Goal: Use online tool/utility: Use online tool/utility

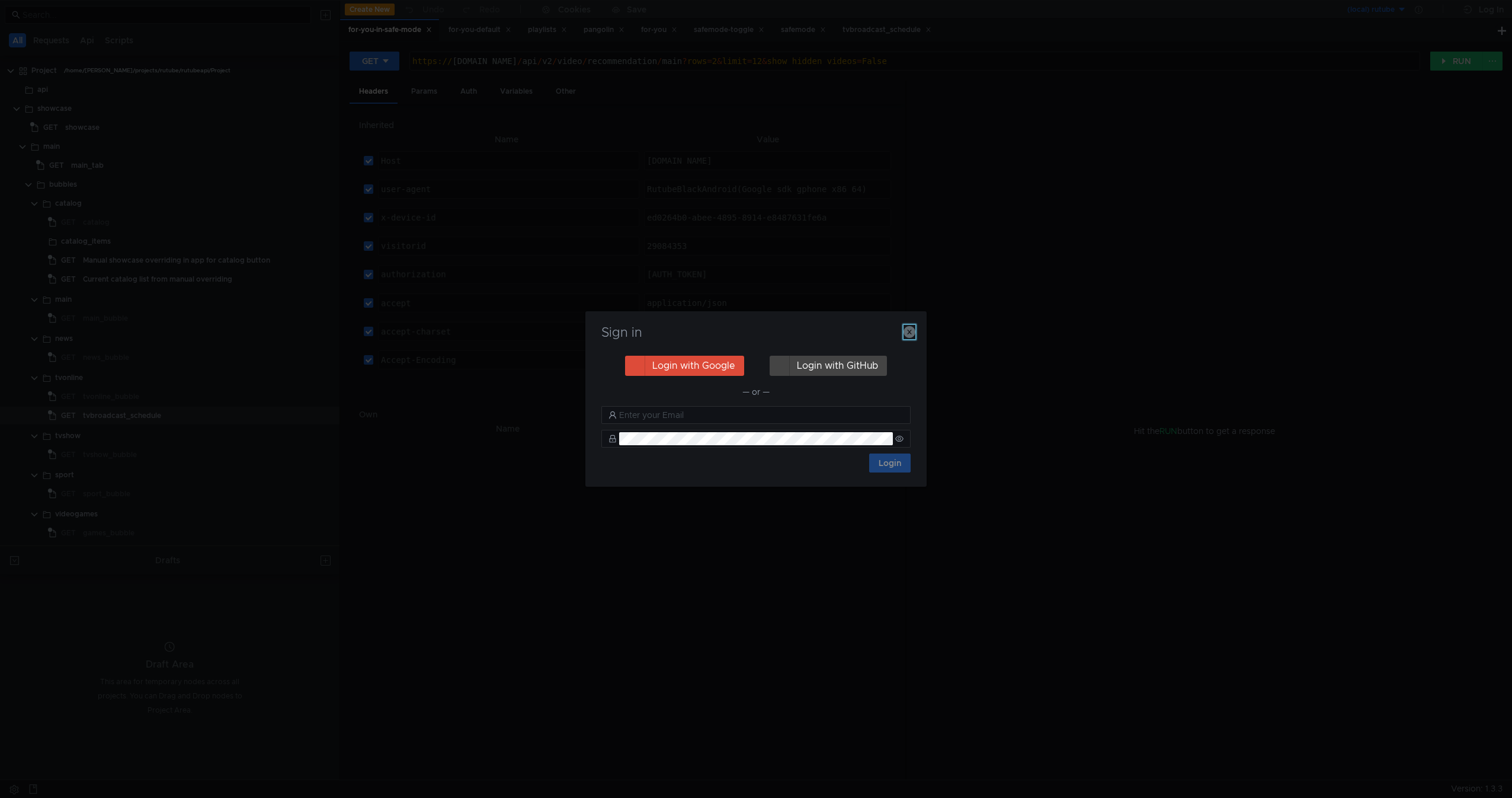
click at [912, 337] on icon "button" at bounding box center [909, 331] width 12 height 12
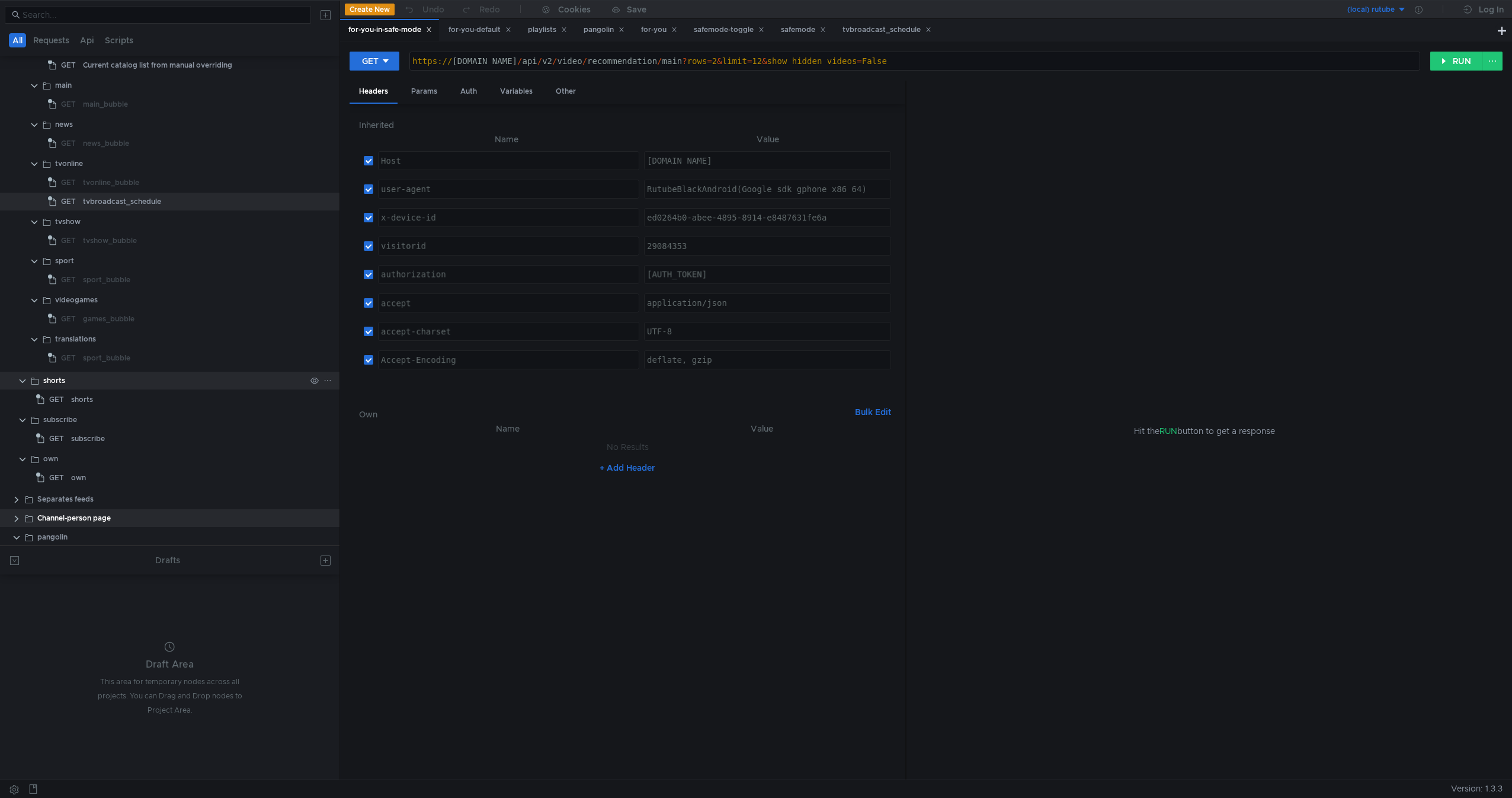
scroll to position [345, 0]
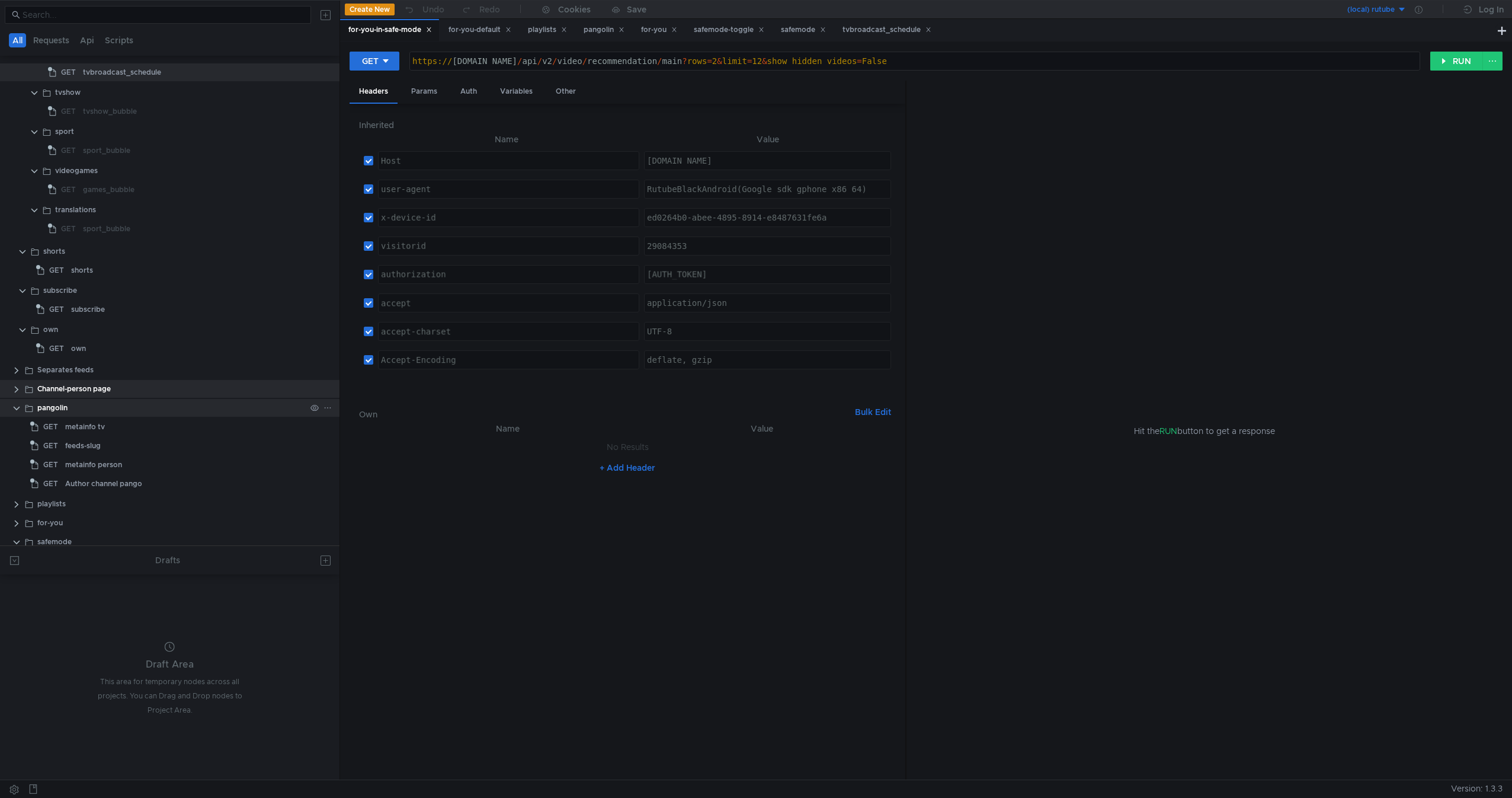
click at [141, 414] on div "pangolin" at bounding box center [171, 407] width 268 height 18
drag, startPoint x: 141, startPoint y: 414, endPoint x: 67, endPoint y: 413, distance: 74.0
click at [67, 413] on div "pangolin" at bounding box center [171, 407] width 268 height 18
click at [67, 413] on div "pangolin" at bounding box center [52, 407] width 30 height 18
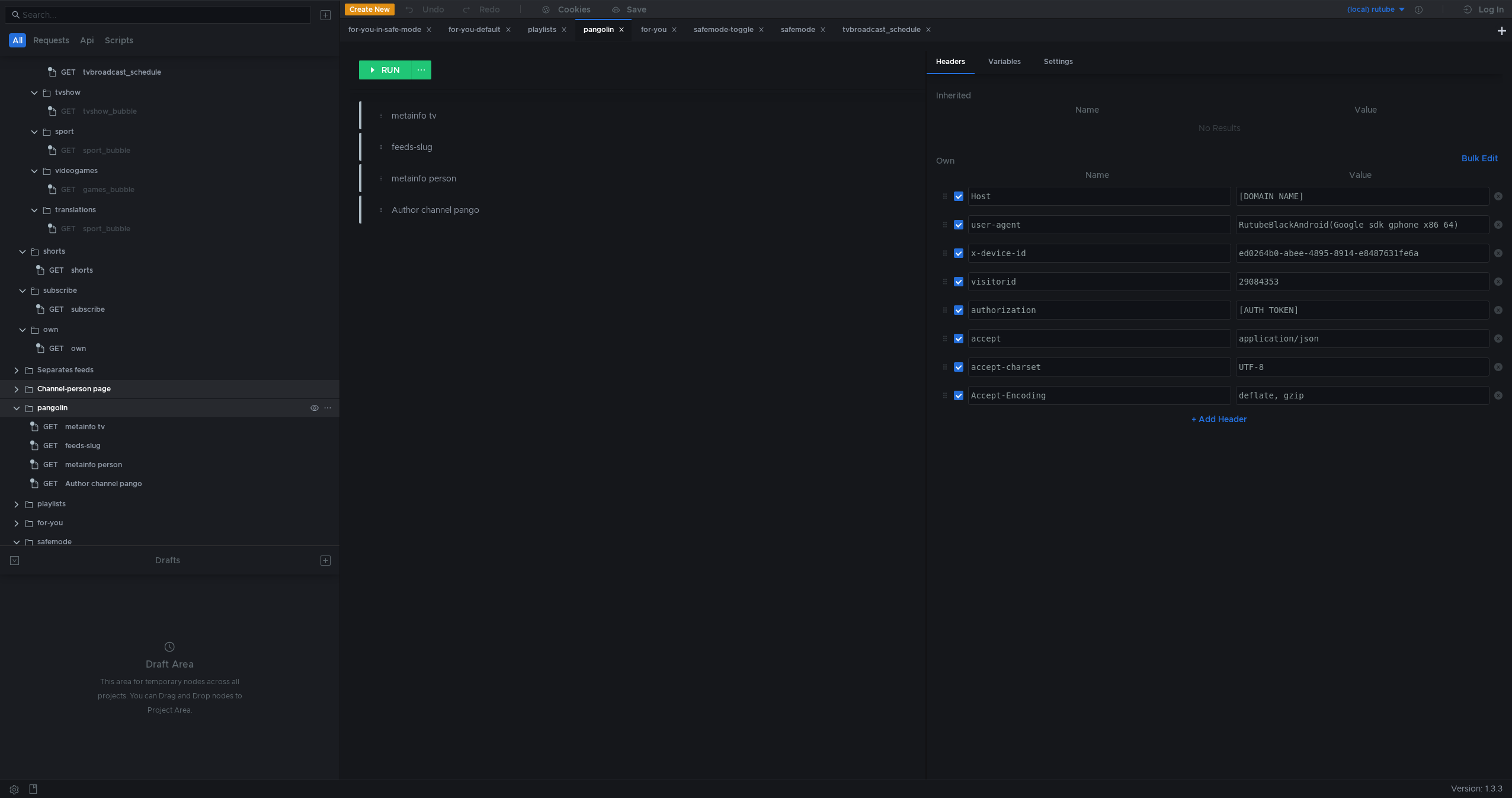
click at [67, 413] on div "pangolin" at bounding box center [52, 407] width 30 height 18
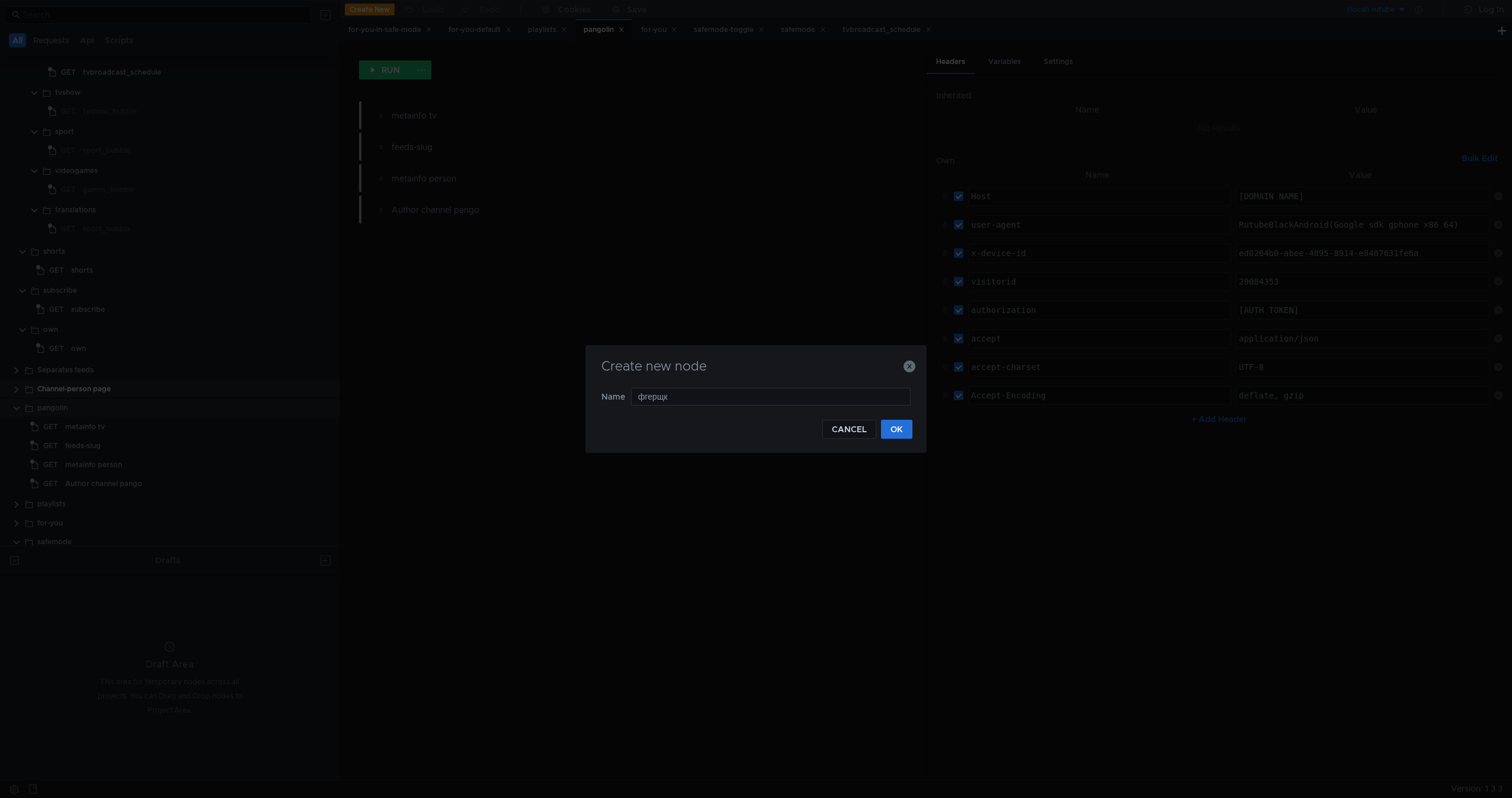
type input "фгерщк_"
type input "author_channel"
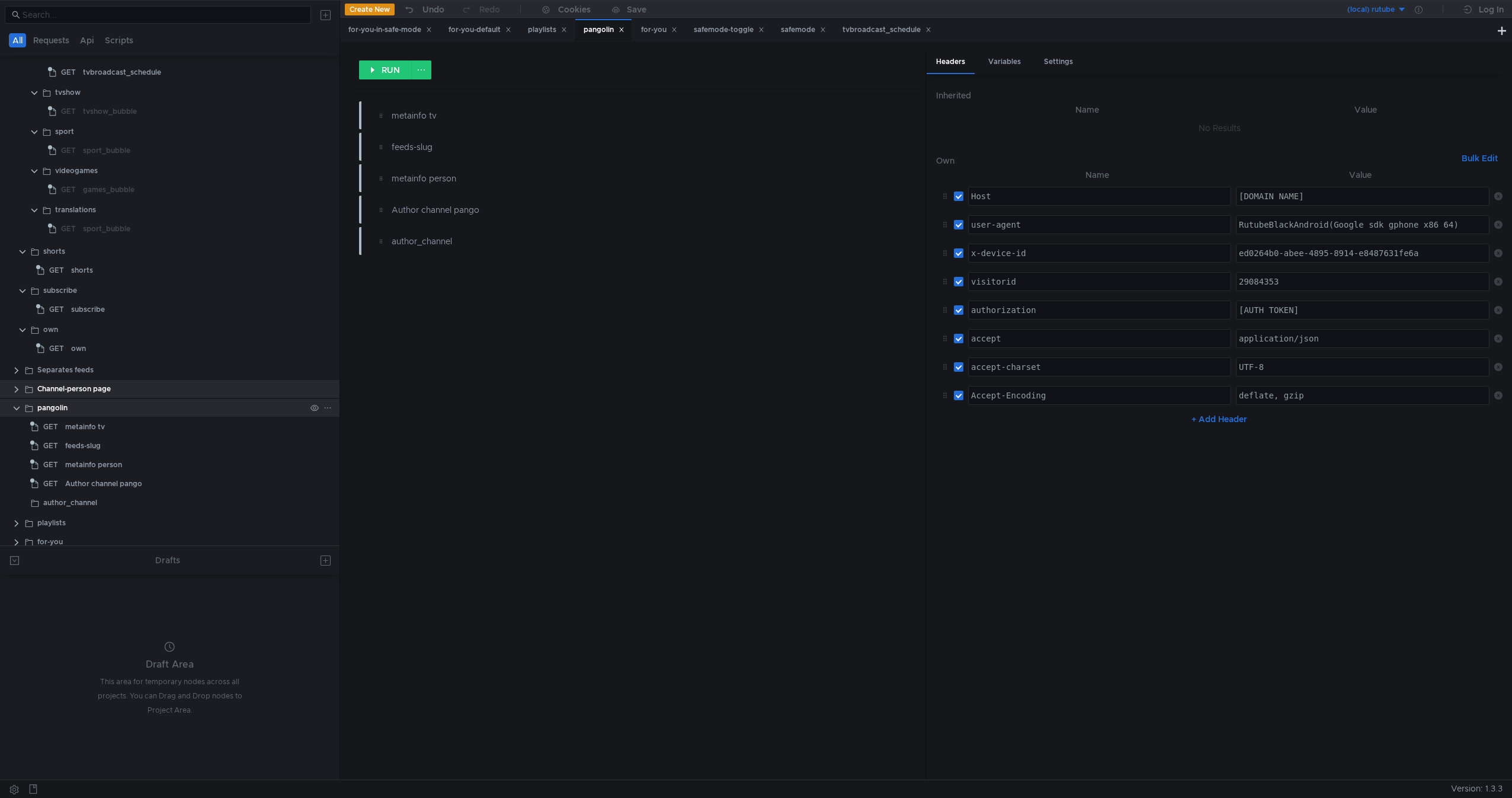
click at [211, 411] on div "pangolin" at bounding box center [171, 407] width 268 height 18
click at [164, 424] on div "metainfo tv" at bounding box center [185, 426] width 241 height 18
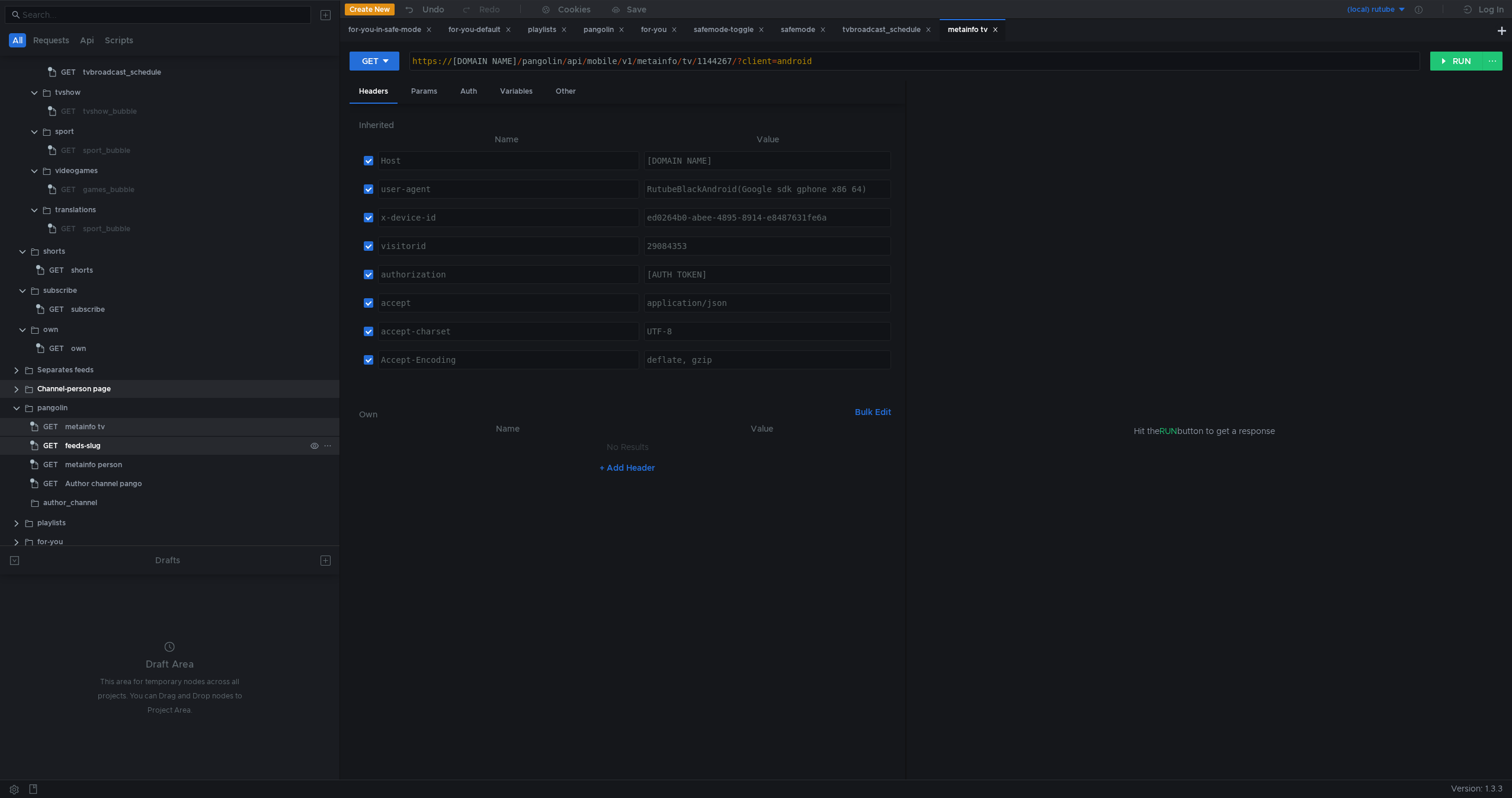
click at [125, 444] on div "feeds-slug" at bounding box center [185, 445] width 241 height 18
click at [128, 473] on div "metainfo person" at bounding box center [185, 464] width 241 height 18
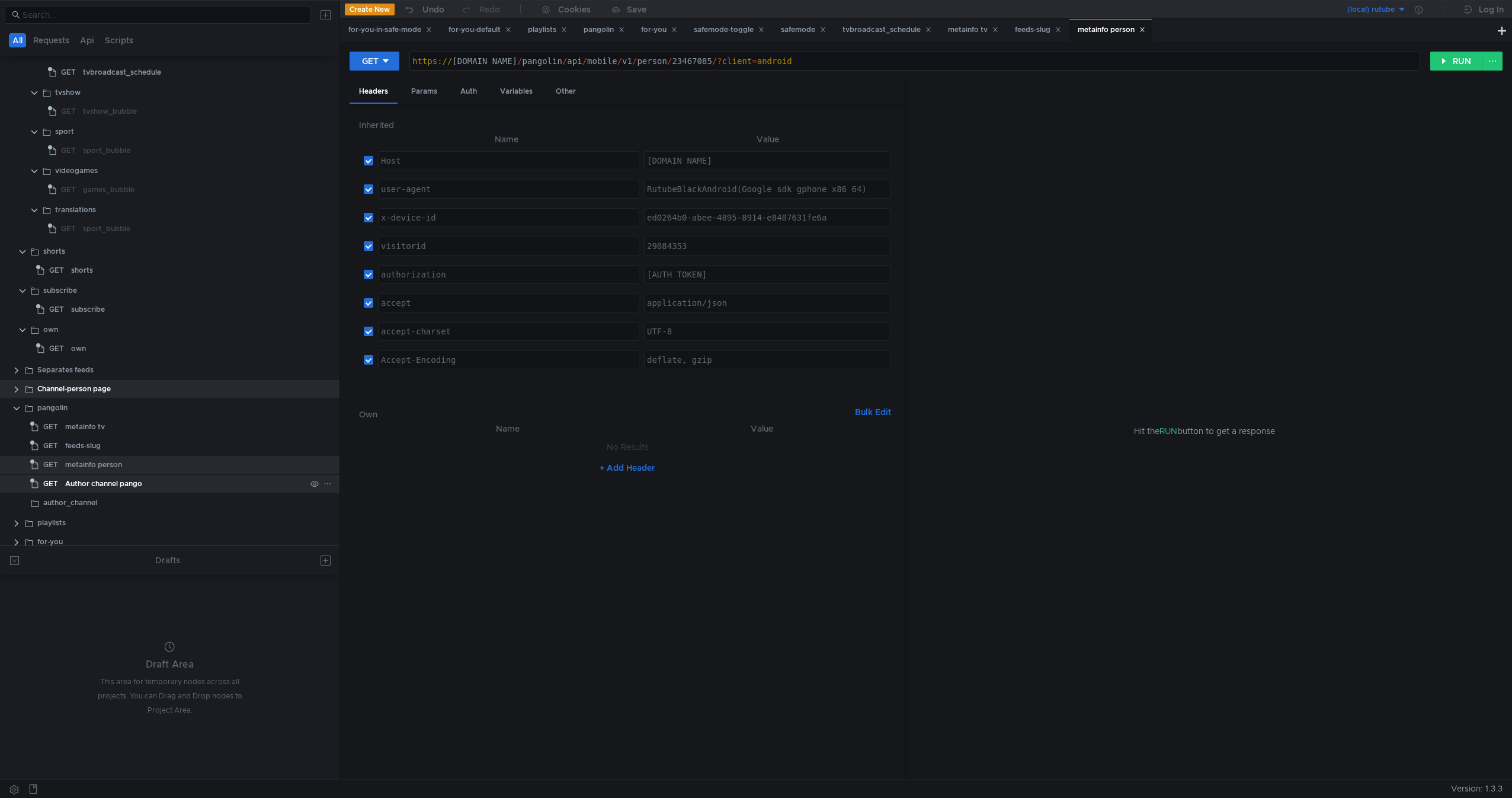
click at [133, 484] on div "Author channel pango" at bounding box center [104, 483] width 77 height 18
click at [168, 490] on div "Author channel pango" at bounding box center [185, 483] width 241 height 18
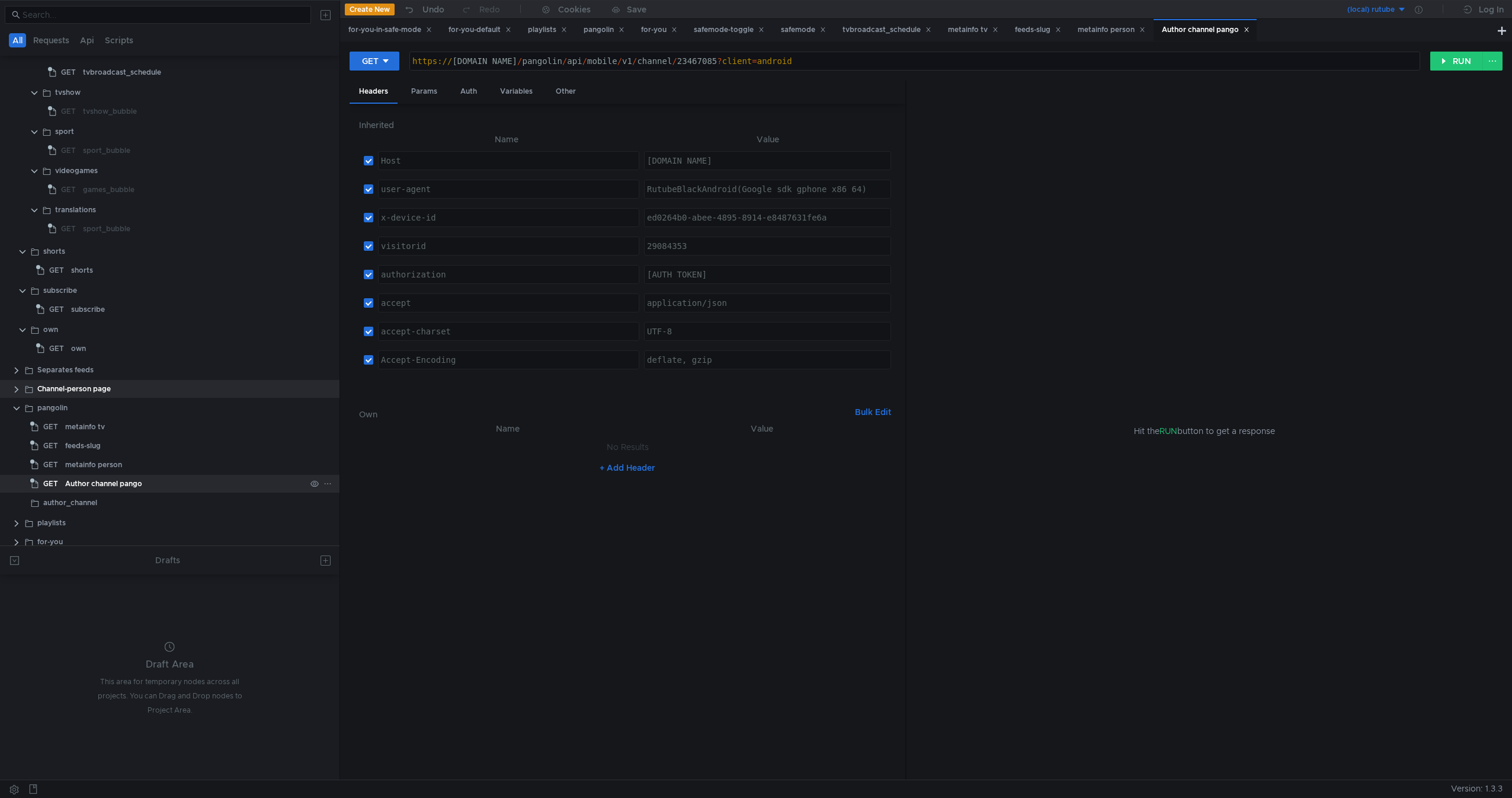
click at [168, 490] on div "Author channel pango" at bounding box center [185, 483] width 241 height 18
click at [128, 484] on div "author_channel" at bounding box center [174, 483] width 263 height 18
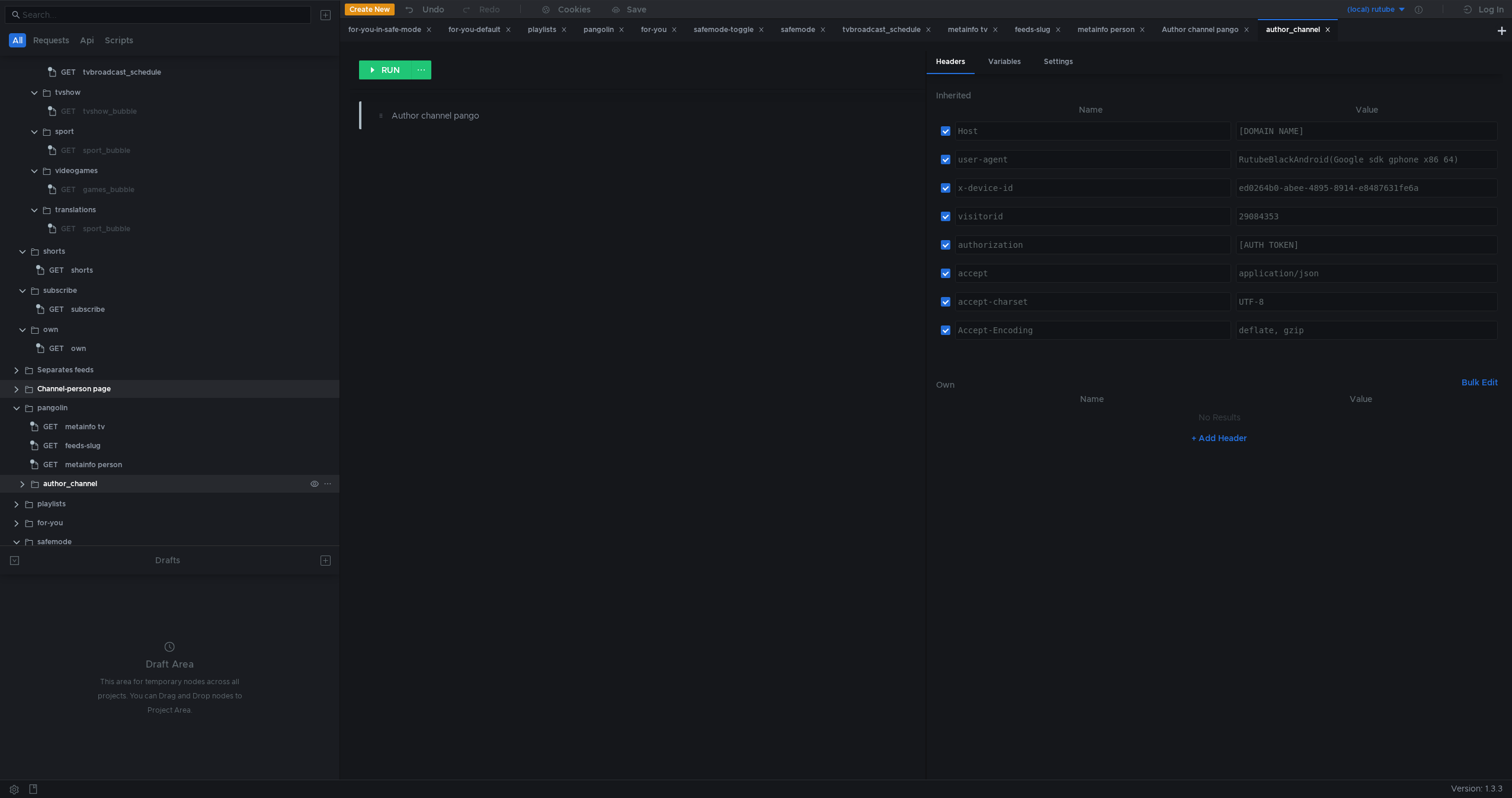
click at [25, 483] on clr-icon at bounding box center [22, 484] width 9 height 9
click at [80, 498] on div "Author channel pango" at bounding box center [110, 502] width 77 height 18
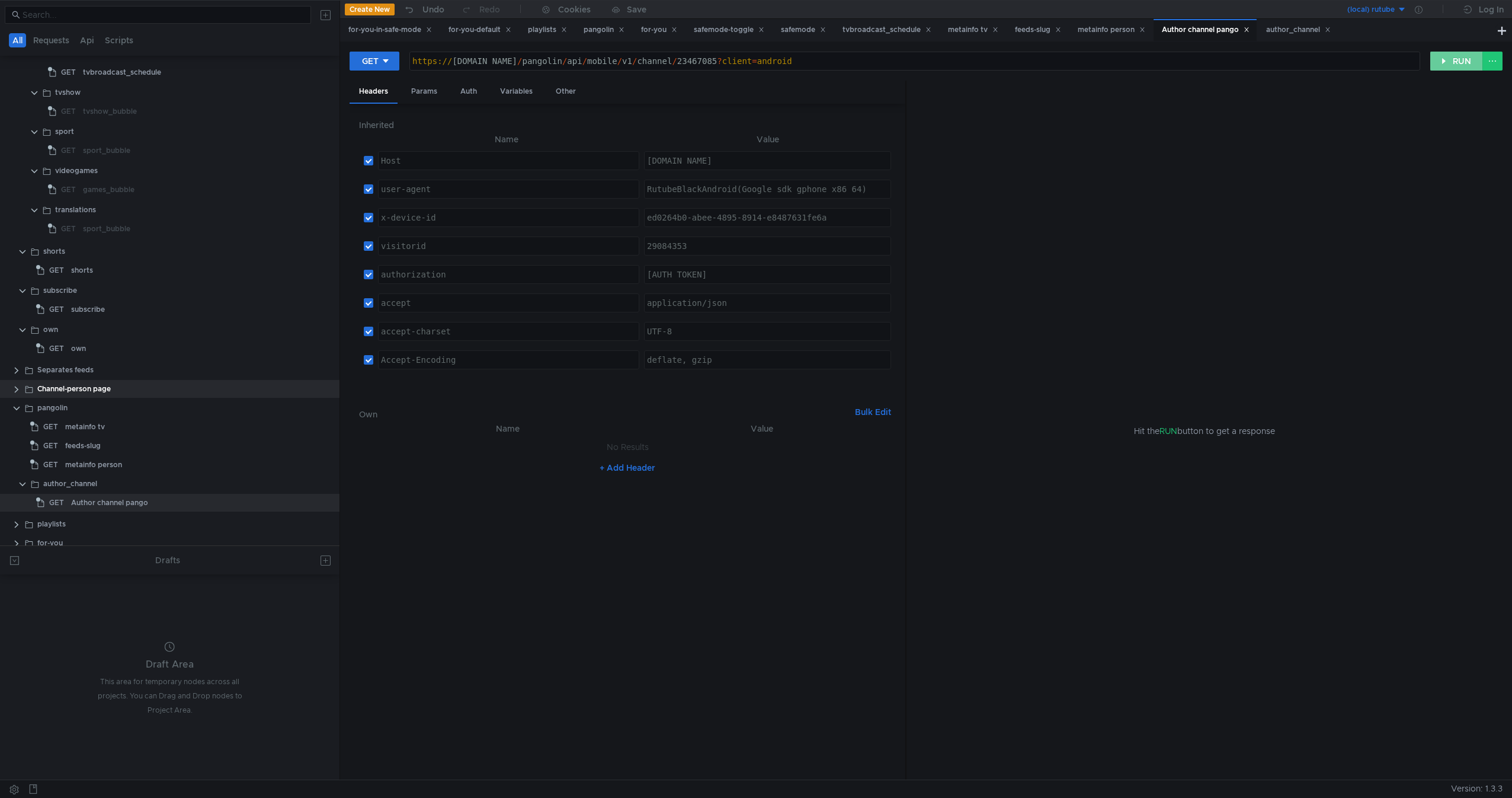
click at [1467, 58] on button "RUN" at bounding box center [1457, 61] width 53 height 19
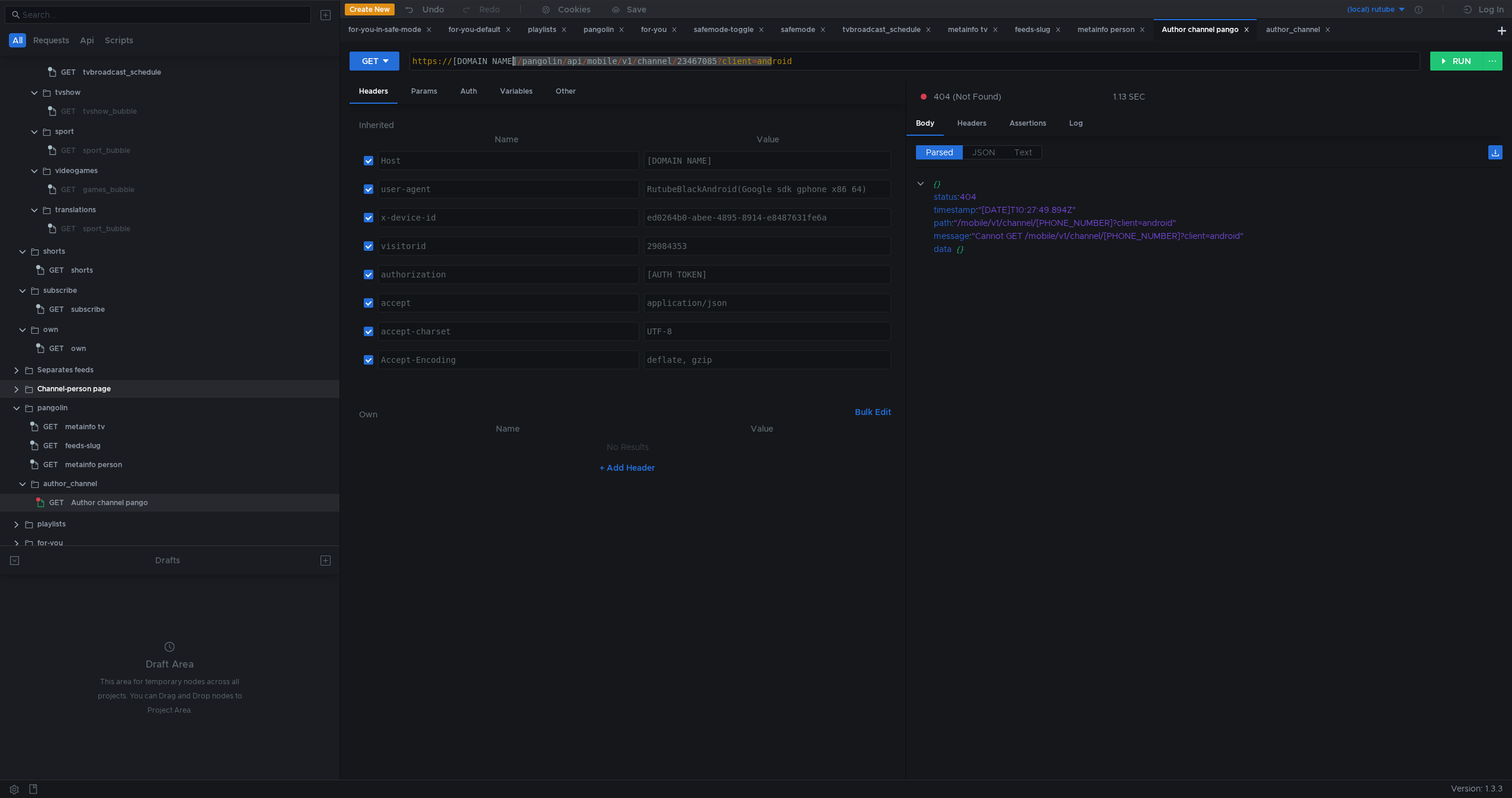
drag, startPoint x: 879, startPoint y: 63, endPoint x: 508, endPoint y: 45, distance: 371.4
click at [508, 45] on div "GET [URL][DOMAIN_NAME][PHONE_NUMBER] https:// [DOMAIN_NAME] / pangolin / api / …" at bounding box center [925, 411] width 1172 height 738
click at [490, 55] on div "https:// [DOMAIN_NAME] / pangolin / api / mobile / v1 / channel / 23467085 ? cl…" at bounding box center [915, 61] width 1010 height 18
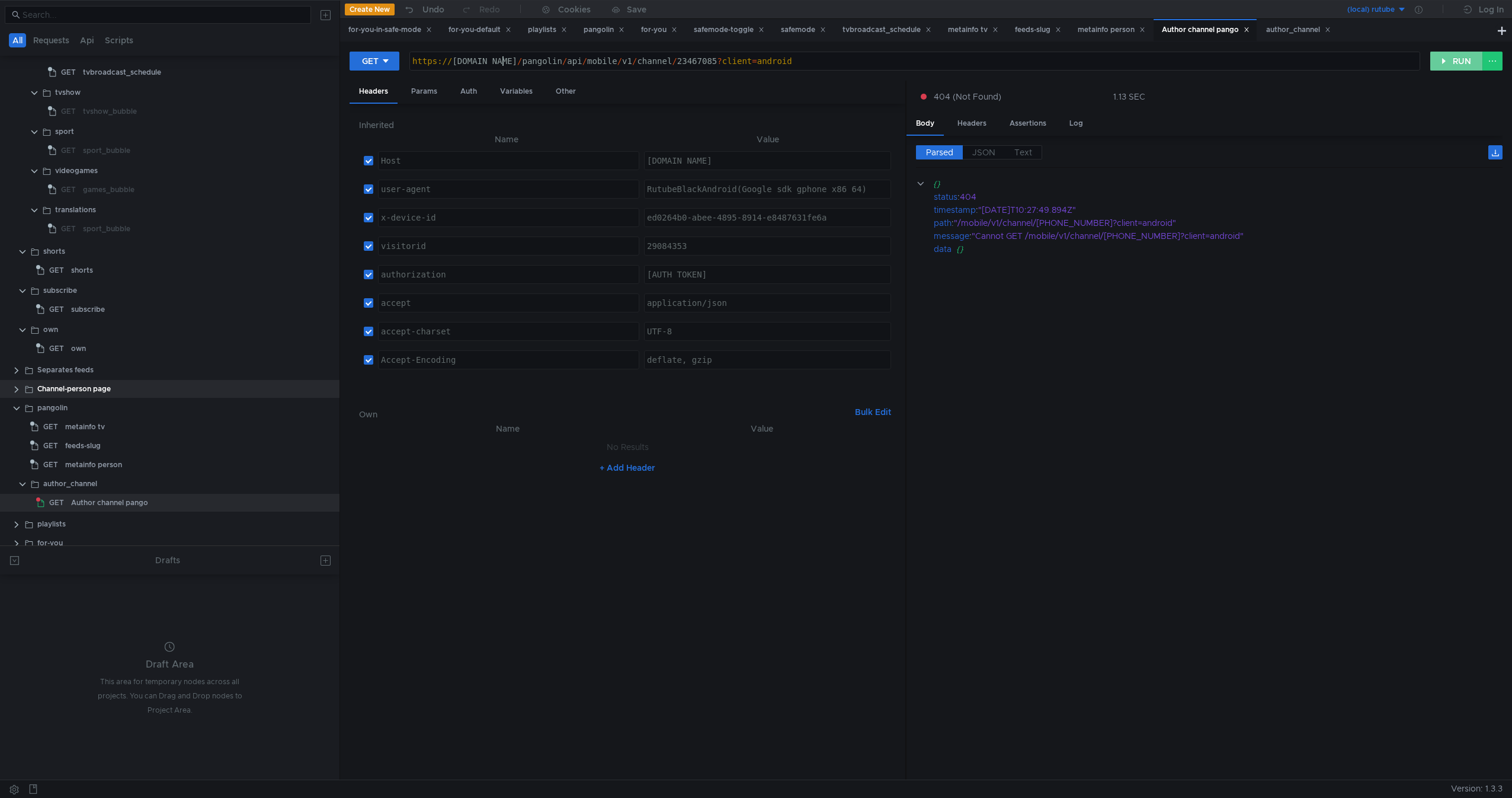
click at [1450, 60] on button "RUN" at bounding box center [1457, 61] width 53 height 19
click at [851, 67] on div "https:// [DOMAIN_NAME] / pangolin / api / mobile / v1 / channel / 23467085 ? cl…" at bounding box center [915, 70] width 1010 height 28
type textarea "[URL][DOMAIN_NAME][PHONE_NUMBER]"
click at [115, 485] on div "author_channel" at bounding box center [174, 483] width 263 height 18
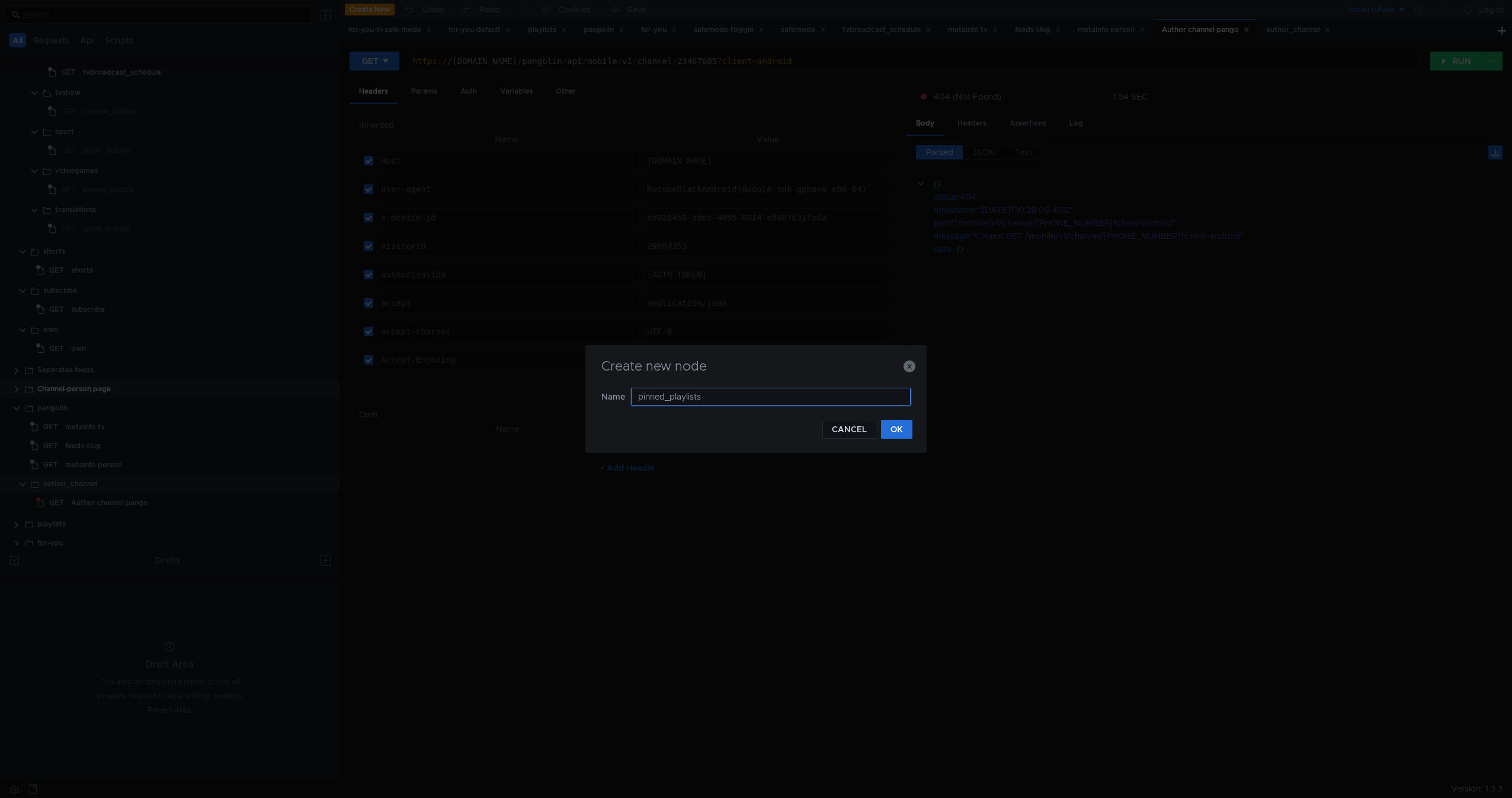
type input "pinned_playlists"
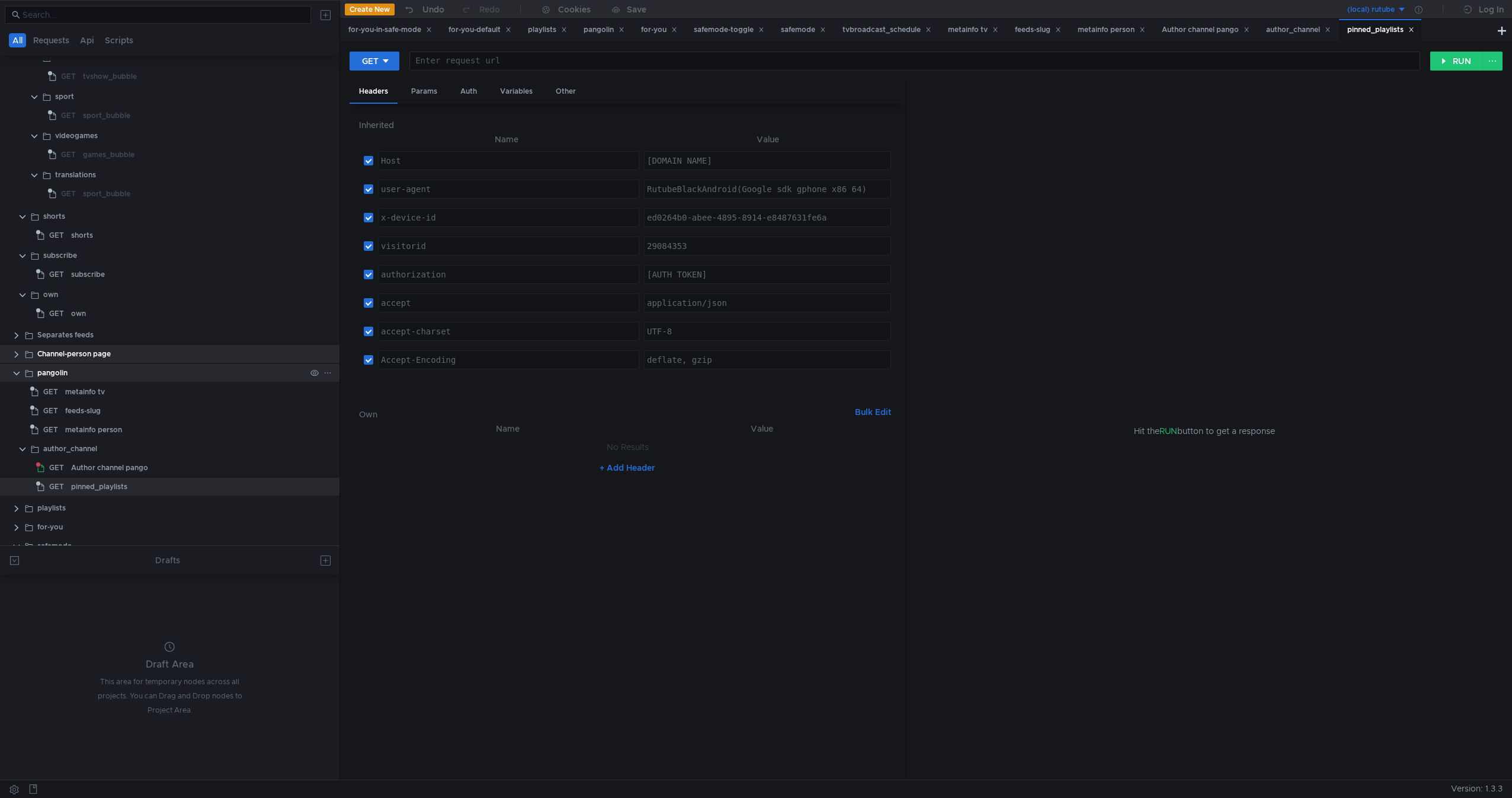
scroll to position [413, 0]
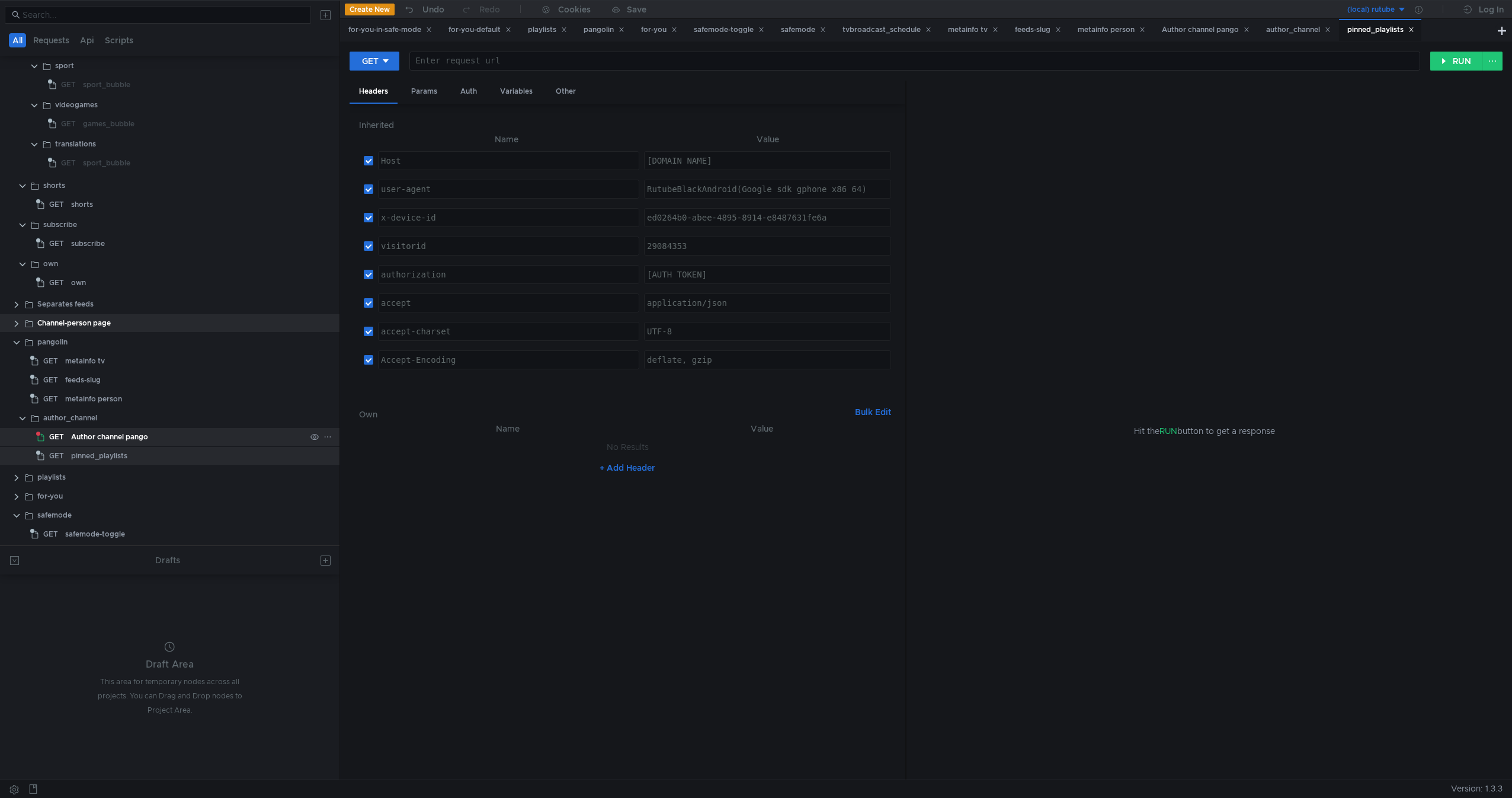
click at [164, 441] on div "Author channel pango" at bounding box center [188, 437] width 234 height 18
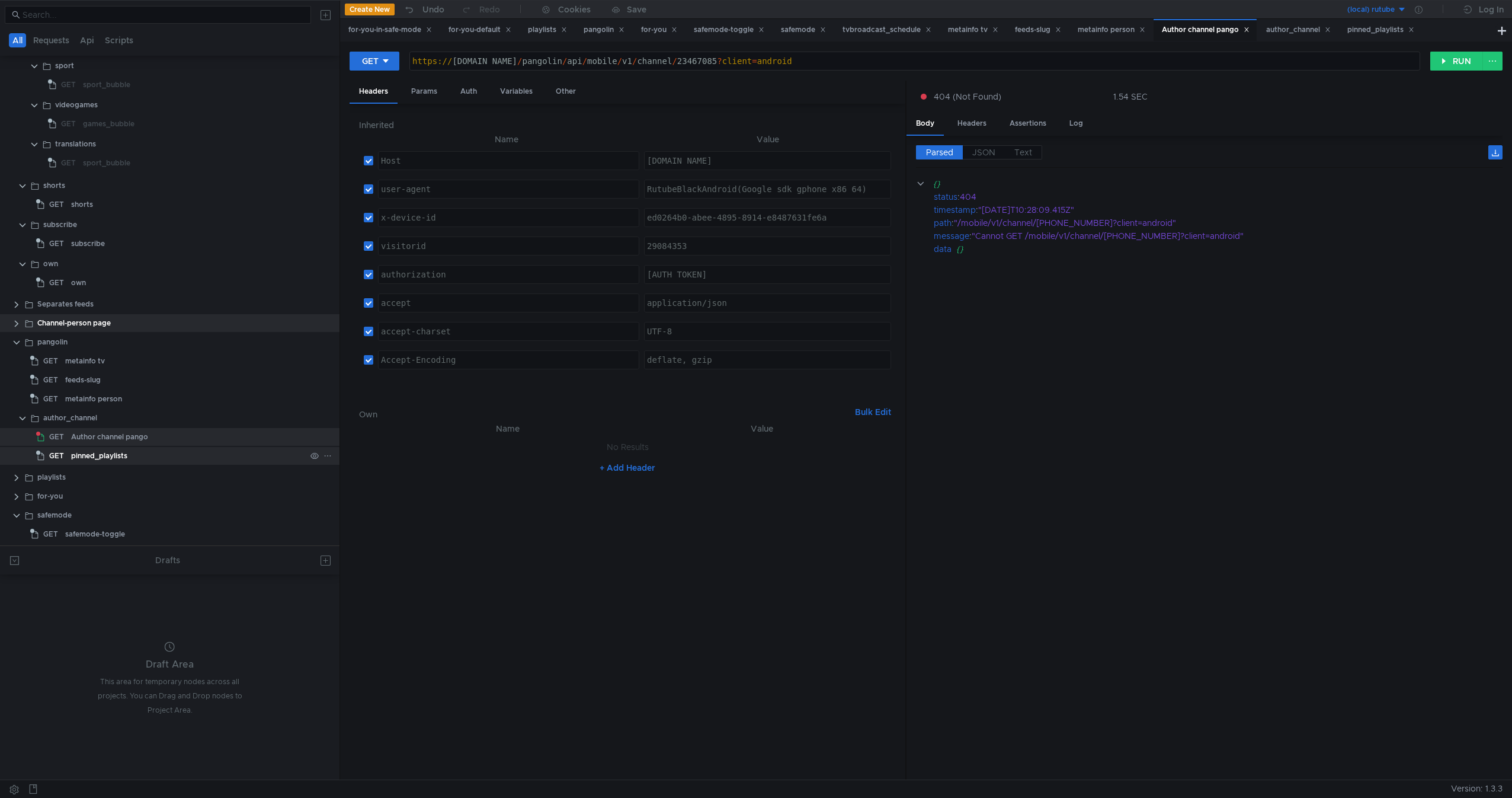
click at [151, 454] on div "pinned_playlists" at bounding box center [188, 455] width 234 height 18
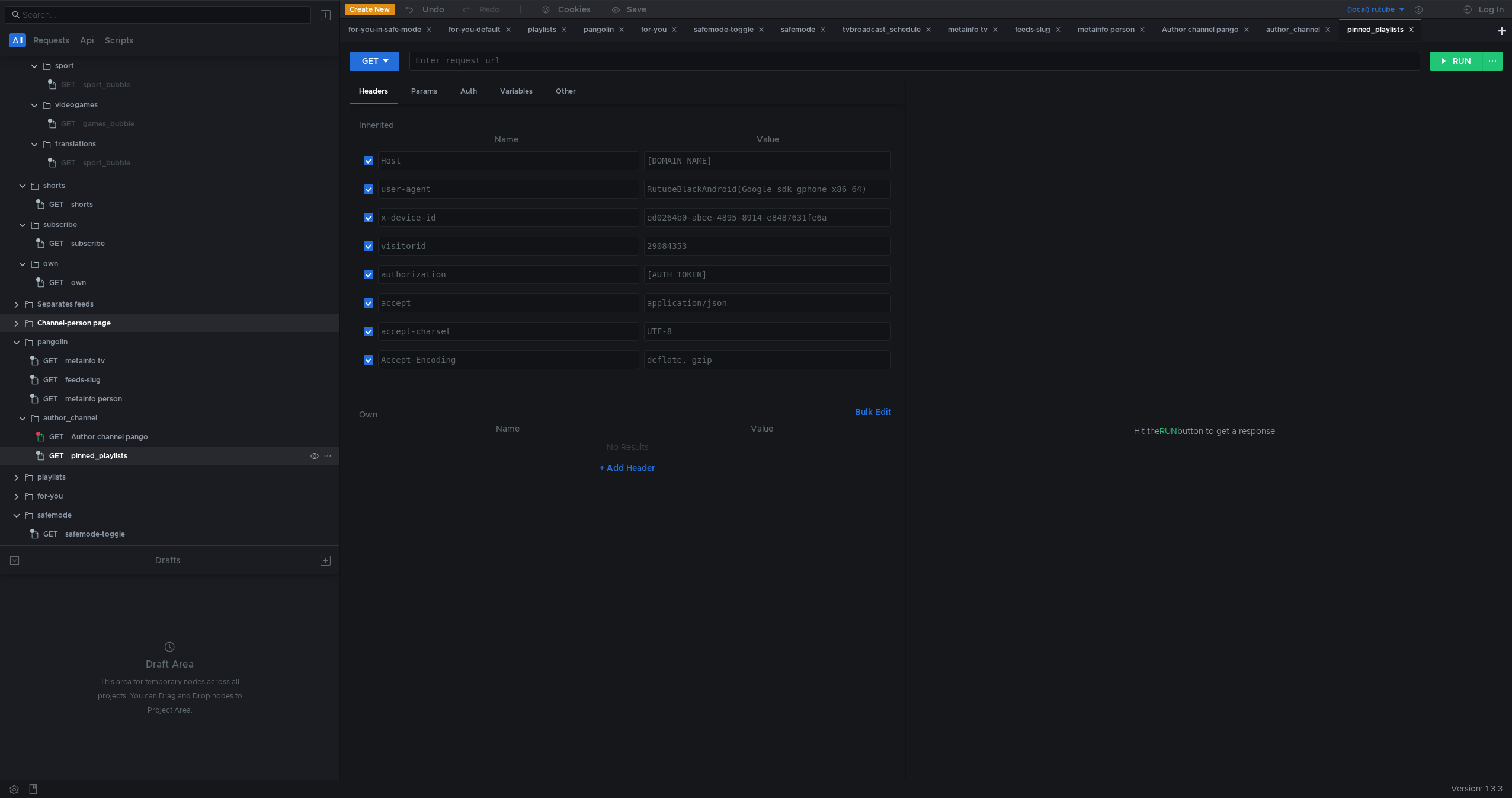
click at [109, 452] on div "pinned_playlists" at bounding box center [99, 455] width 56 height 18
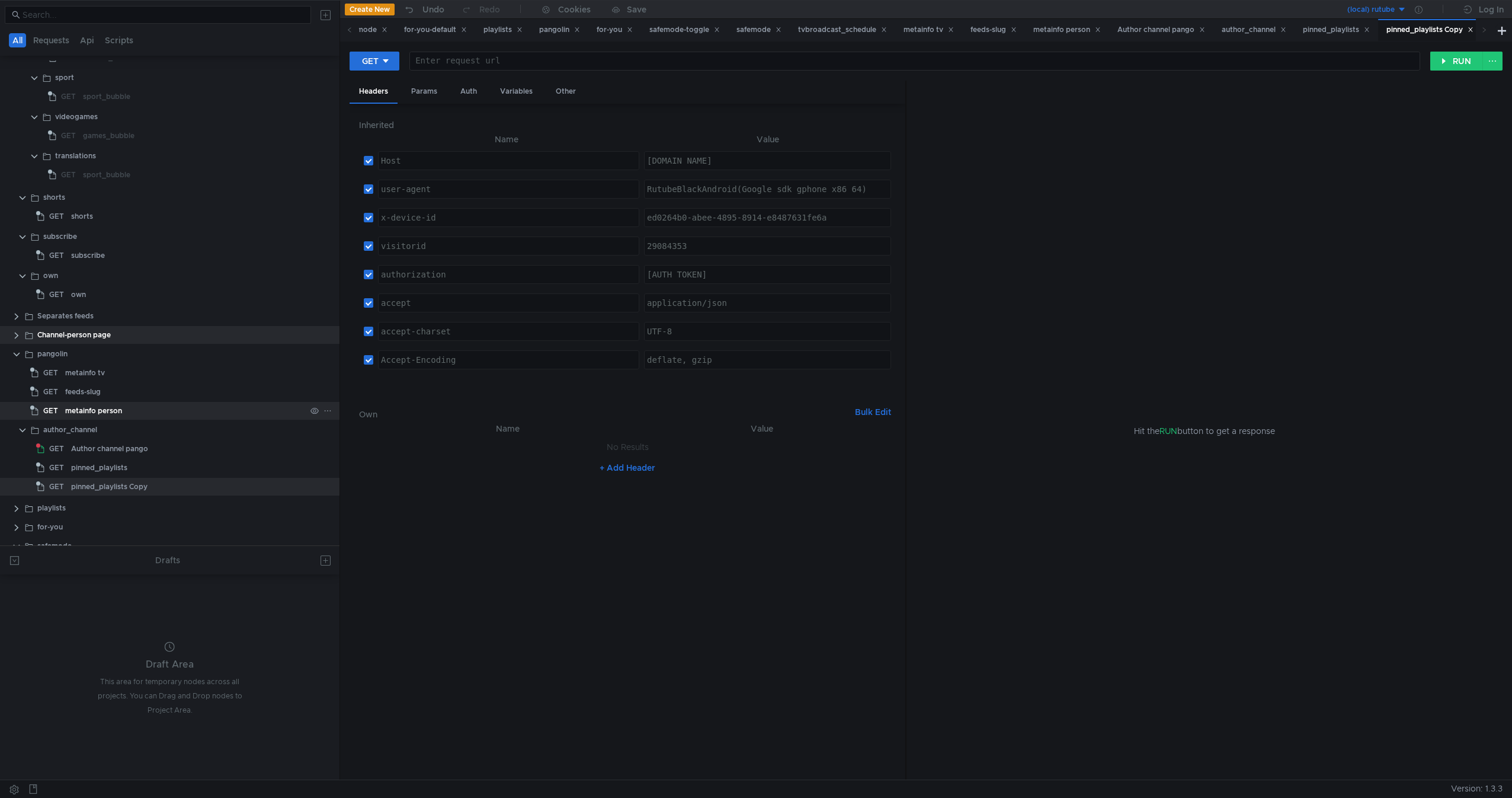
scroll to position [431, 0]
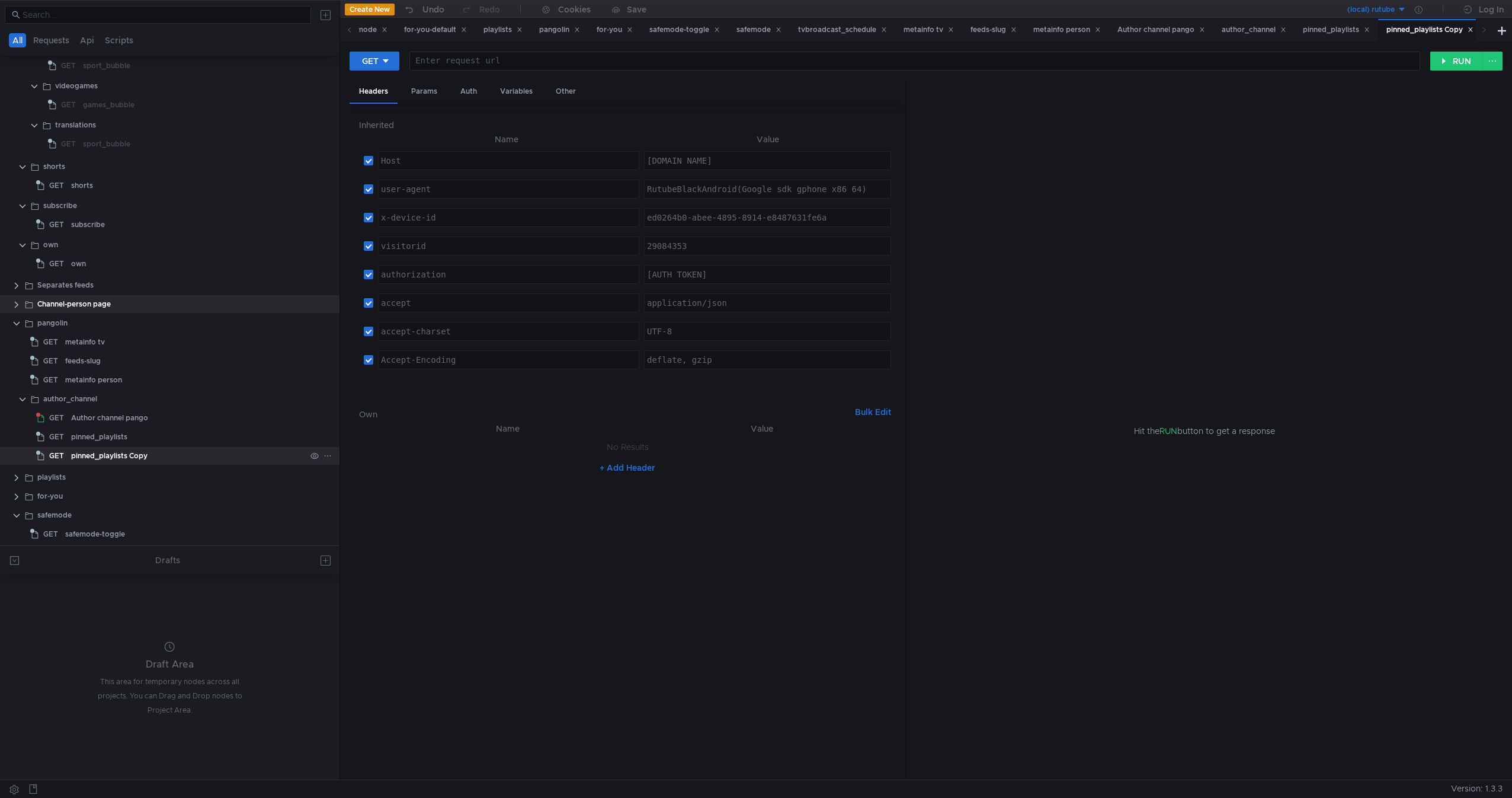
click at [138, 450] on div "pinned_playlists Copy" at bounding box center [109, 455] width 76 height 18
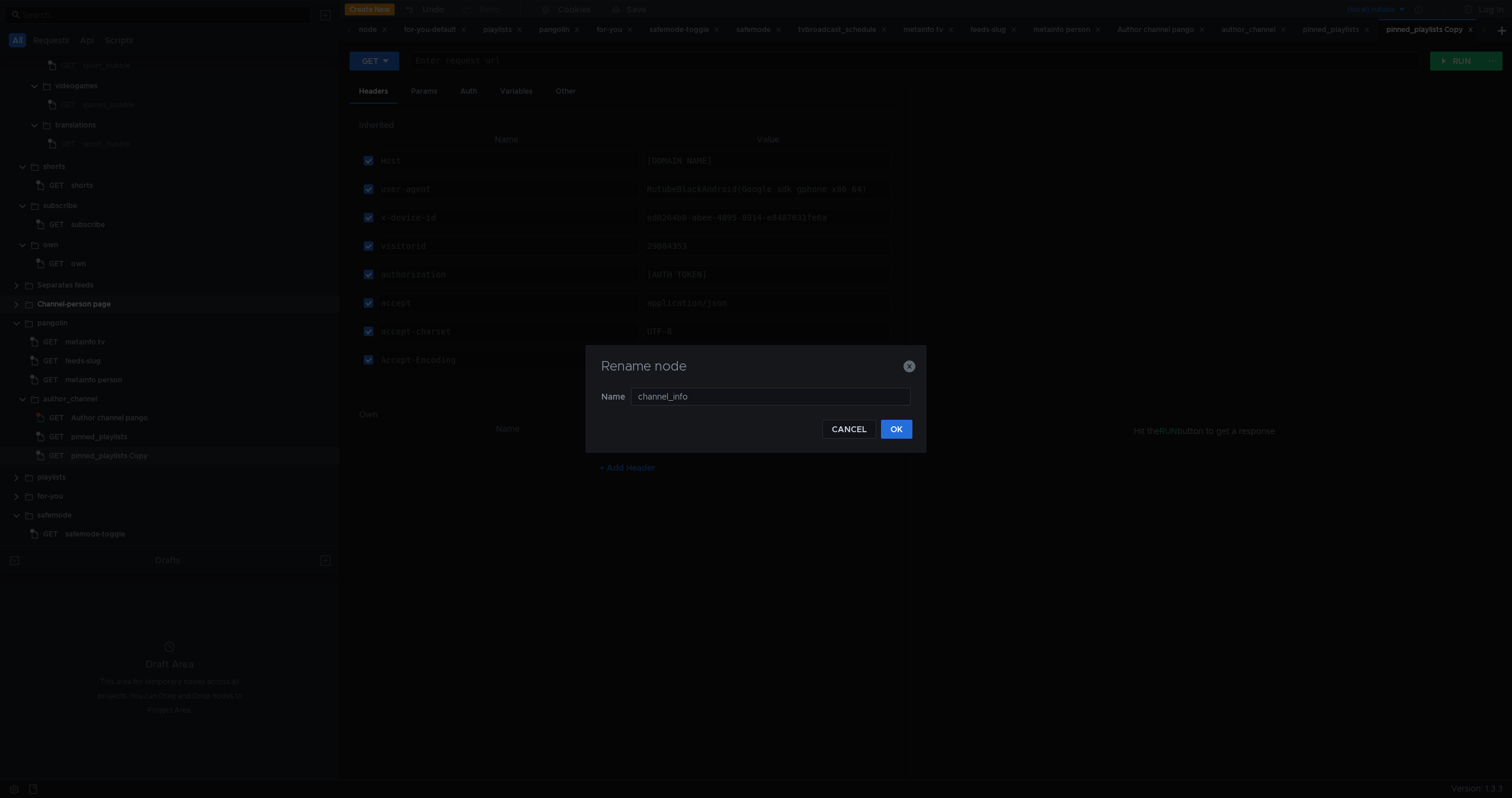
type input "channel_info"
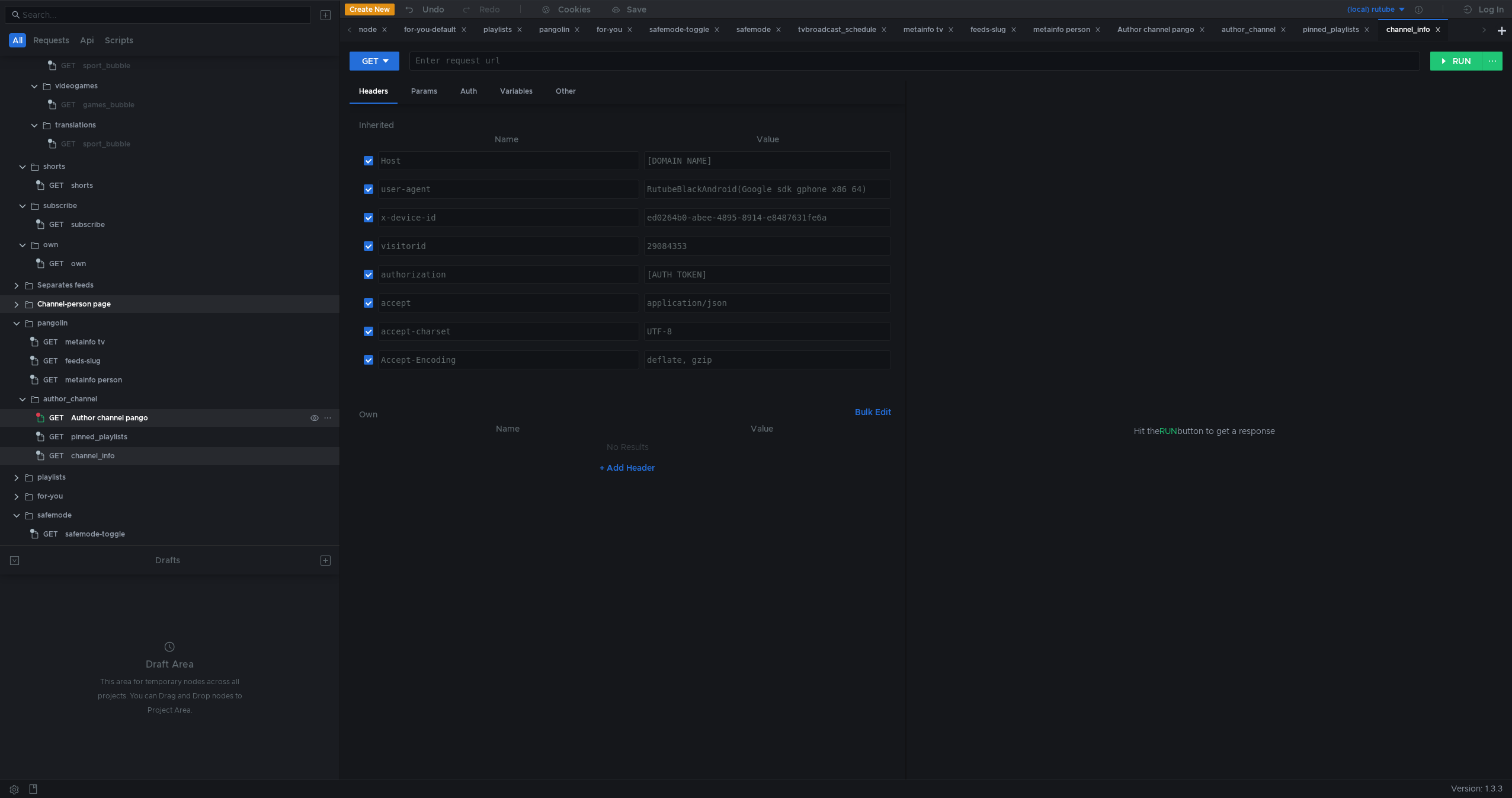
click at [128, 417] on div "Author channel pango" at bounding box center [110, 417] width 77 height 18
click at [76, 402] on div "author_channel" at bounding box center [70, 398] width 54 height 18
click at [93, 462] on div "channel_info" at bounding box center [93, 455] width 44 height 18
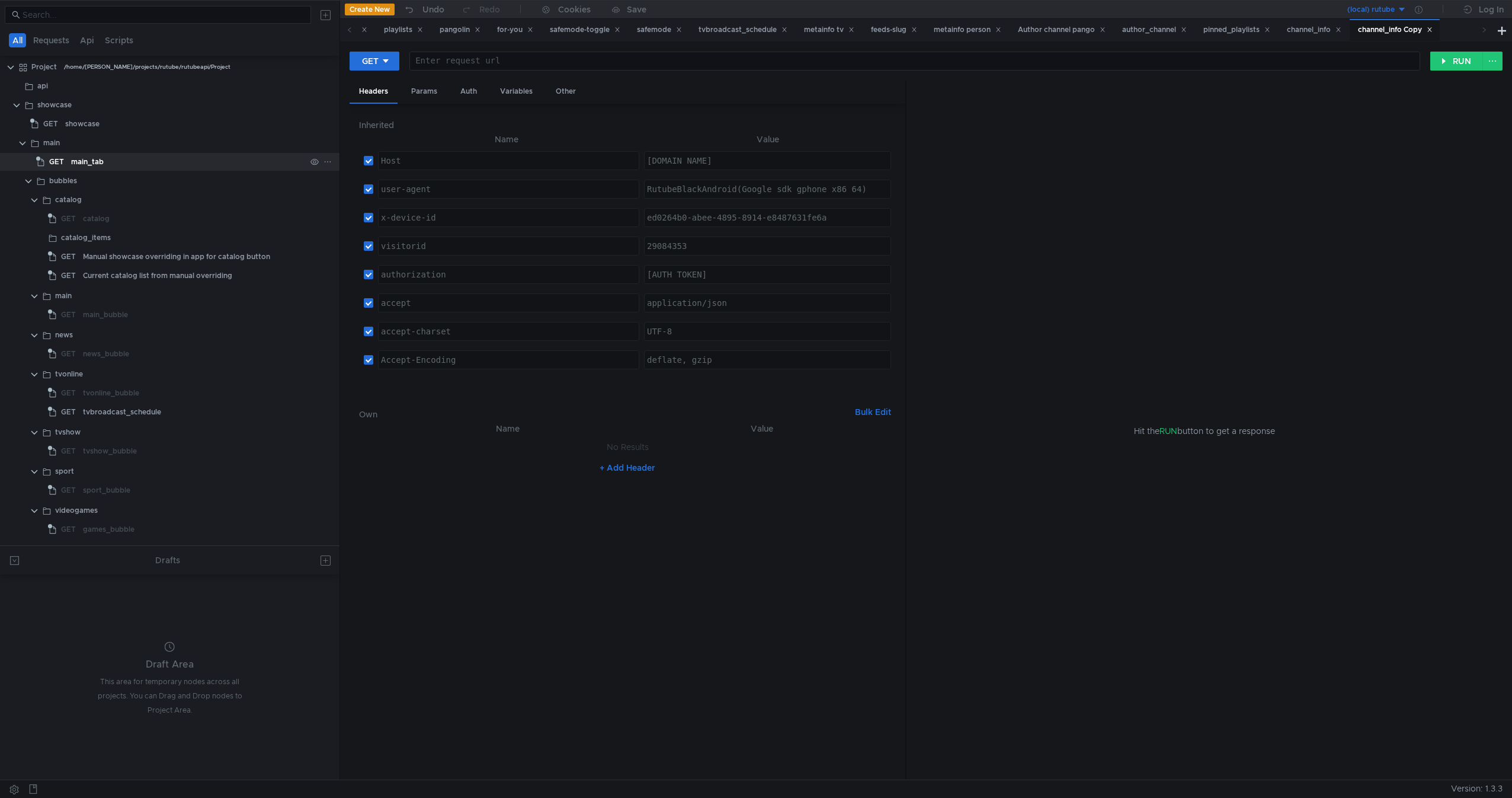
scroll to position [0, 0]
click at [15, 111] on clr-icon at bounding box center [16, 109] width 9 height 9
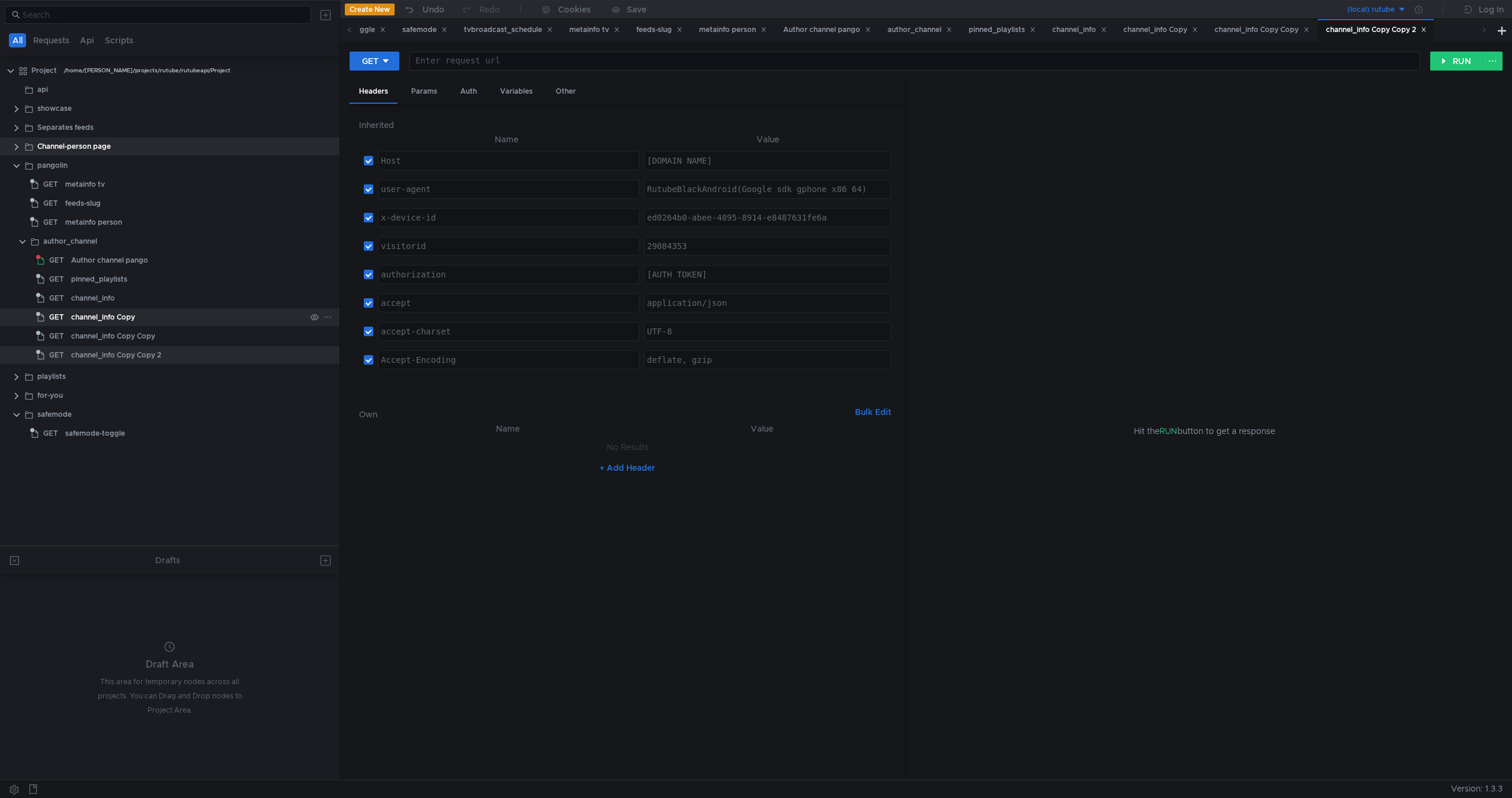
click at [138, 318] on div "channel_info Copy" at bounding box center [188, 317] width 234 height 18
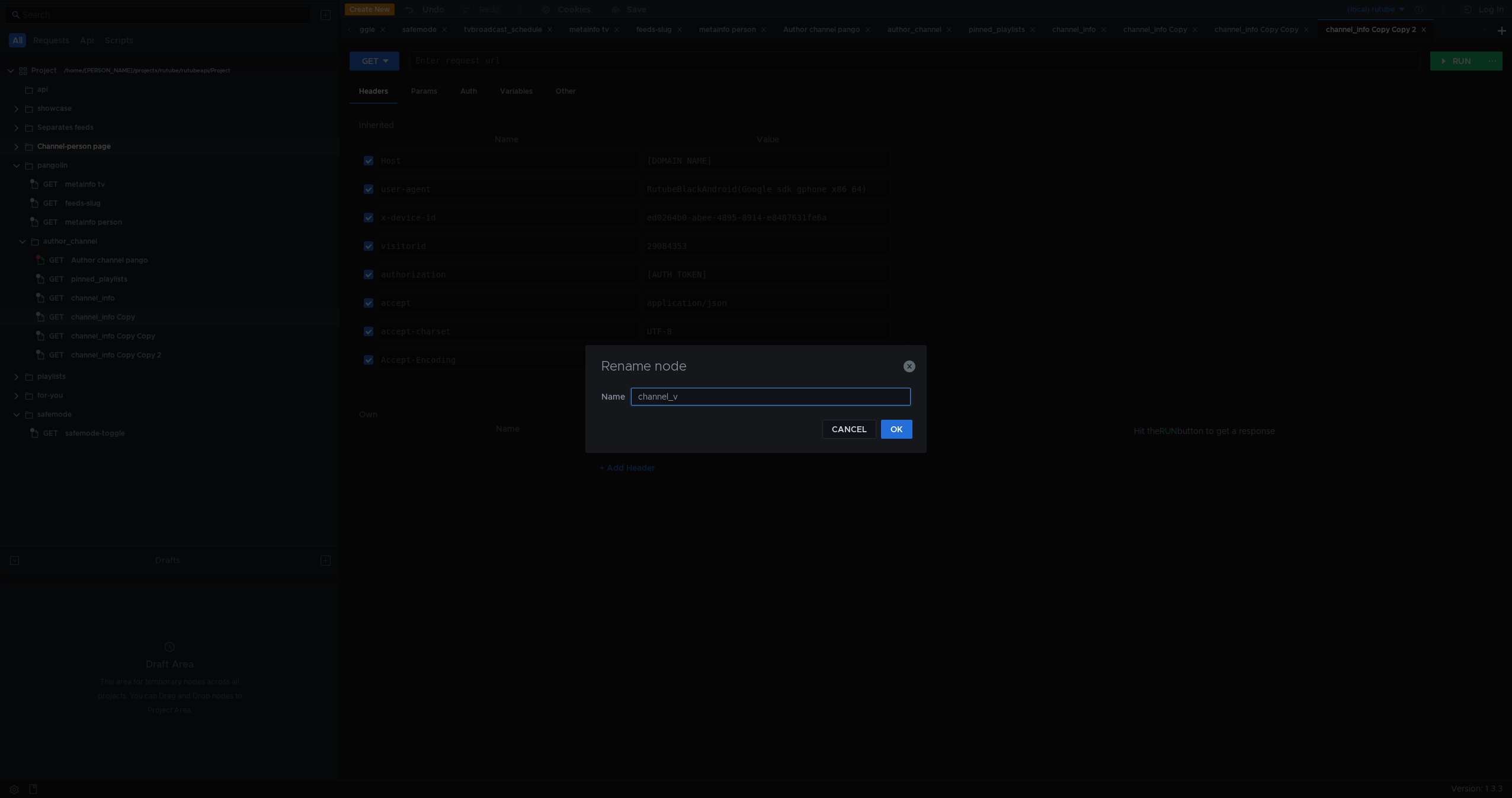
type input "channel_vi"
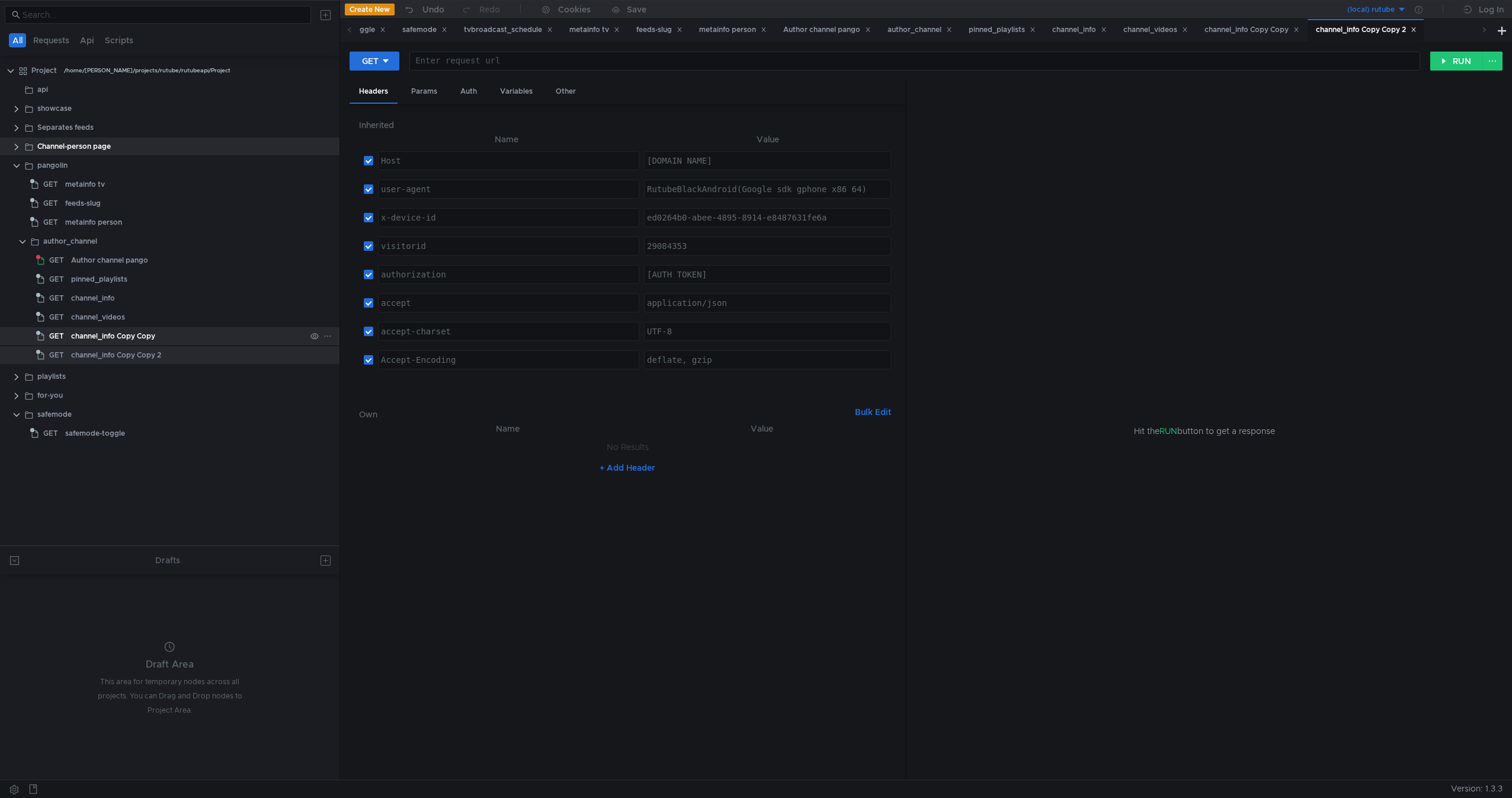
click at [171, 337] on div "channel_info Copy Copy" at bounding box center [188, 336] width 234 height 18
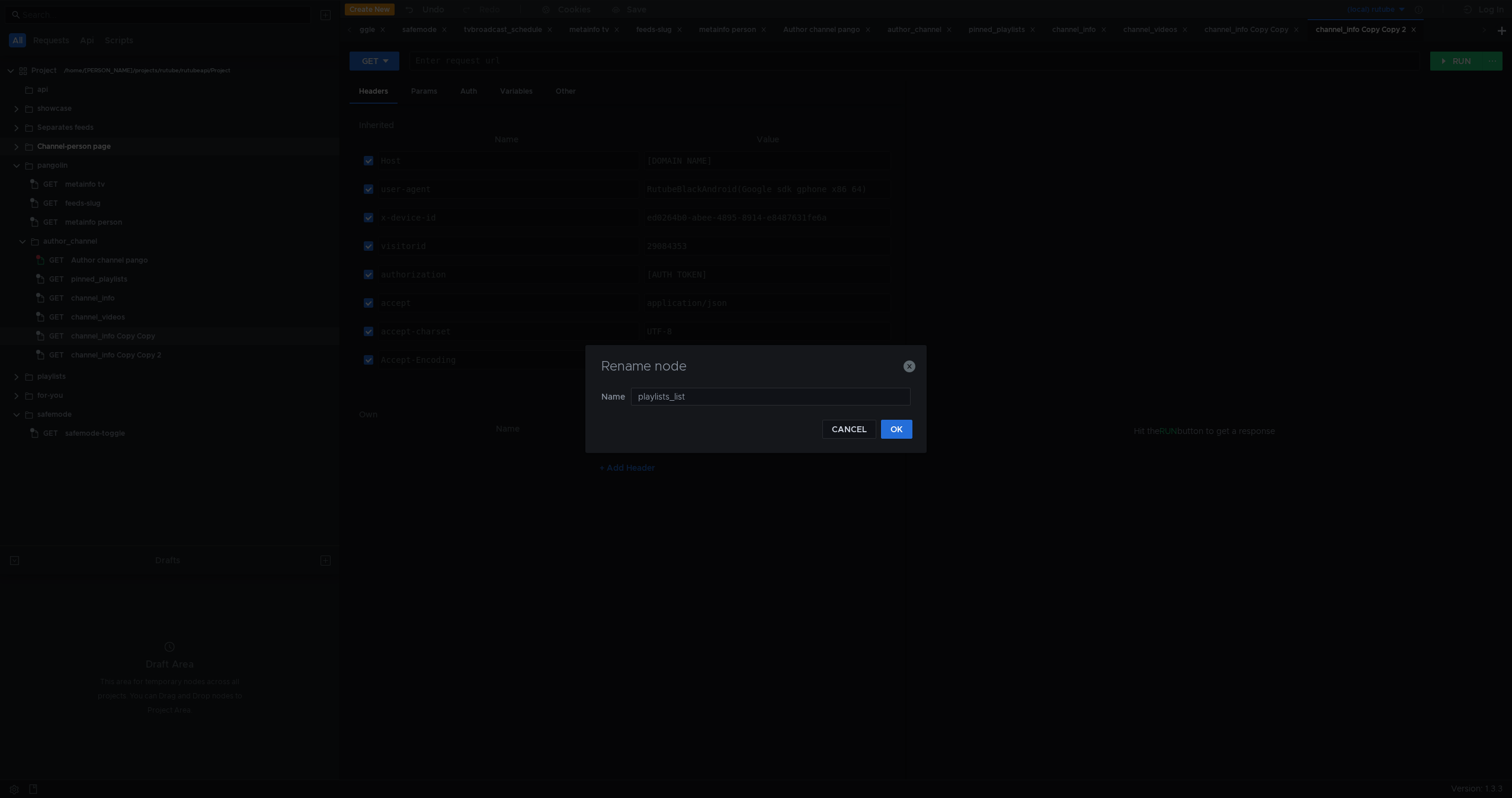
type input "playlists_list"
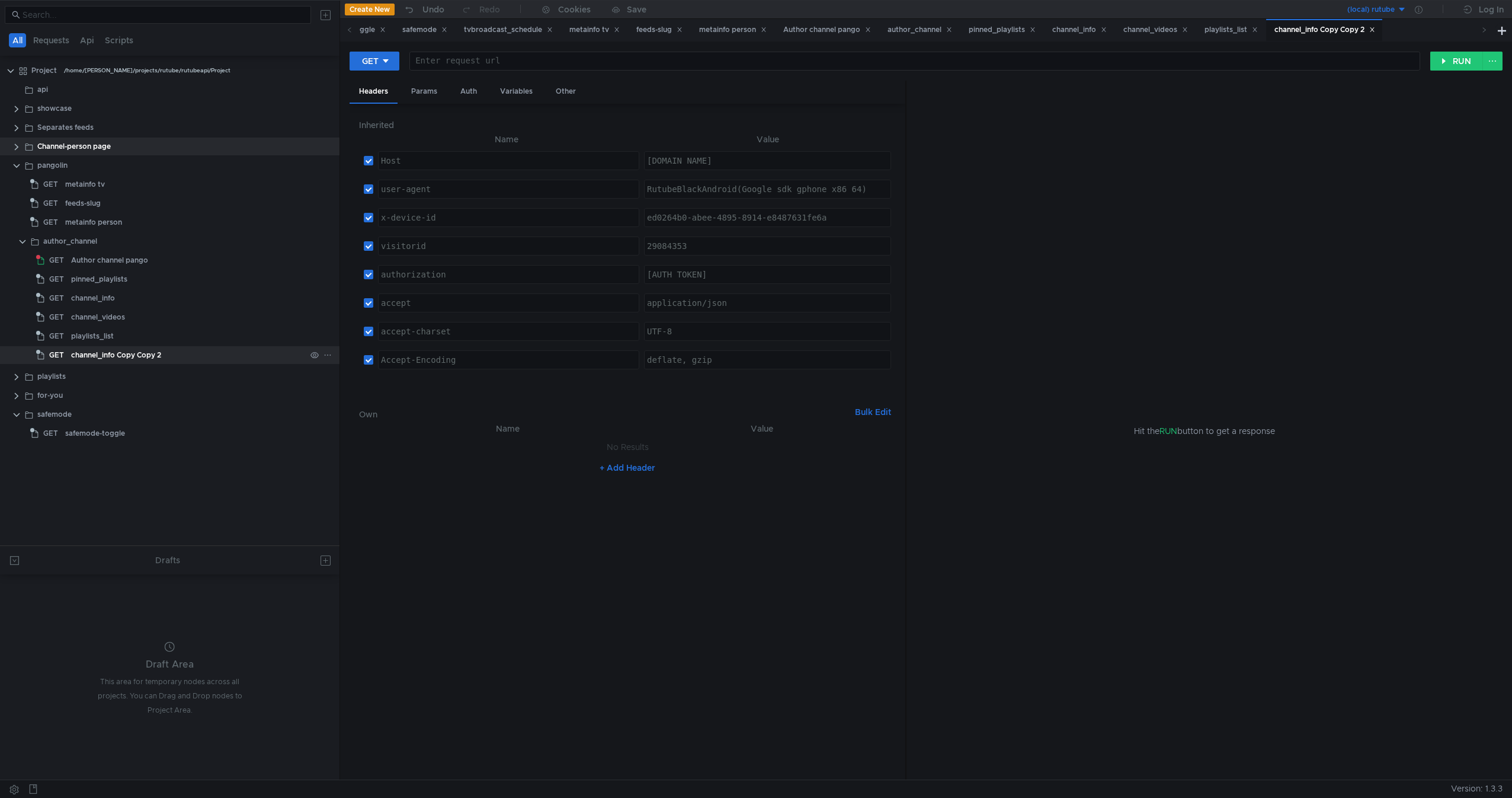
click at [188, 360] on div "channel_info Copy Copy 2" at bounding box center [188, 354] width 234 height 18
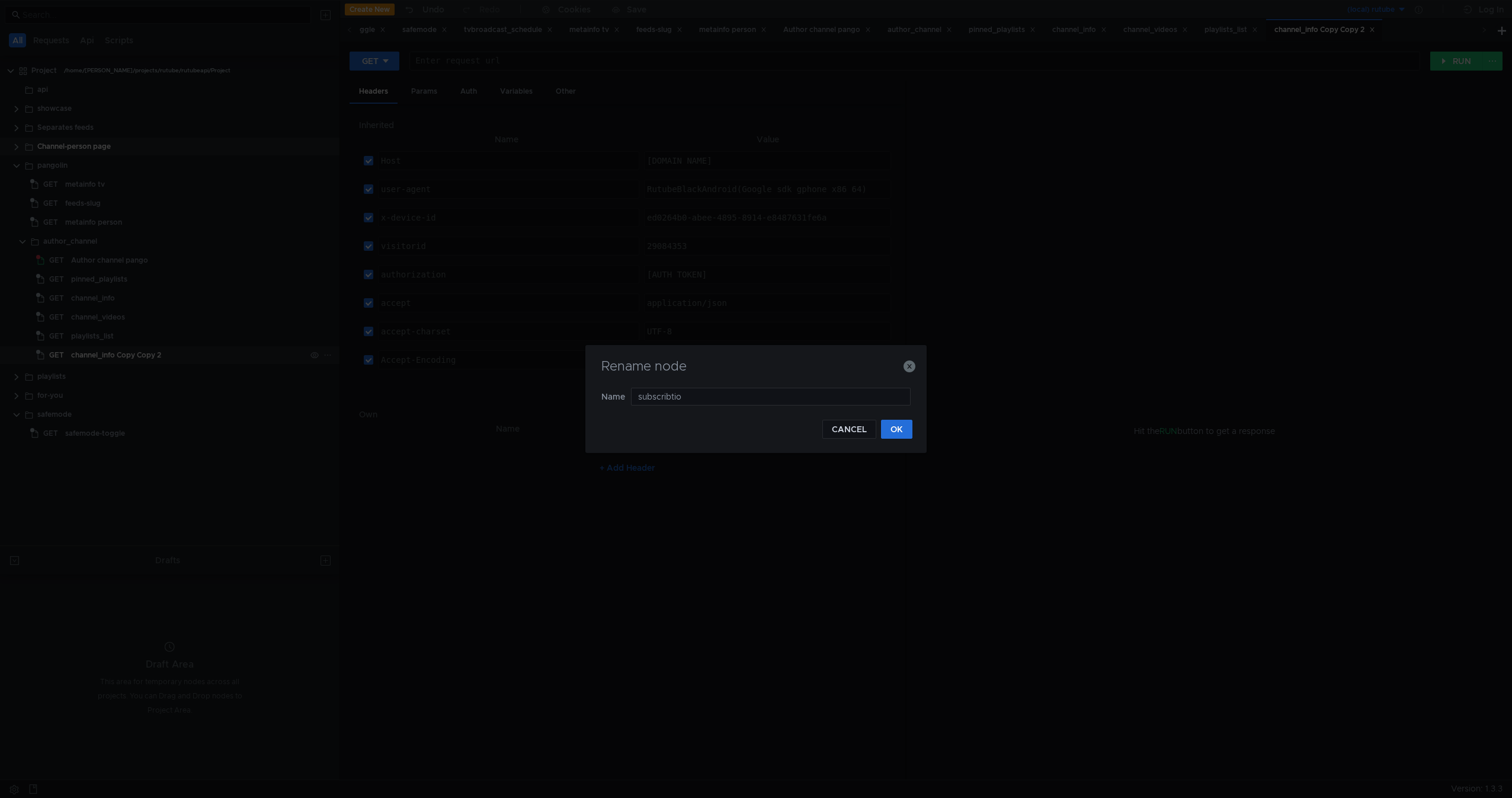
type input "subscribtion"
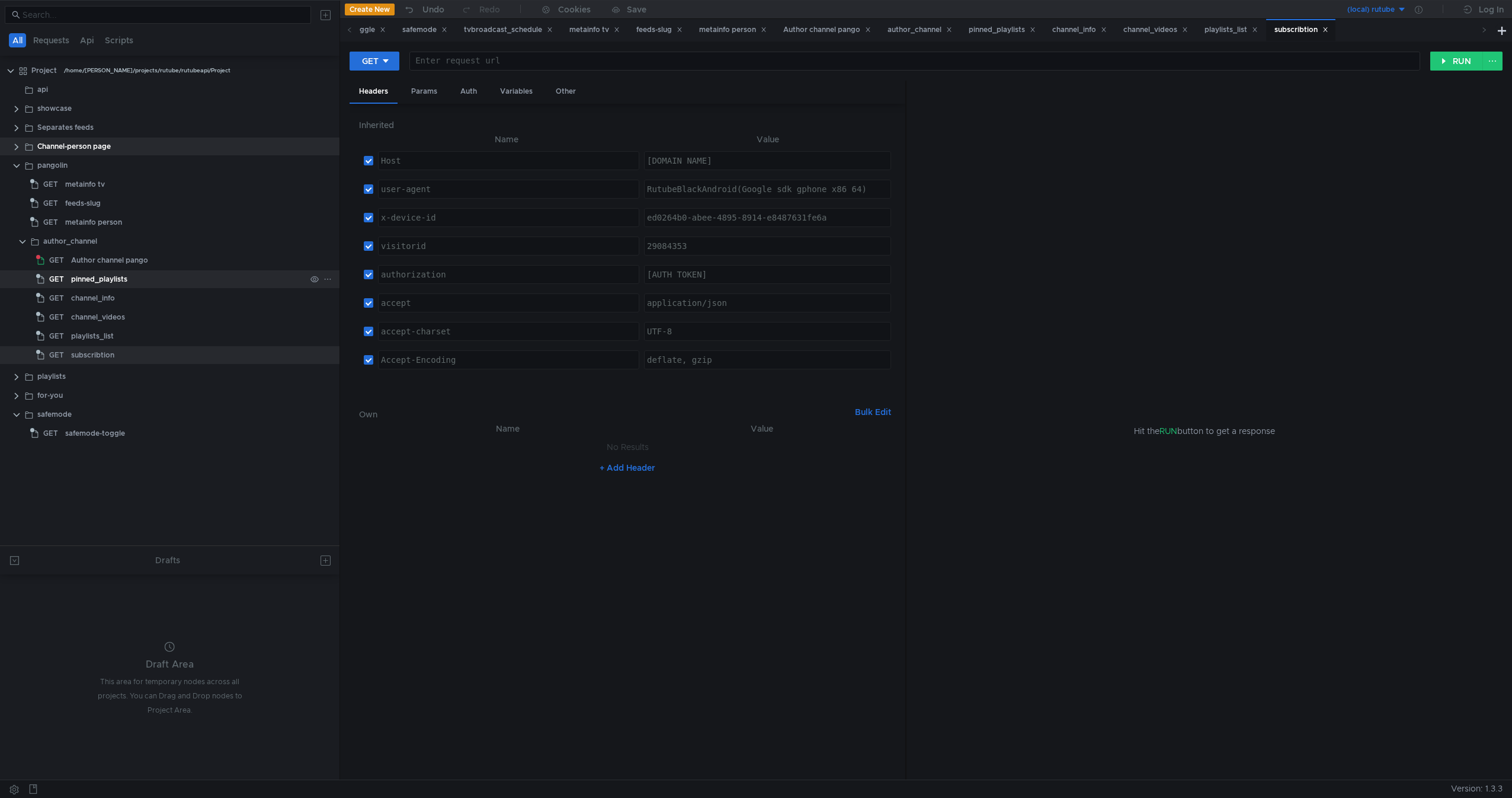
click at [118, 278] on div "pinned_playlists" at bounding box center [99, 279] width 56 height 18
click at [161, 300] on div "channel_info" at bounding box center [188, 298] width 234 height 18
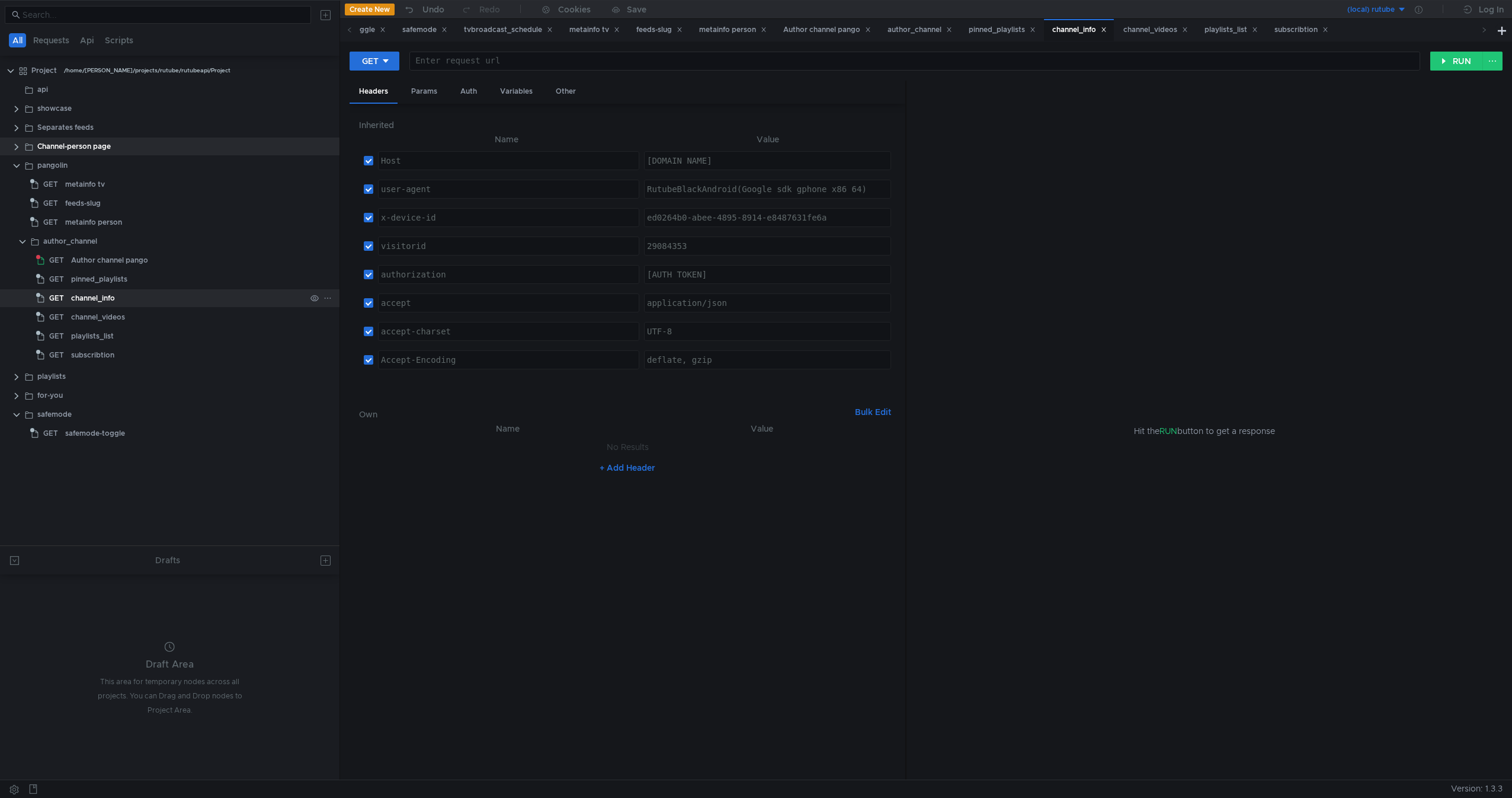
click at [161, 300] on div "channel_info" at bounding box center [188, 298] width 234 height 18
click at [150, 258] on div "Author channel pango" at bounding box center [188, 260] width 234 height 18
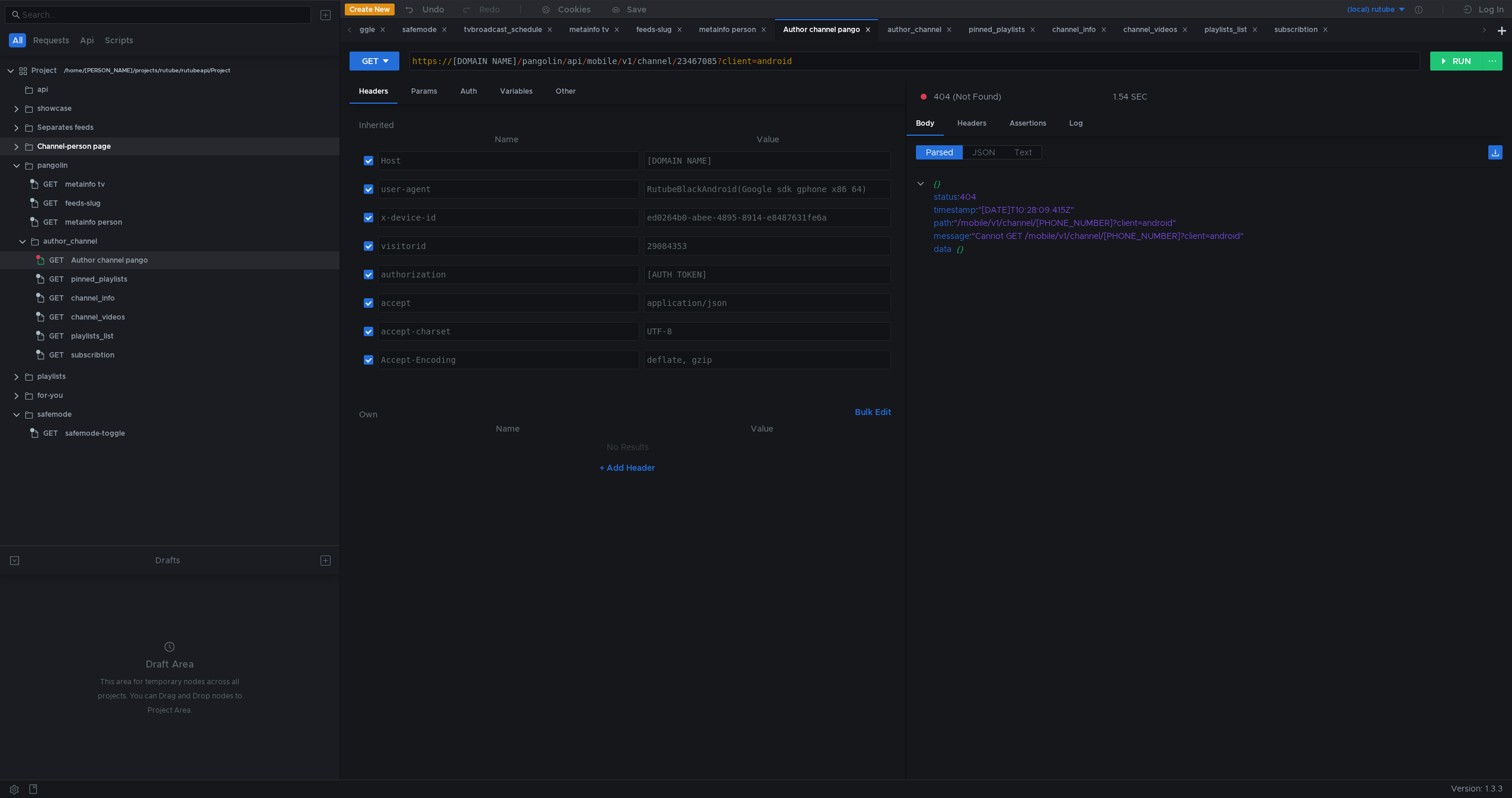
click at [789, 63] on div "https:// [DOMAIN_NAME] / pangolin / api / mobile / v1 / channel / 23467085 ? cl…" at bounding box center [915, 70] width 1010 height 28
click at [195, 317] on div "channel_videos" at bounding box center [188, 317] width 234 height 18
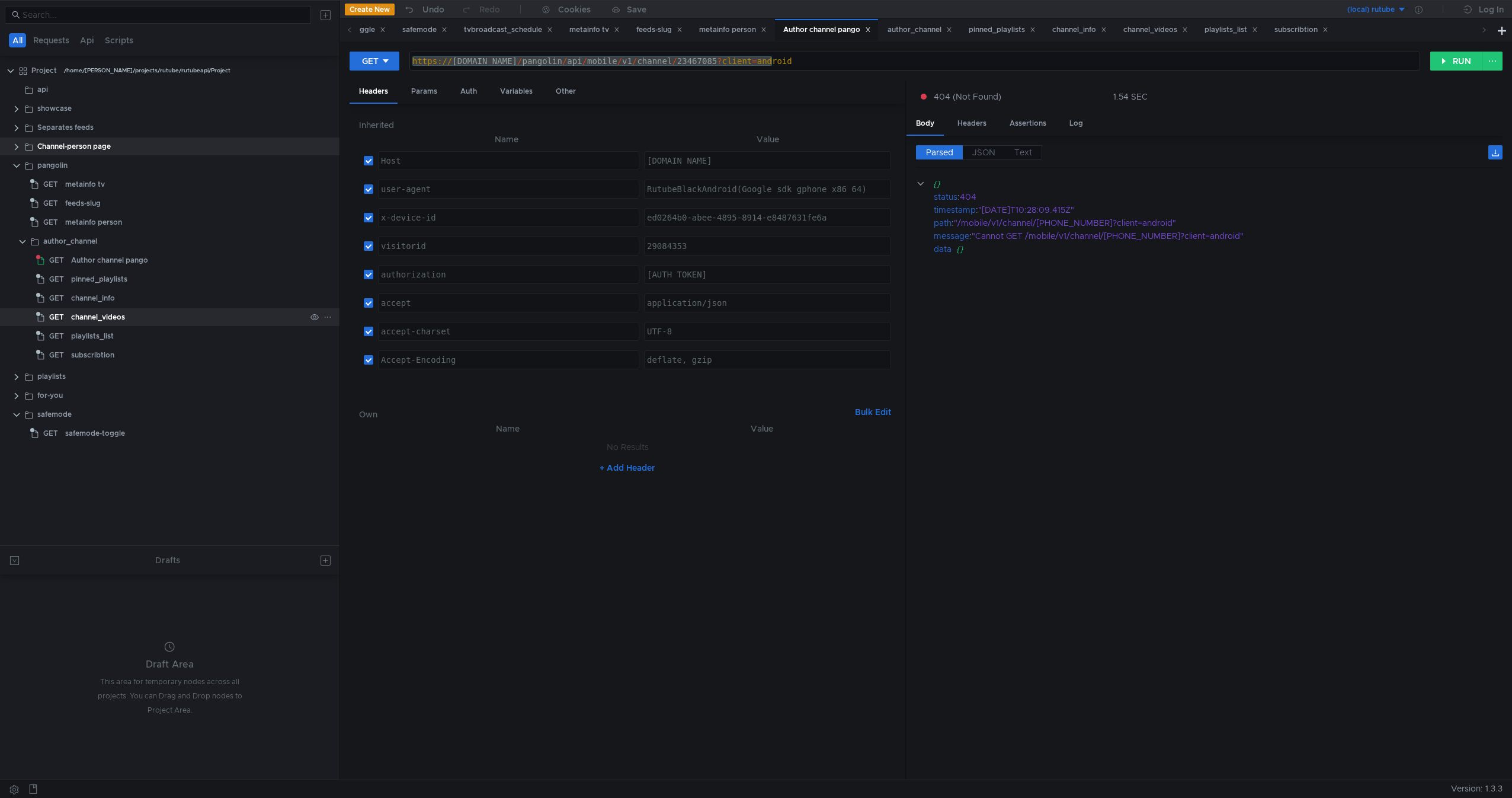
click at [195, 317] on div "channel_videos" at bounding box center [188, 317] width 234 height 18
click at [203, 288] on div at bounding box center [170, 289] width 340 height 2
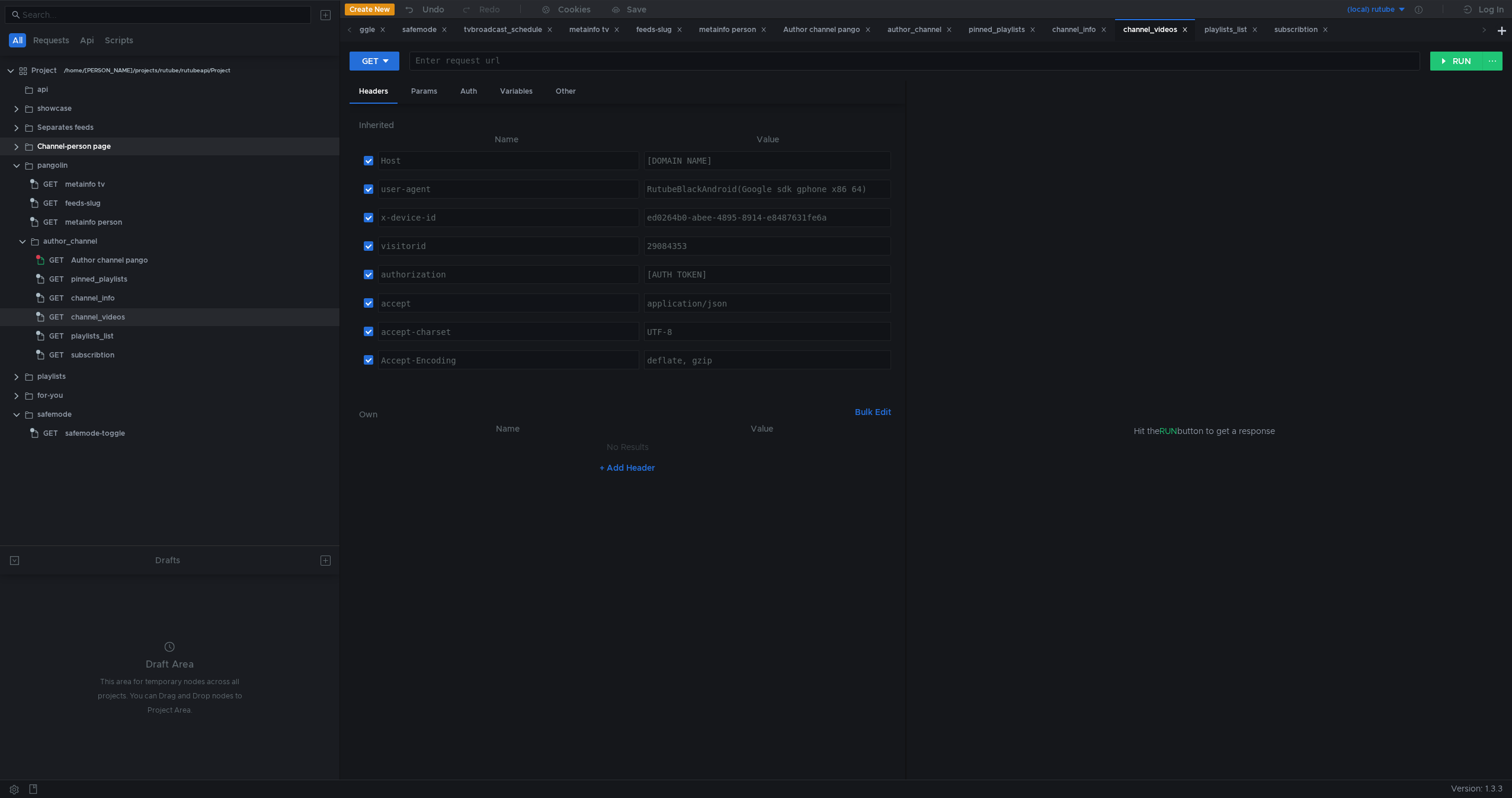
click at [203, 288] on div at bounding box center [170, 289] width 340 height 2
click at [188, 290] on div "channel_info" at bounding box center [188, 298] width 234 height 18
click at [656, 68] on div at bounding box center [915, 70] width 1010 height 28
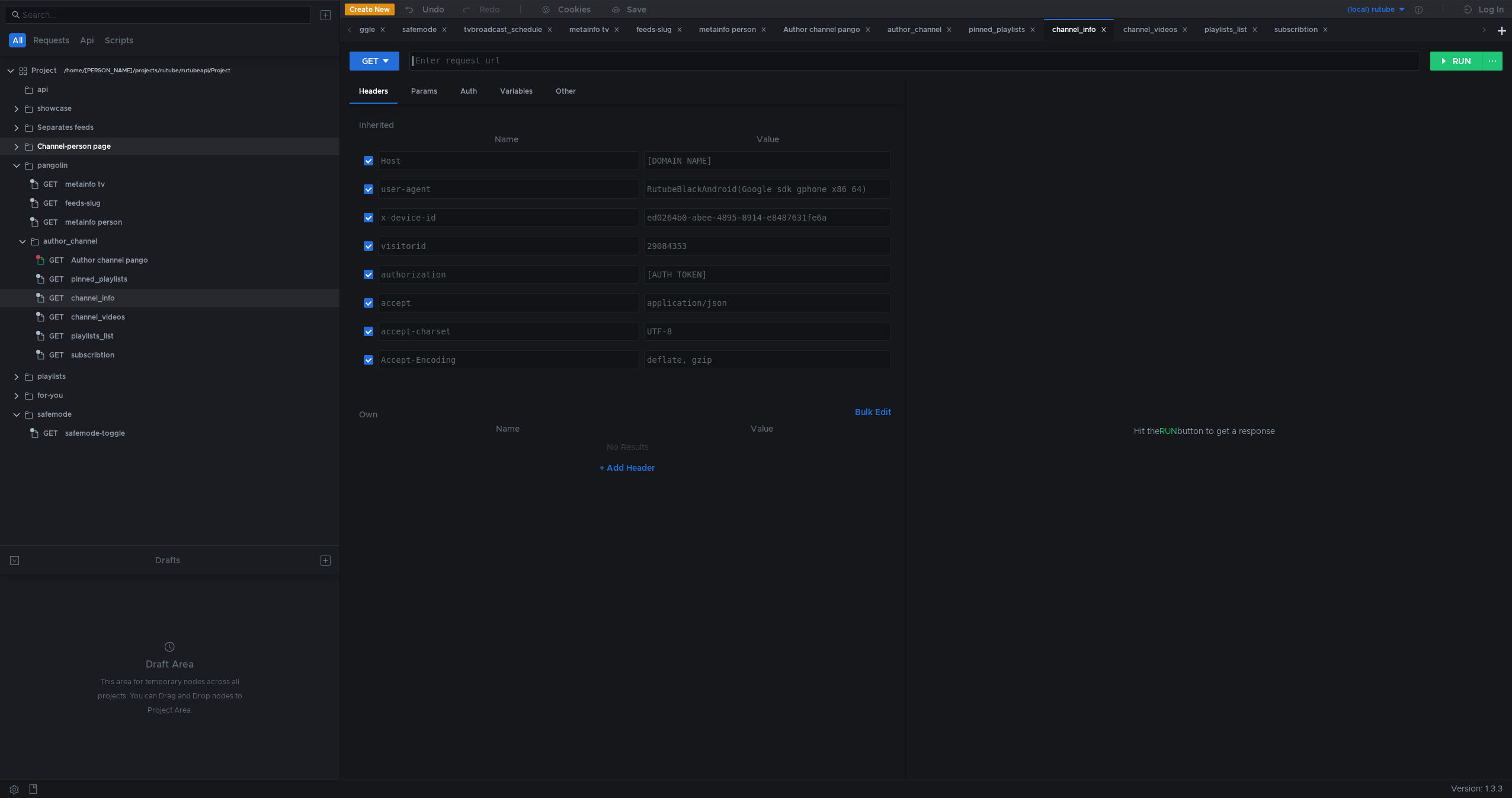
click at [656, 68] on div at bounding box center [915, 70] width 1010 height 28
paste textarea "[URL][DOMAIN_NAME][PHONE_NUMBER]"
click at [576, 63] on div "https:// [DOMAIN_NAME] / pangolin / api / mobile / v1 / channel / 23467085 ? cl…" at bounding box center [915, 70] width 1010 height 28
drag, startPoint x: 576, startPoint y: 63, endPoint x: 630, endPoint y: 66, distance: 54.1
click at [630, 66] on div "https:// [DOMAIN_NAME] / pangolin / api / mobile / v1 / channel / 23467085 ? cl…" at bounding box center [915, 70] width 1010 height 28
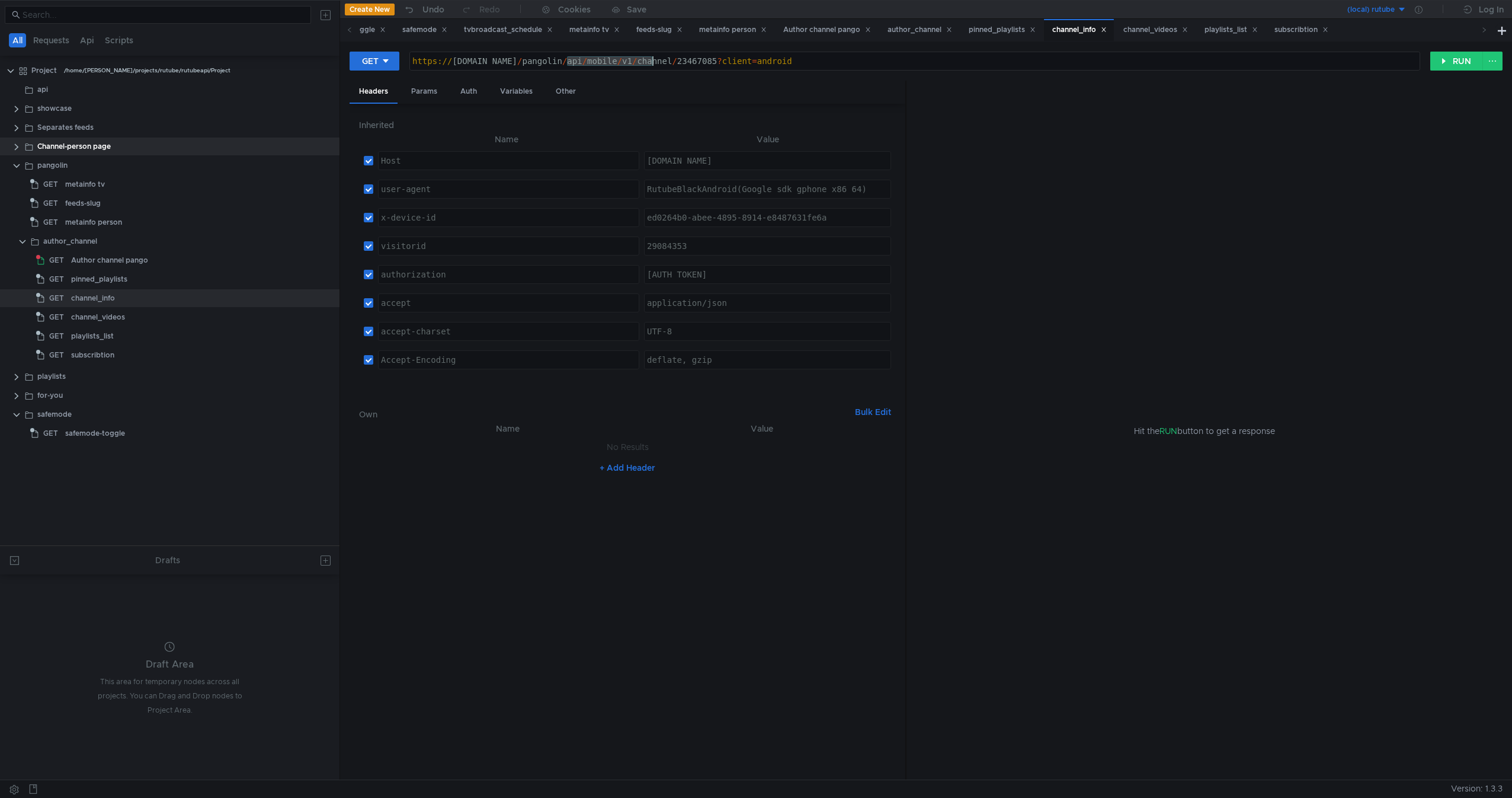
paste textarea "/api/profile/user/{user}/"
click at [523, 64] on div "https:// [DOMAIN_NAME] / pangolin / api // api / profile / user / 23467085 ? cl…" at bounding box center [915, 70] width 1010 height 28
type textarea "[URL][DOMAIN_NAME]"
click at [1453, 55] on button "RUN" at bounding box center [1457, 61] width 53 height 19
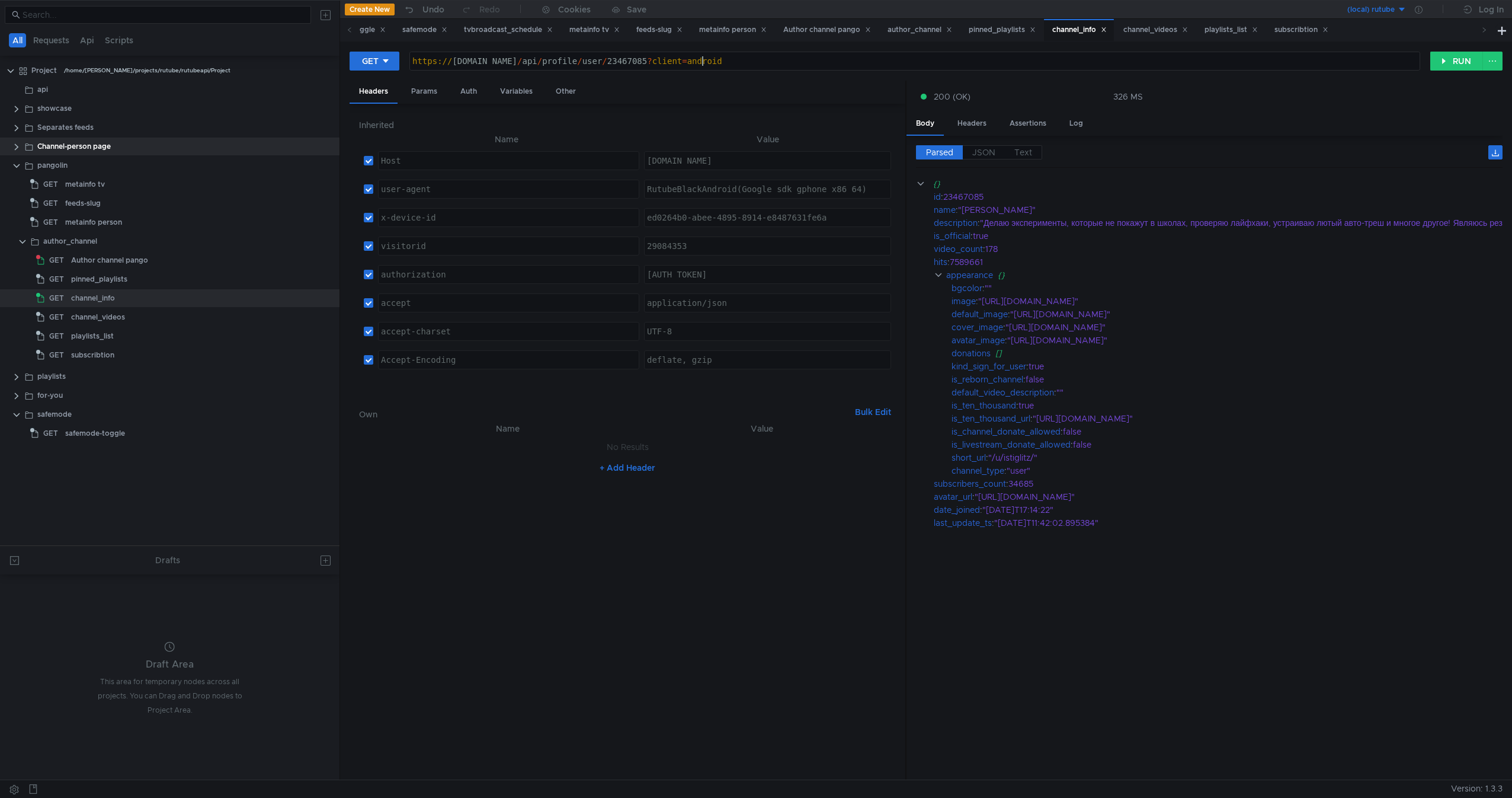
click at [842, 68] on div "https:// [DOMAIN_NAME] / api / profile / user / 23467085 ? client = android" at bounding box center [915, 70] width 1010 height 28
click at [172, 281] on div "pinned_playlists" at bounding box center [188, 279] width 234 height 18
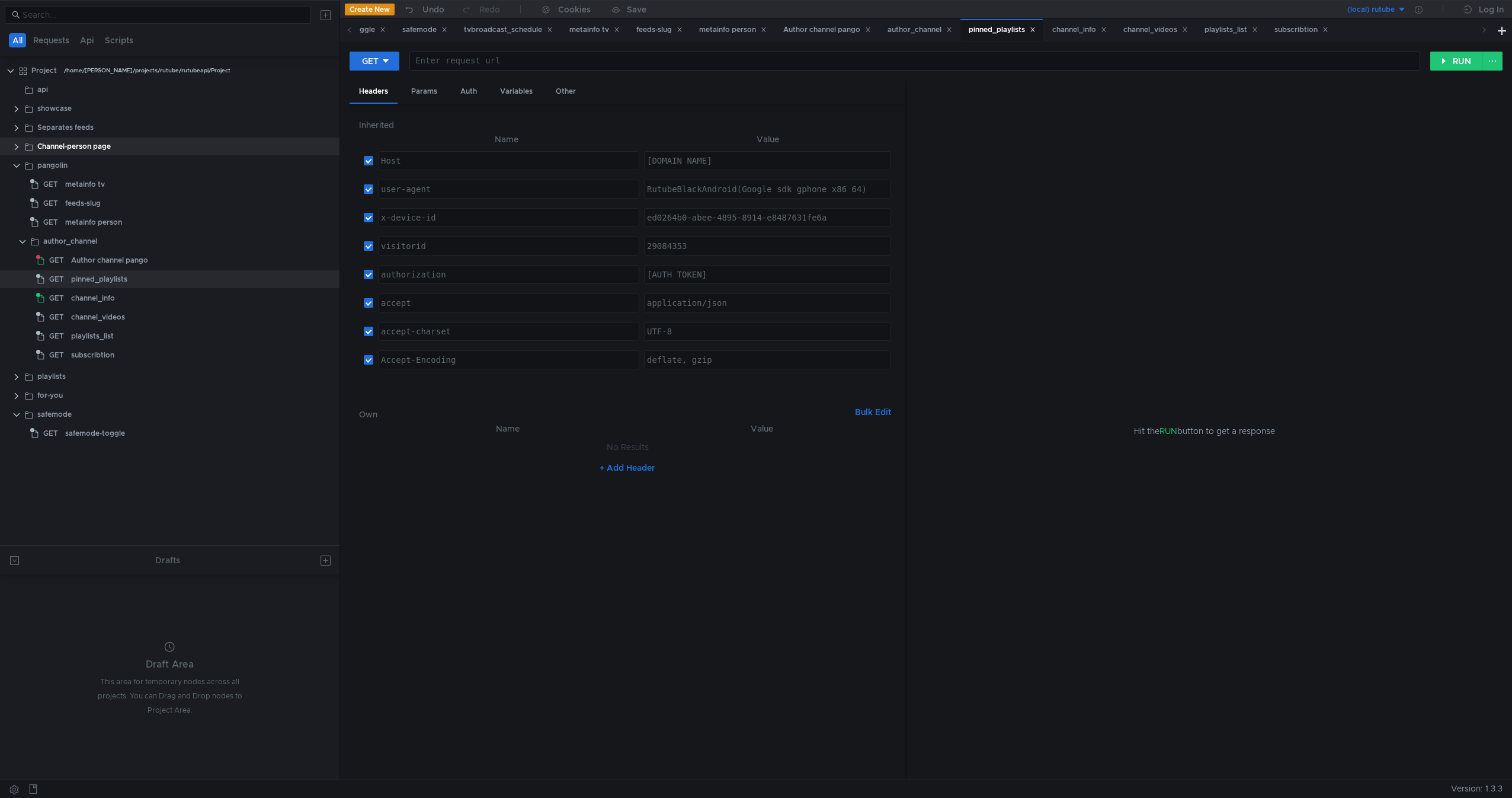
click at [645, 62] on div at bounding box center [915, 70] width 1010 height 28
paste textarea "[URL][DOMAIN_NAME]"
click at [510, 63] on div "https:// [DOMAIN_NAME] / api / profile / user / 23467085 ? client = android" at bounding box center [915, 70] width 1010 height 28
drag, startPoint x: 510, startPoint y: 63, endPoint x: 577, endPoint y: 63, distance: 67.0
click at [577, 63] on div "https:// [DOMAIN_NAME] / api / profile / user / 23467085 ? client = android" at bounding box center [915, 70] width 1010 height 28
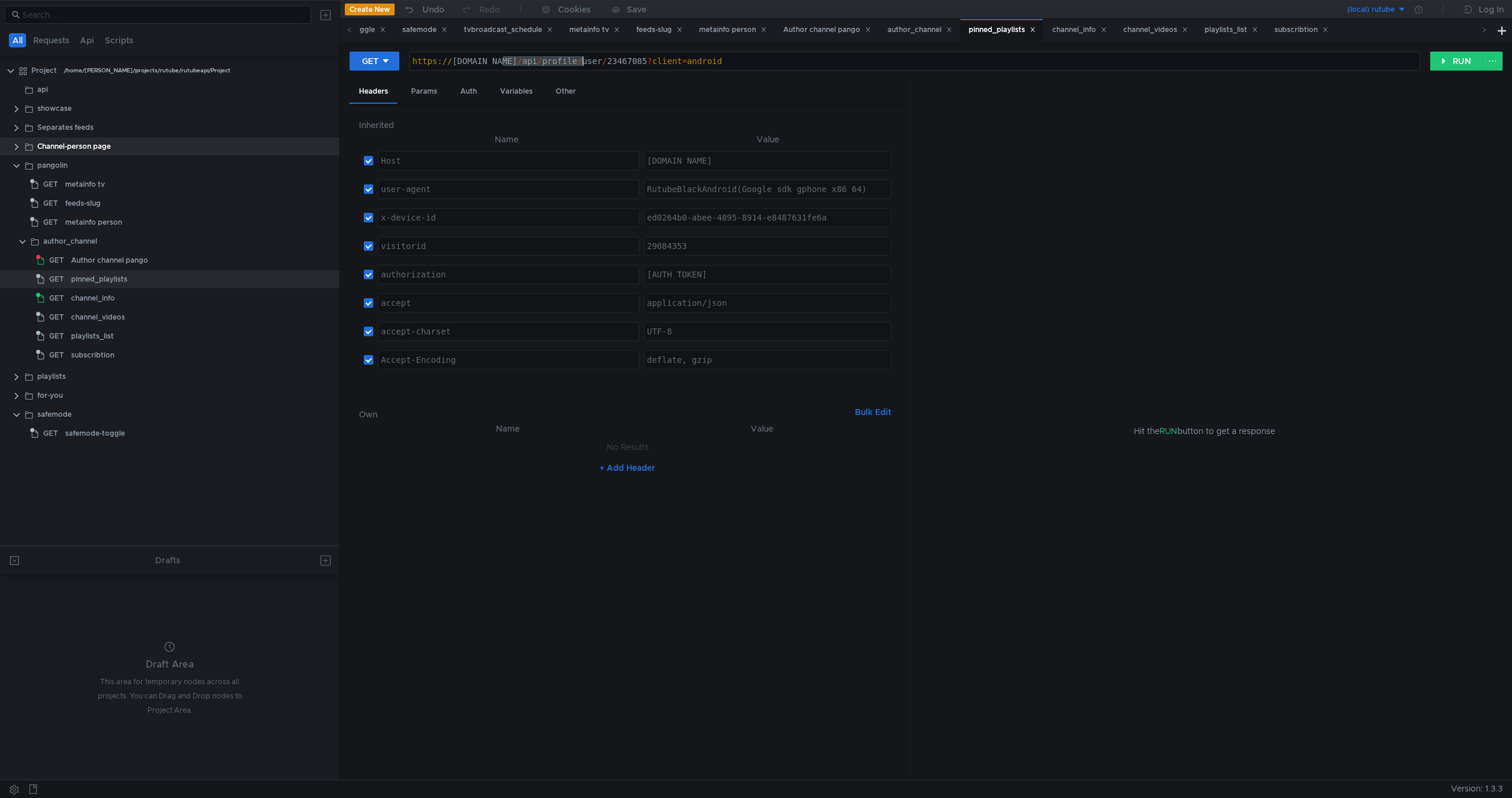
paste textarea "laylist/user/{userID}/"
type textarea "[URL][DOMAIN_NAME]"
click at [1472, 64] on button "RUN" at bounding box center [1457, 61] width 53 height 19
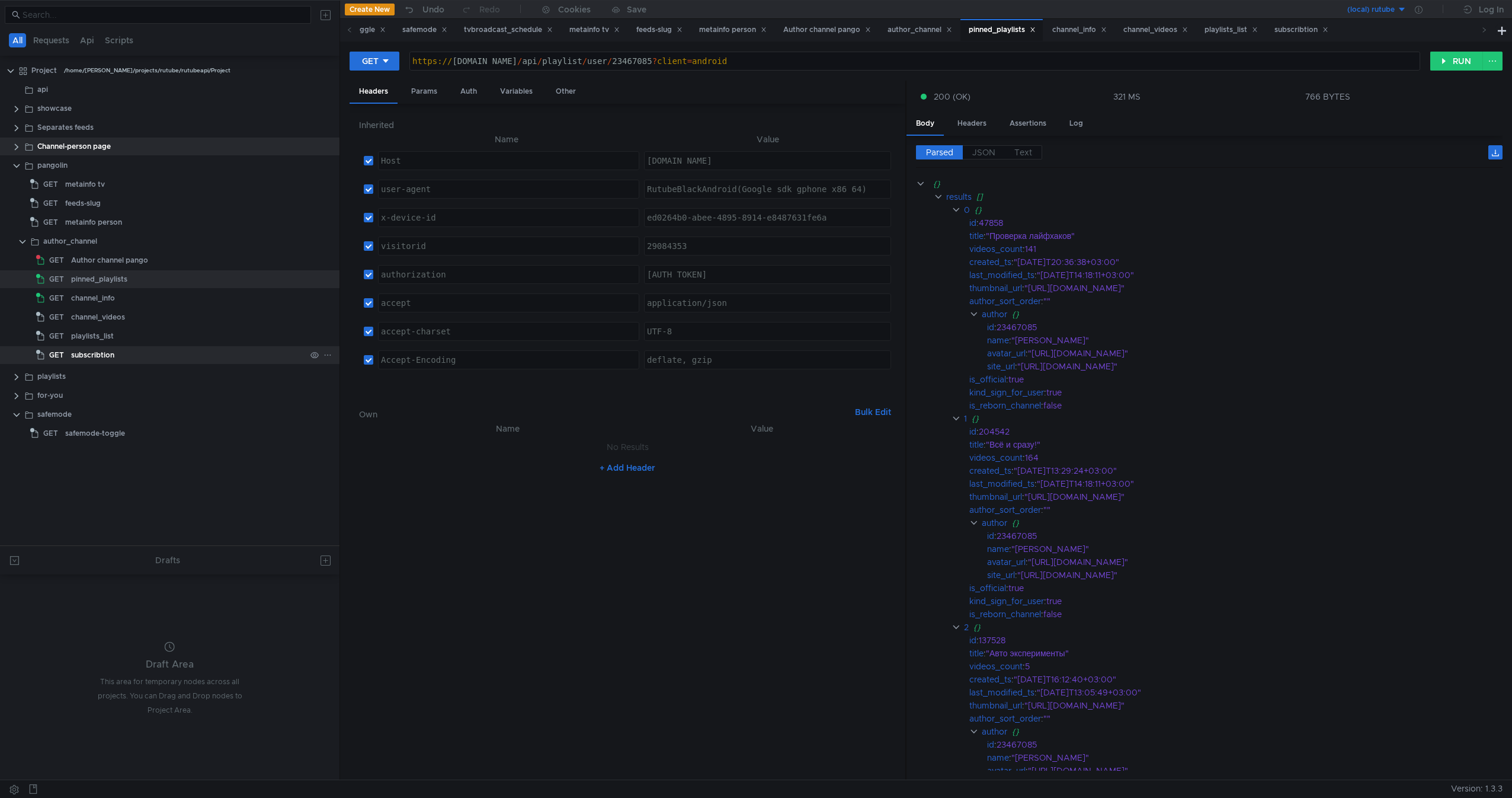
click at [125, 360] on div "subscribtion" at bounding box center [188, 354] width 234 height 18
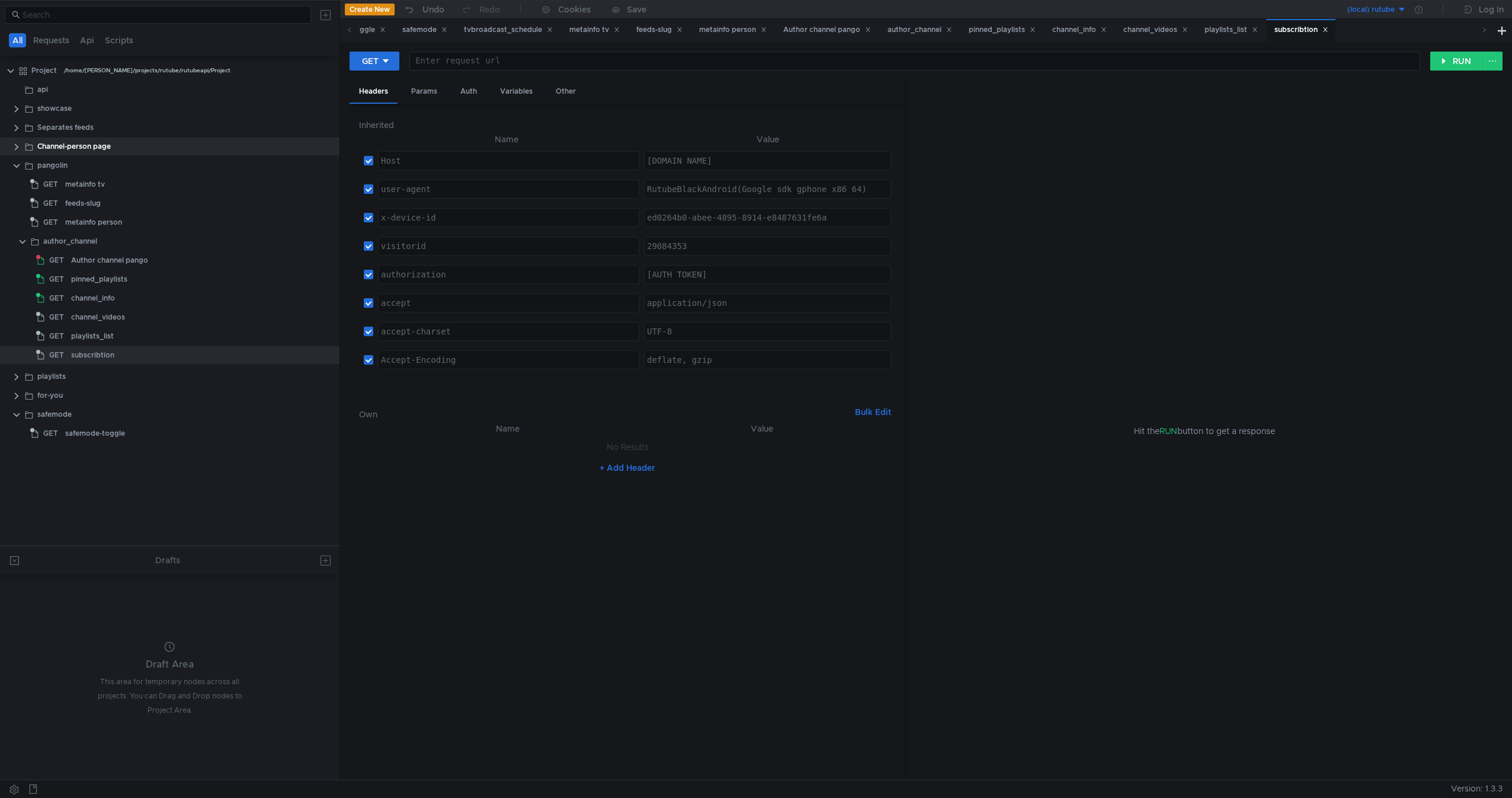
click at [148, 288] on div at bounding box center [170, 289] width 340 height 2
click at [138, 293] on div "channel_info" at bounding box center [188, 298] width 234 height 18
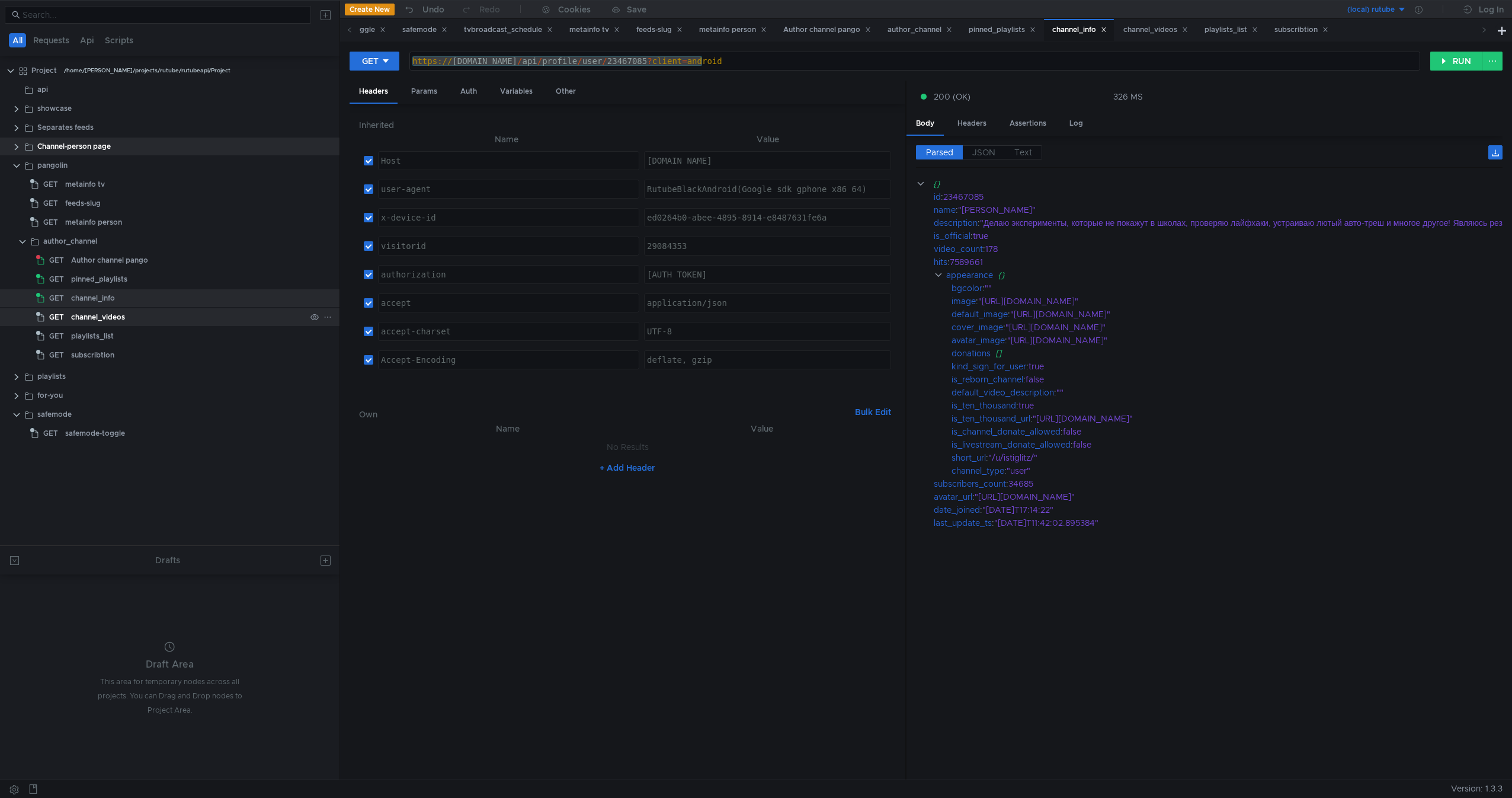
click at [139, 316] on div "channel_videos" at bounding box center [188, 317] width 234 height 18
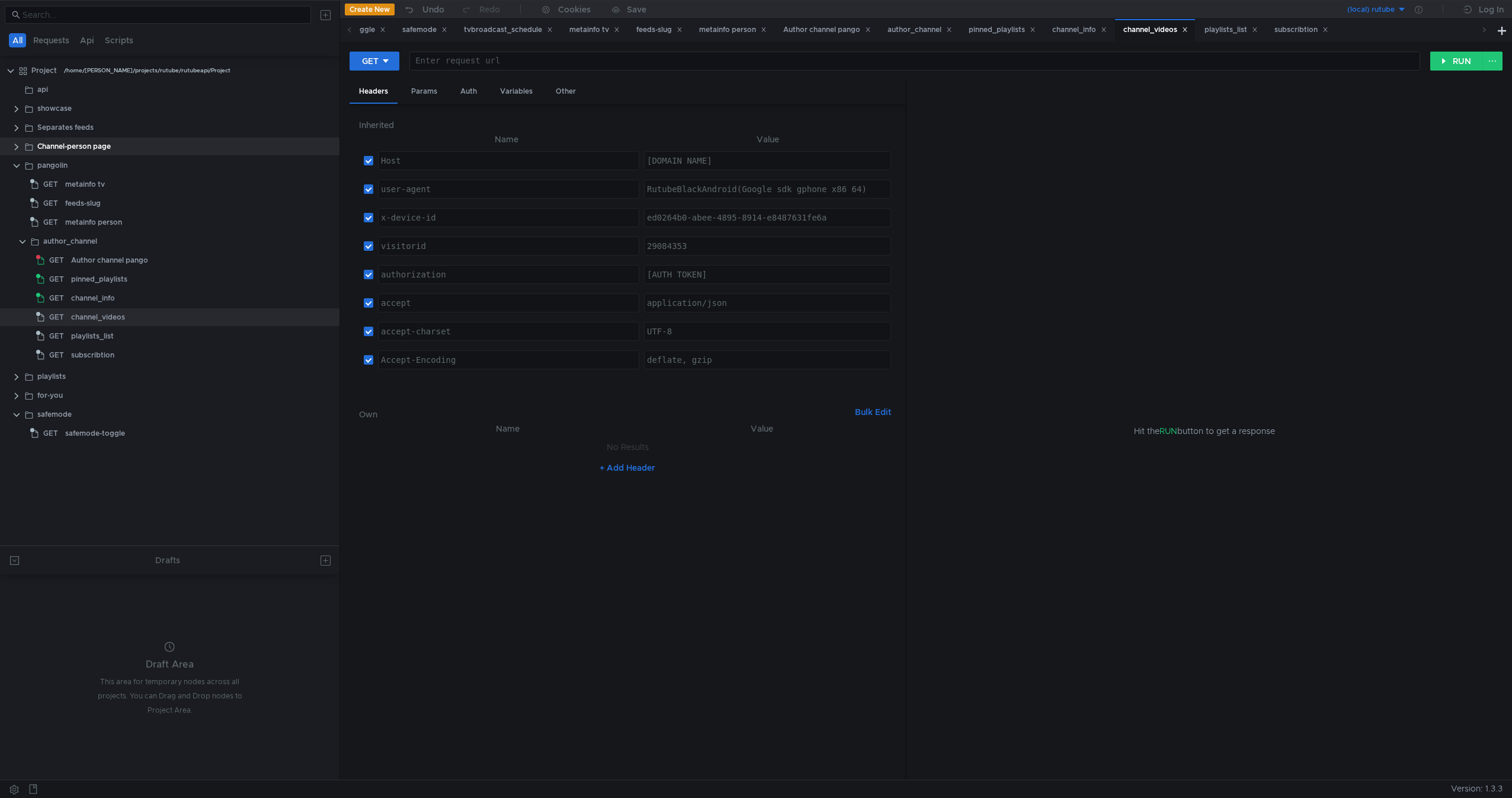
click at [483, 60] on div at bounding box center [915, 70] width 1010 height 28
click at [148, 299] on div "channel_info" at bounding box center [188, 298] width 234 height 18
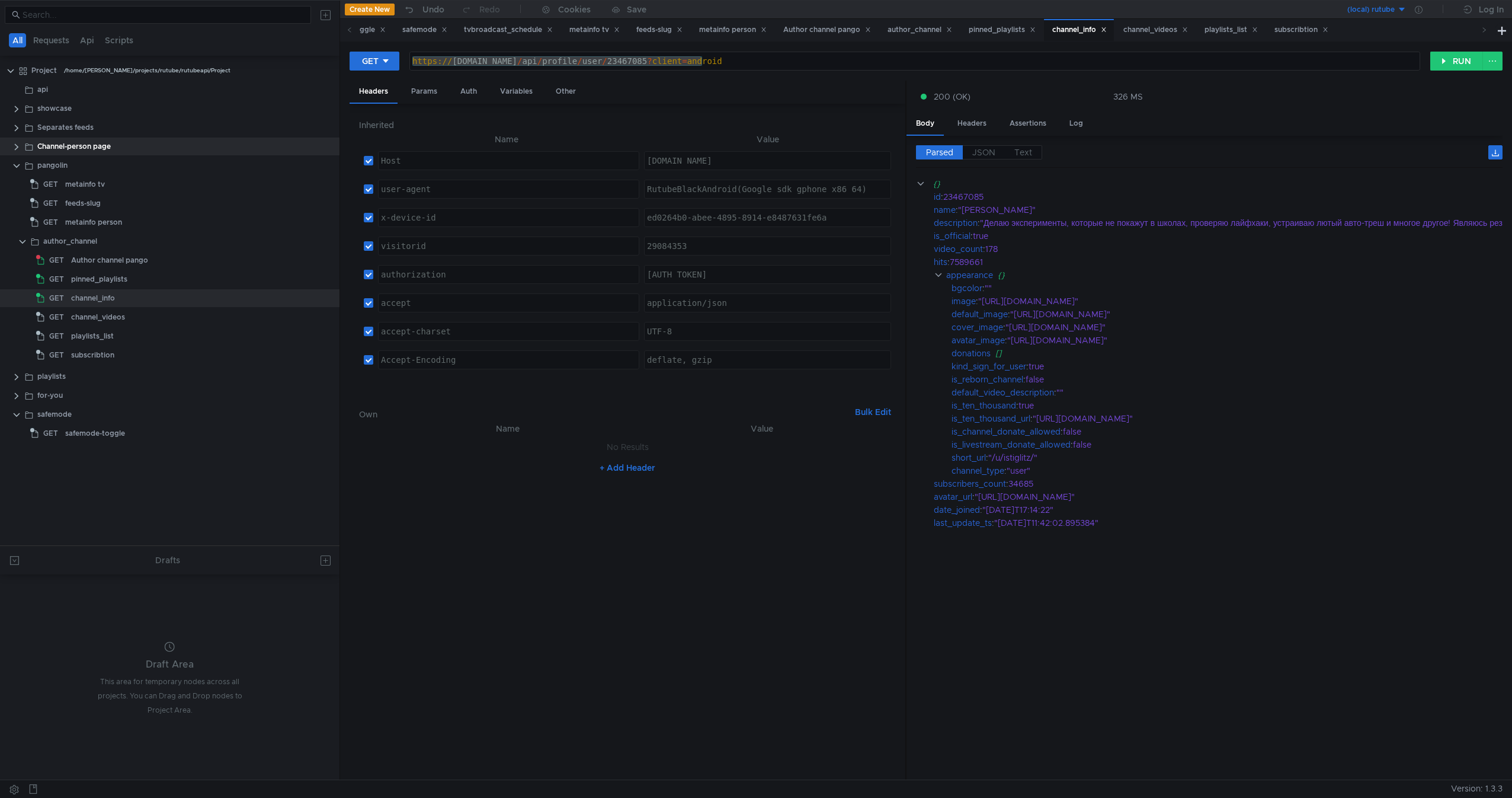
click at [780, 58] on div "https:// [DOMAIN_NAME] / api / profile / user / 23467085 ? client = android" at bounding box center [915, 61] width 1010 height 18
click at [780, 58] on div "https:// [DOMAIN_NAME] / api / profile / user / 23467085 ? client = android" at bounding box center [915, 70] width 1010 height 28
click at [125, 324] on div "channel_videos" at bounding box center [188, 317] width 234 height 18
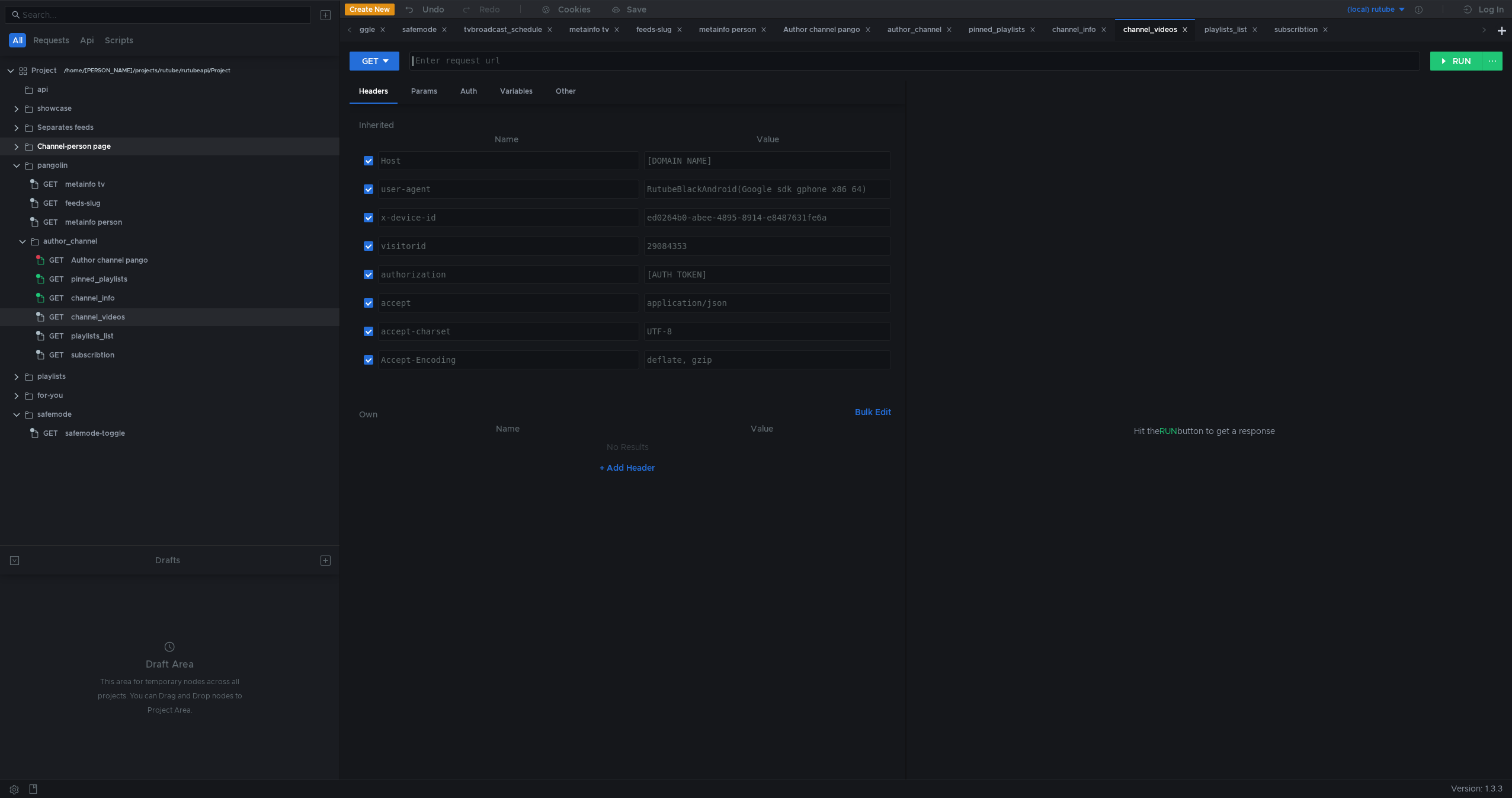
click at [555, 58] on div at bounding box center [915, 70] width 1010 height 28
paste textarea "[URL][DOMAIN_NAME]"
click at [716, 61] on div "https:// [DOMAIN_NAME] / api / profile / user / 23467085 ? client = android" at bounding box center [915, 70] width 1010 height 28
drag, startPoint x: 716, startPoint y: 61, endPoint x: 547, endPoint y: 52, distance: 169.2
click at [547, 52] on div "[URL][DOMAIN_NAME] https:// [DOMAIN_NAME] / api / profile / user / 23467085 ? c…" at bounding box center [915, 61] width 1011 height 19
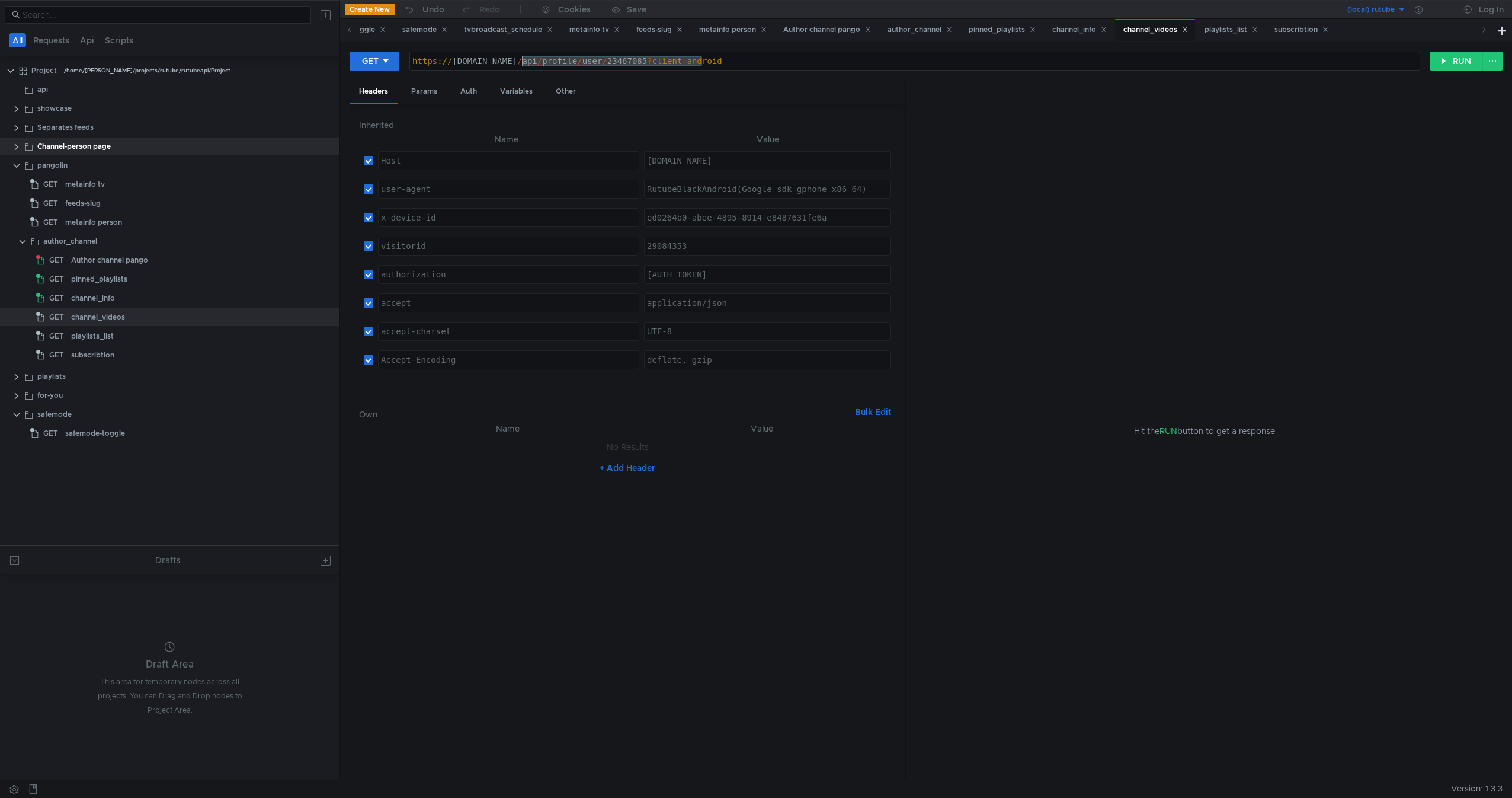
click at [509, 62] on div "https:// [DOMAIN_NAME] / api / profile / user / 23467085 ? client = android" at bounding box center [915, 70] width 1010 height 28
drag, startPoint x: 509, startPoint y: 62, endPoint x: 578, endPoint y: 62, distance: 69.0
click at [578, 62] on div "https:// [DOMAIN_NAME] / api / profile / user / 23467085 ? client = android" at bounding box center [915, 70] width 1010 height 28
paste textarea "/api/video/person/{id}/"
click at [502, 61] on div "https:// [DOMAIN_NAME] // api / video / person / 23467085 ? client = android" at bounding box center [915, 70] width 1010 height 28
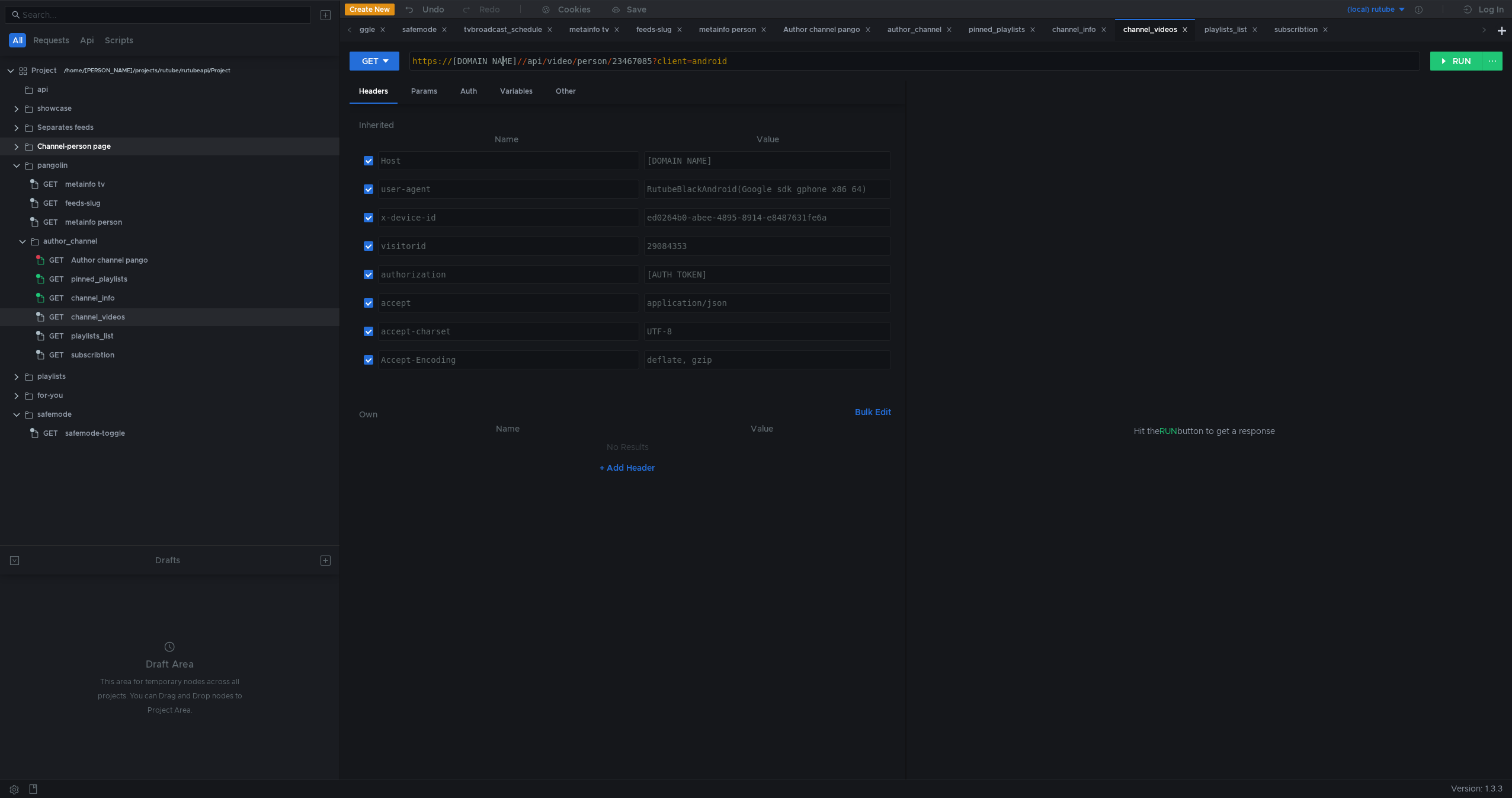
type textarea "[URL][DOMAIN_NAME]"
click at [735, 70] on div "https:// [DOMAIN_NAME] / api / video / person / 23467085 ? client = android" at bounding box center [915, 70] width 1010 height 28
click at [1445, 58] on button "RUN" at bounding box center [1457, 61] width 53 height 19
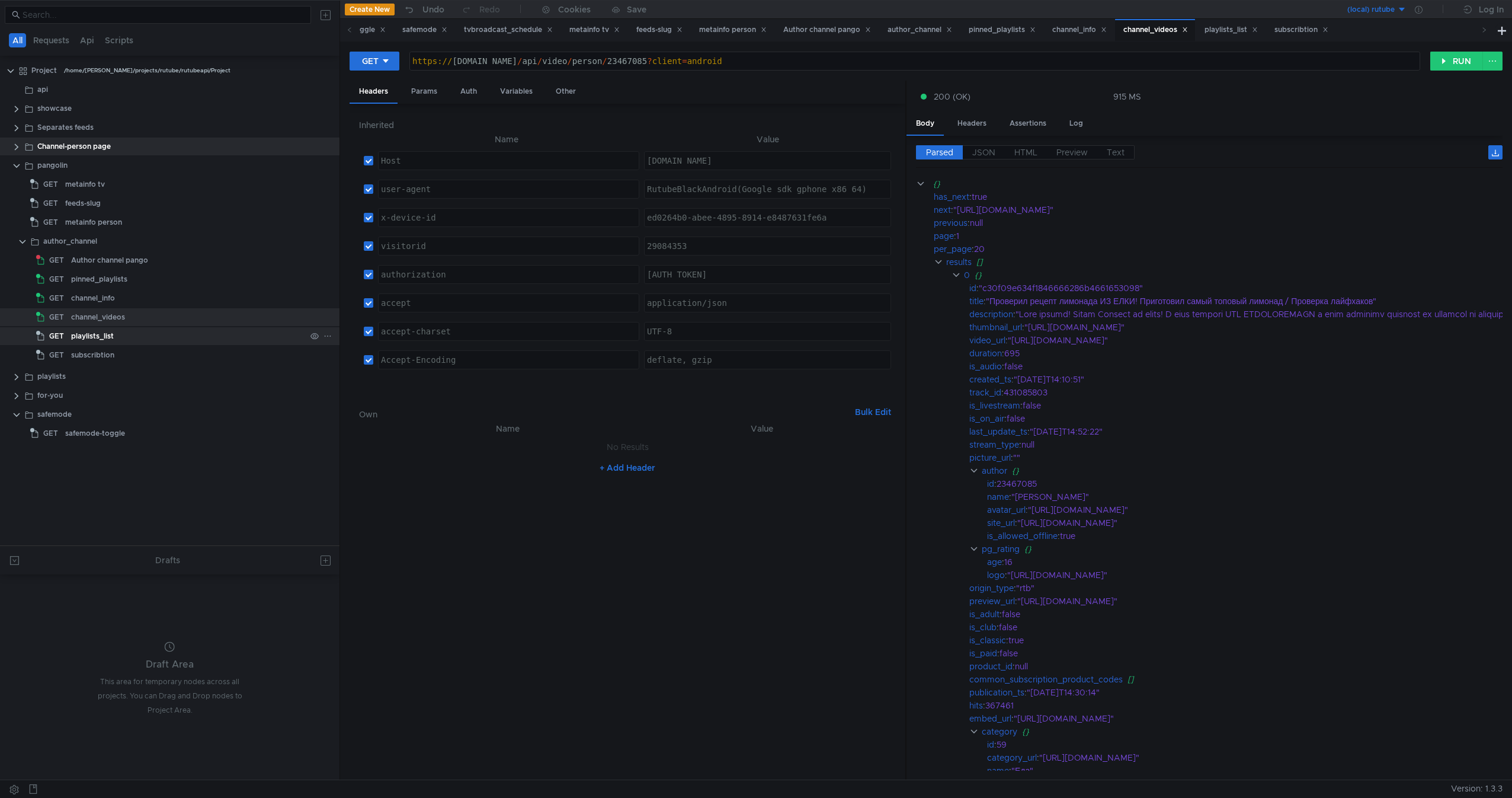
click at [117, 328] on div "playlists_list" at bounding box center [188, 336] width 234 height 18
click at [169, 331] on div "playlists_list" at bounding box center [188, 336] width 234 height 18
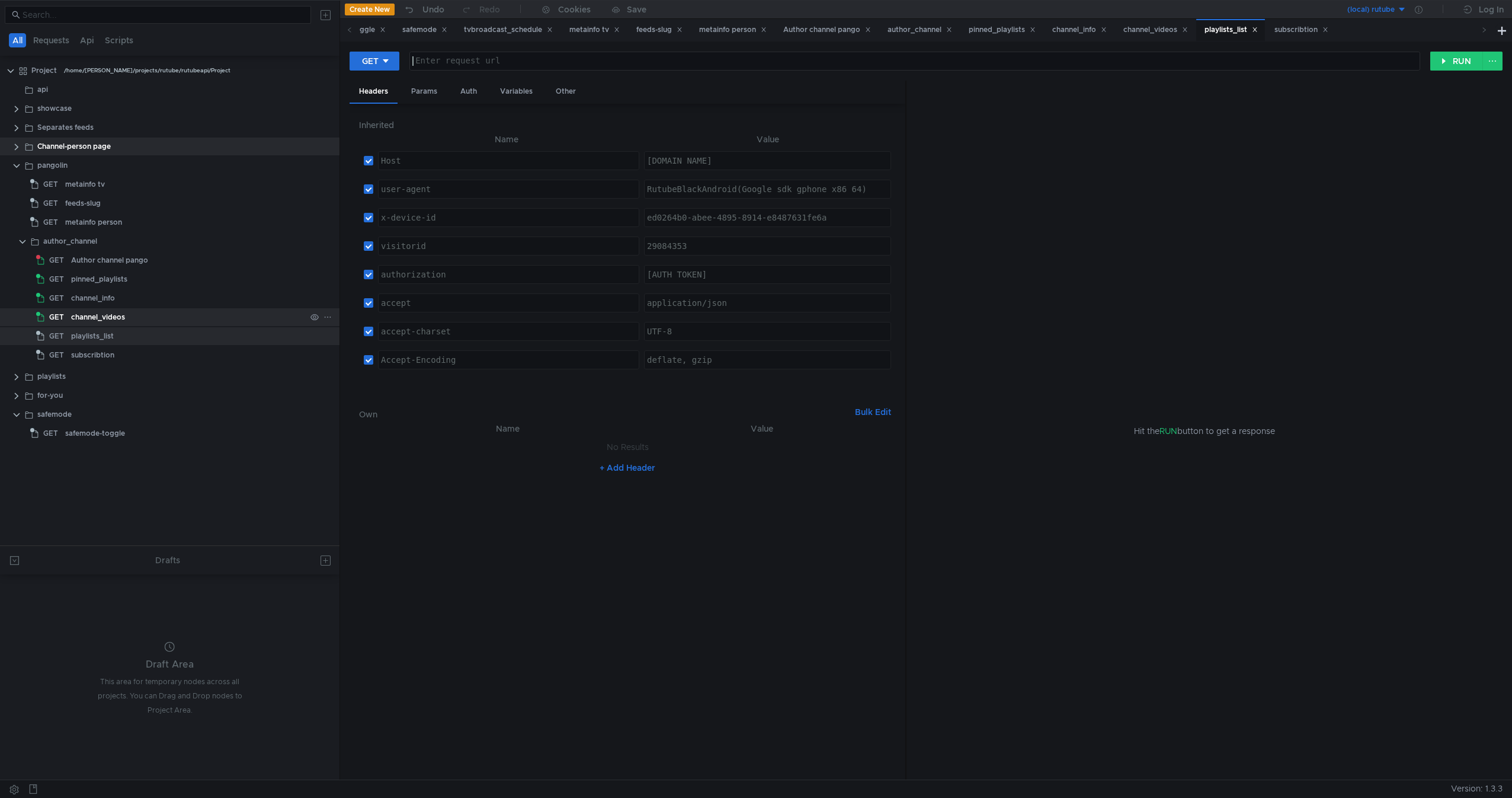
click at [703, 55] on div "Enter request url" at bounding box center [915, 61] width 1010 height 18
type textarea "/api/playlist/user/{userID}/"
click at [128, 323] on div "channel_videos" at bounding box center [188, 317] width 234 height 18
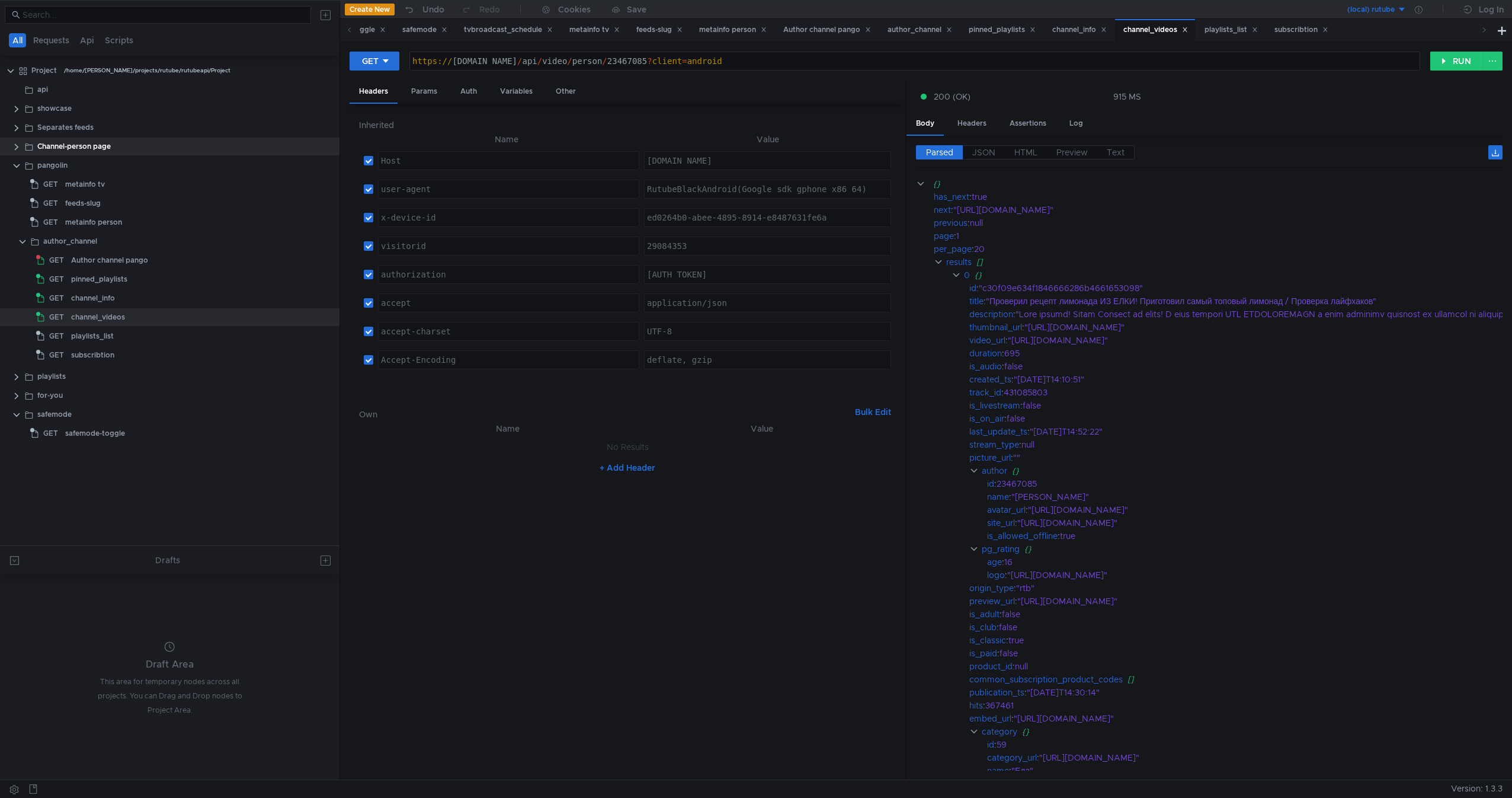
click at [759, 58] on div "https:// [DOMAIN_NAME] / api / video / person / 23467085 ? client = android" at bounding box center [915, 70] width 1010 height 28
paste textarea "/api/playlist/user/{userID}/"
type textarea "[URL][DOMAIN_NAME]"
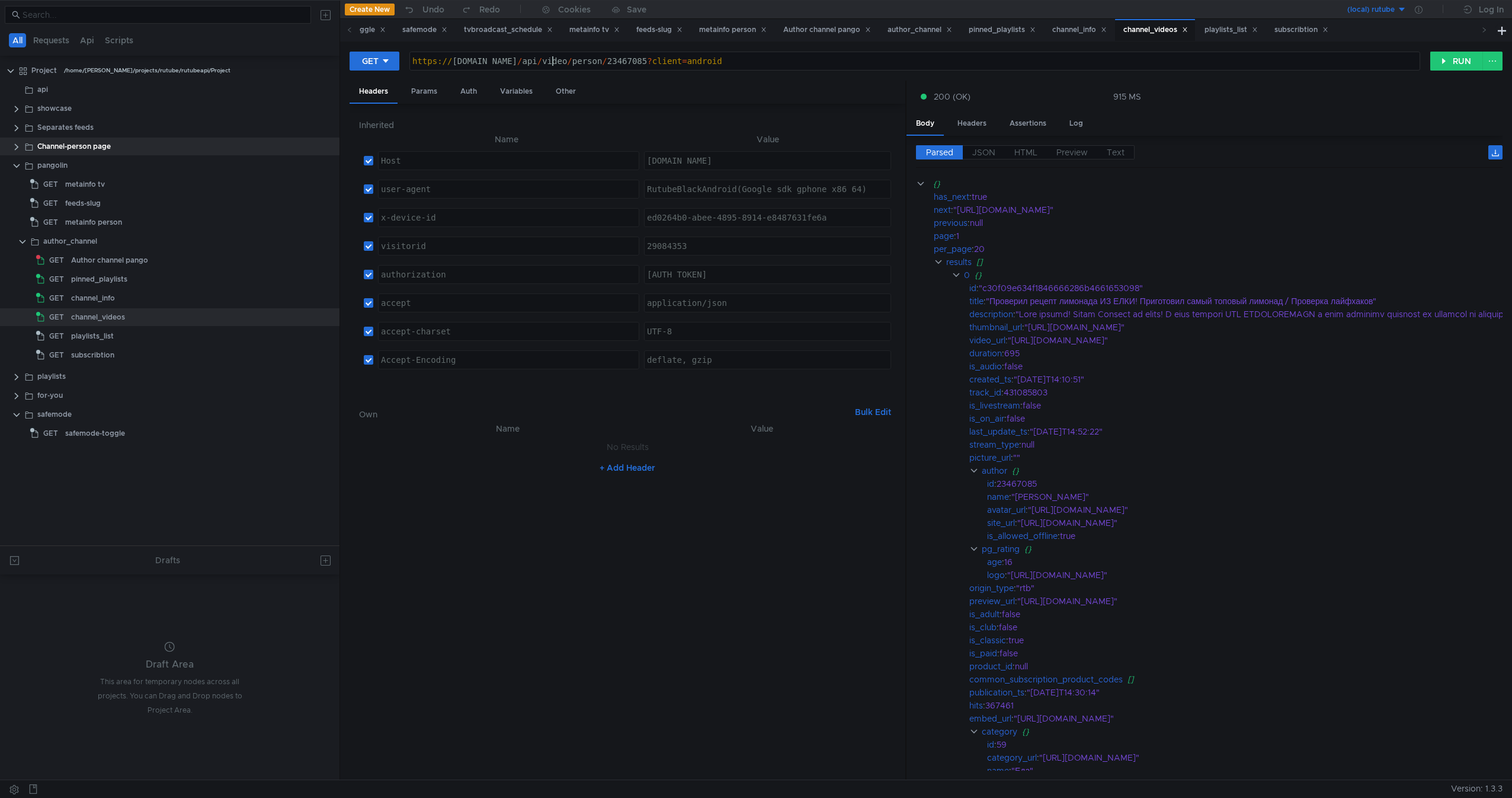
click at [777, 58] on div "https:// [DOMAIN_NAME] / api / video / person / 23467085 ? client = android" at bounding box center [915, 70] width 1010 height 28
click at [190, 337] on div "playlists_list" at bounding box center [188, 336] width 234 height 18
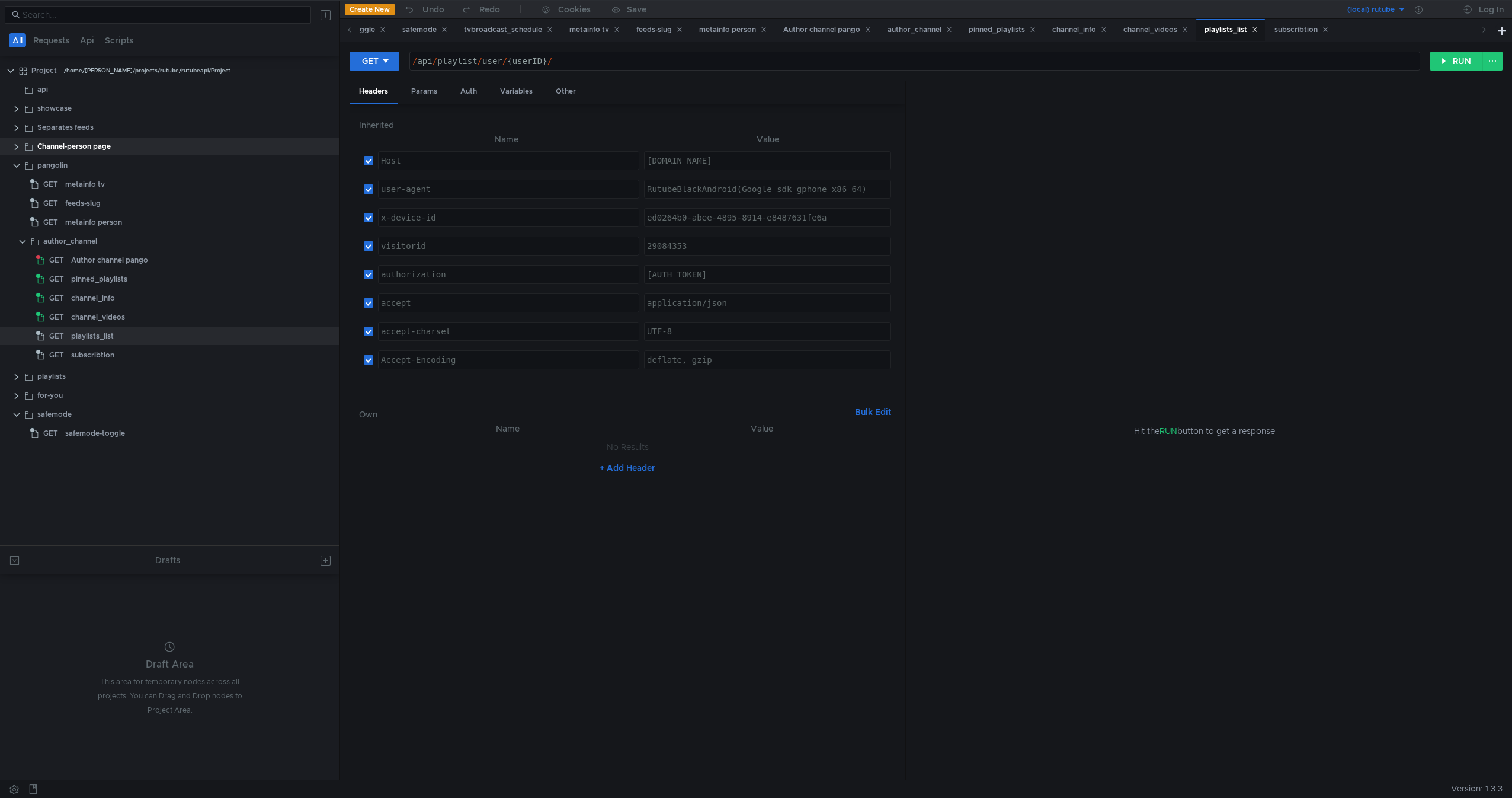
click at [610, 50] on div "GET /api/playlist/user/{userID}/ / api / playlist / user / {userID} / ההההההההה…" at bounding box center [925, 411] width 1172 height 738
click at [627, 76] on div "GET /api/playlist/user/{userID}/ / api / playlist / user / {userID} / ההההההההה…" at bounding box center [926, 65] width 1153 height 30
click at [660, 52] on div "/ api / playlist / user / {userID} /" at bounding box center [915, 61] width 1010 height 18
paste textarea "[URL][DOMAIN_NAME]"
click at [797, 60] on div "https:// [DOMAIN_NAME] / api / video / person / 23467085 ? client = android / a…" at bounding box center [915, 70] width 1010 height 28
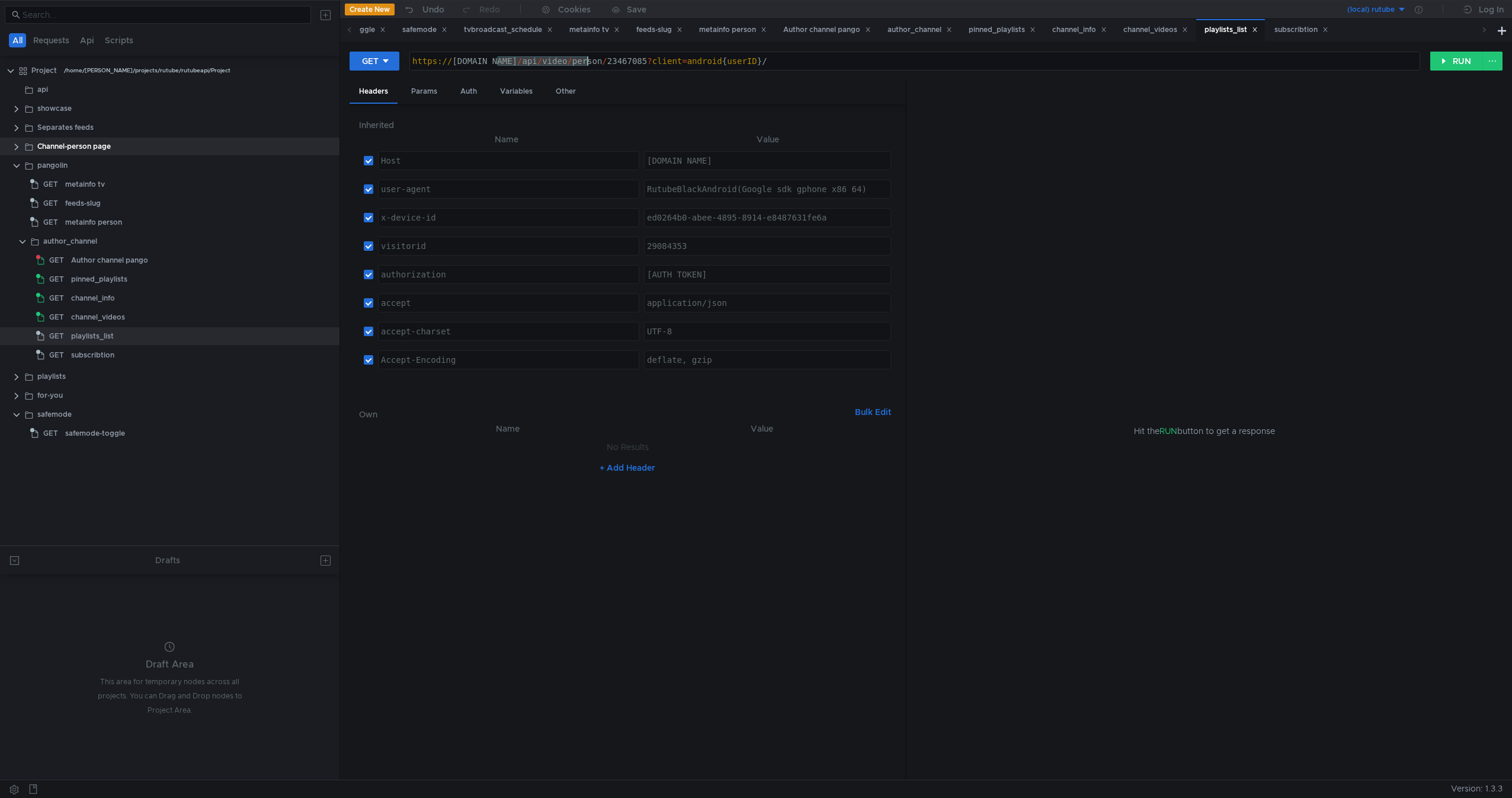
drag, startPoint x: 500, startPoint y: 58, endPoint x: 586, endPoint y: 53, distance: 86.1
click at [586, 53] on div "https:// [DOMAIN_NAME] / api / video / person / 23467085 ? client = android { u…" at bounding box center [915, 61] width 1010 height 18
paste textarea "playlist/user"
type textarea "[URL][DOMAIN_NAME]"
click at [1454, 50] on div "GET [URL][DOMAIN_NAME] https:// [DOMAIN_NAME] / api / playlist / user / 2346708…" at bounding box center [925, 411] width 1172 height 738
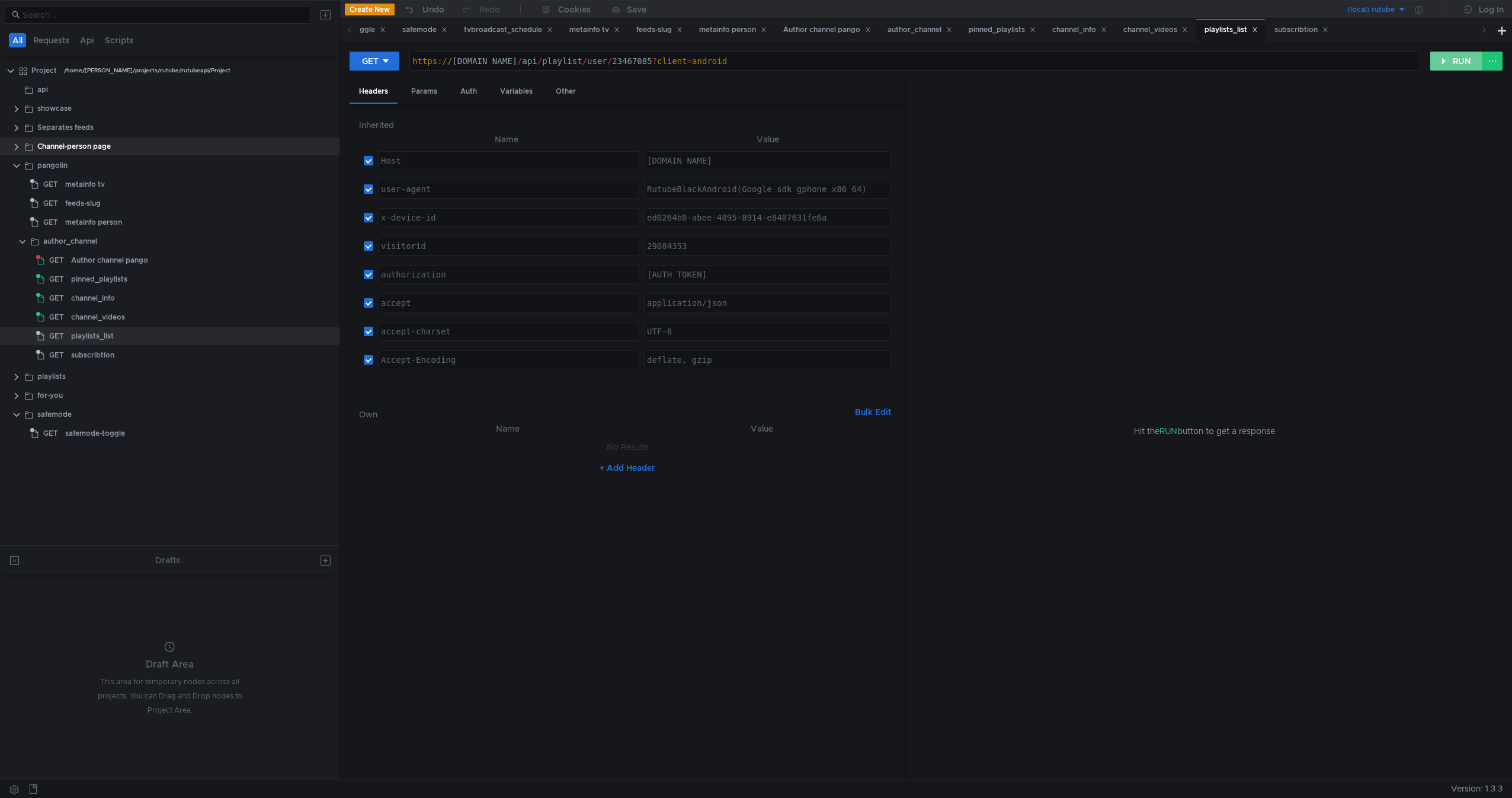
click at [1453, 69] on button "RUN" at bounding box center [1457, 61] width 53 height 19
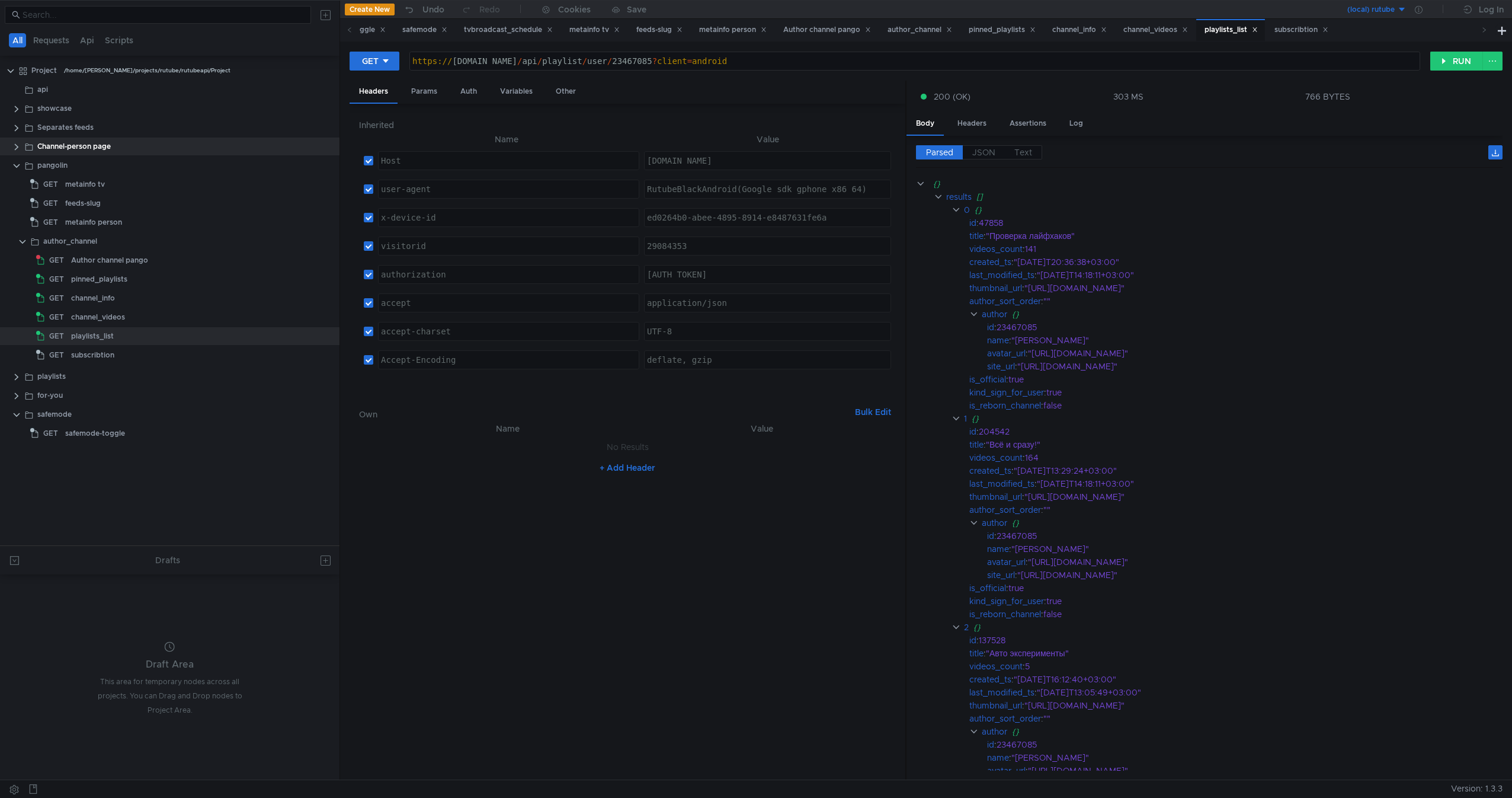
click at [660, 597] on nz-table "Name Value No Results + Add Header" at bounding box center [627, 596] width 537 height 349
click at [81, 349] on div "subscribtion" at bounding box center [93, 354] width 43 height 18
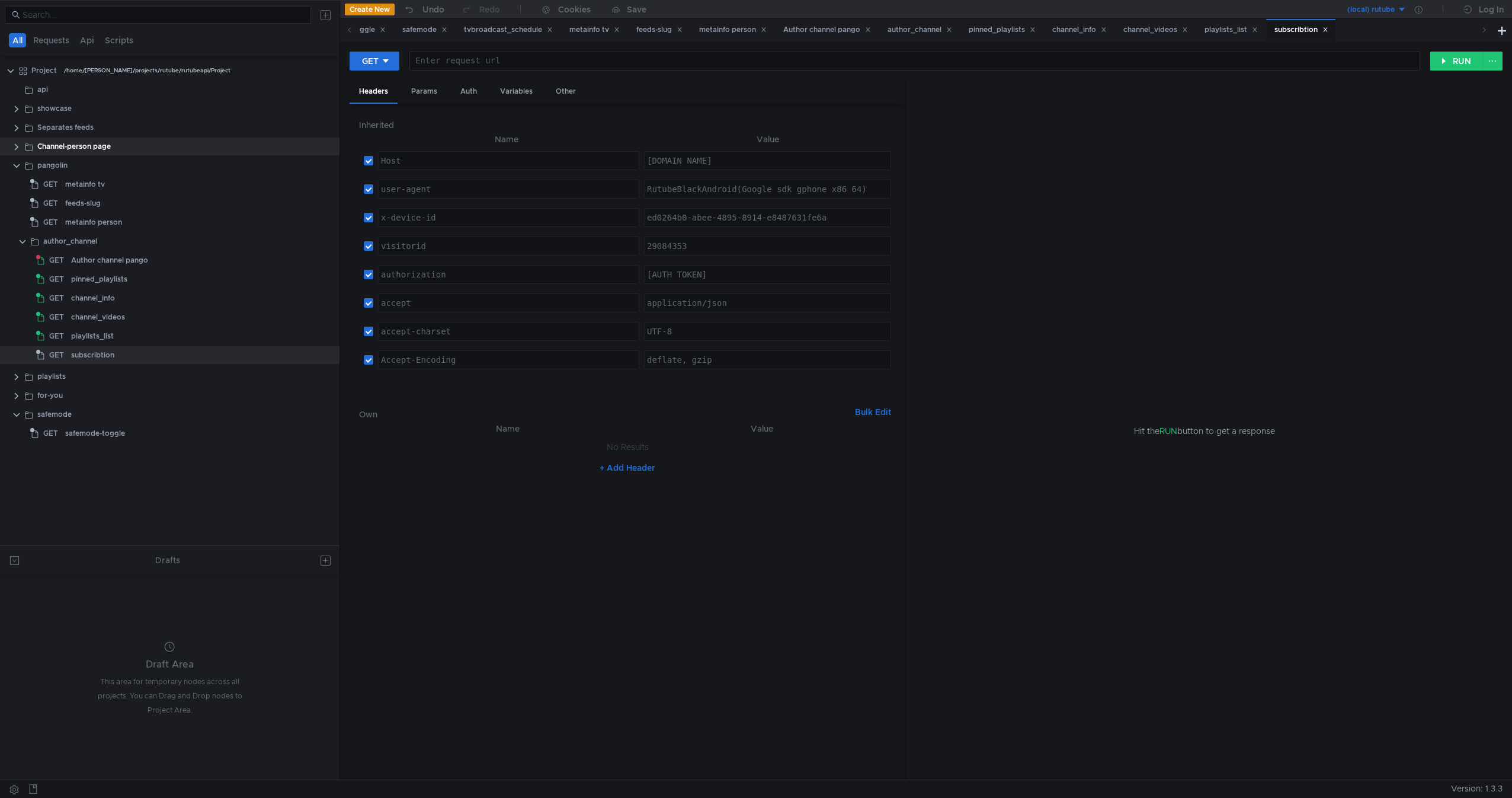
click at [547, 60] on div at bounding box center [915, 70] width 1010 height 28
paste textarea "/api/subscription/user/"
type textarea "/api/subscription/user/"
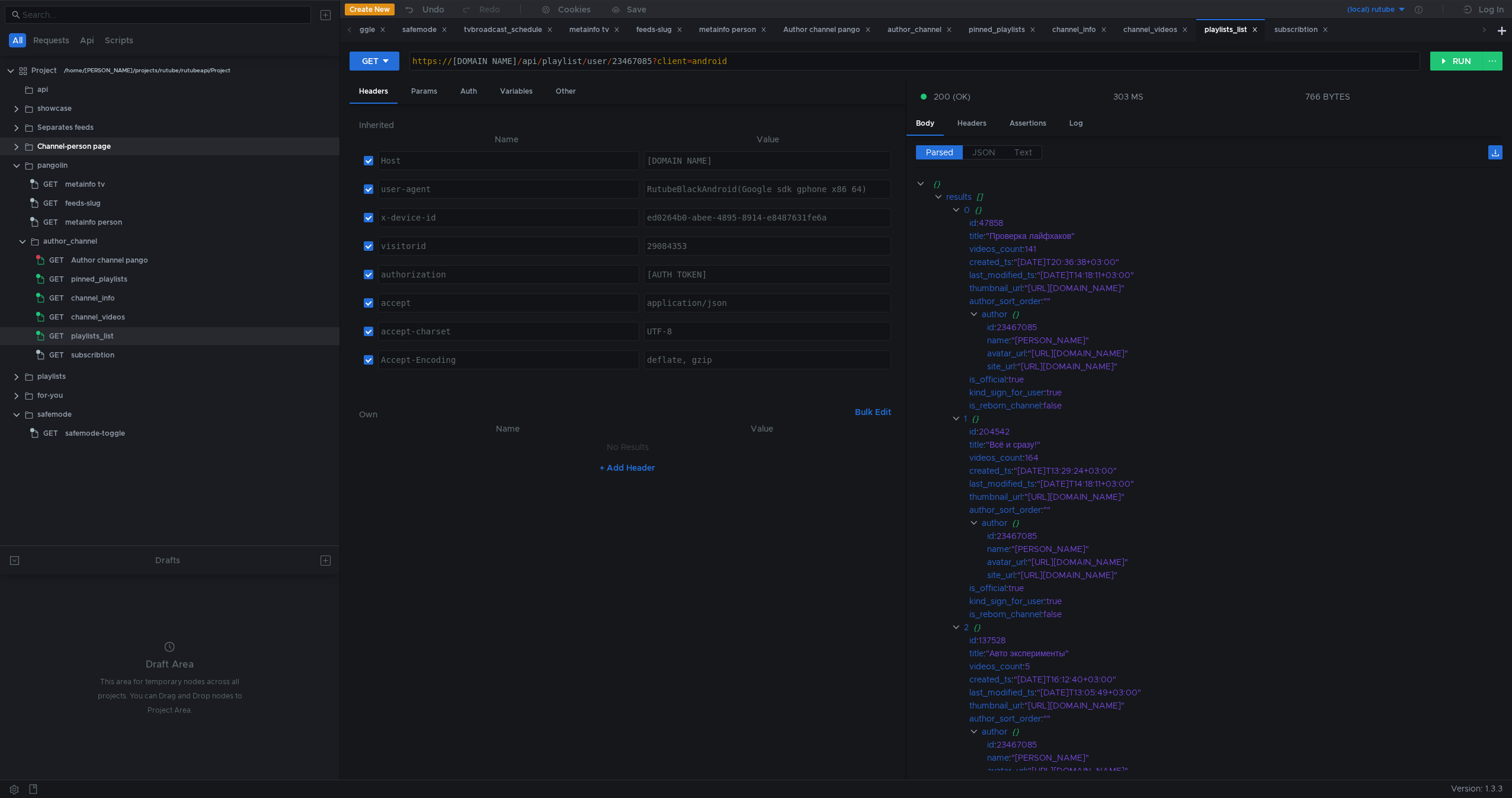
click at [779, 61] on div "https:// [DOMAIN_NAME] / api / playlist / user / 23467085 ? client = android" at bounding box center [915, 70] width 1010 height 28
click at [159, 346] on div "subscribtion" at bounding box center [188, 354] width 234 height 18
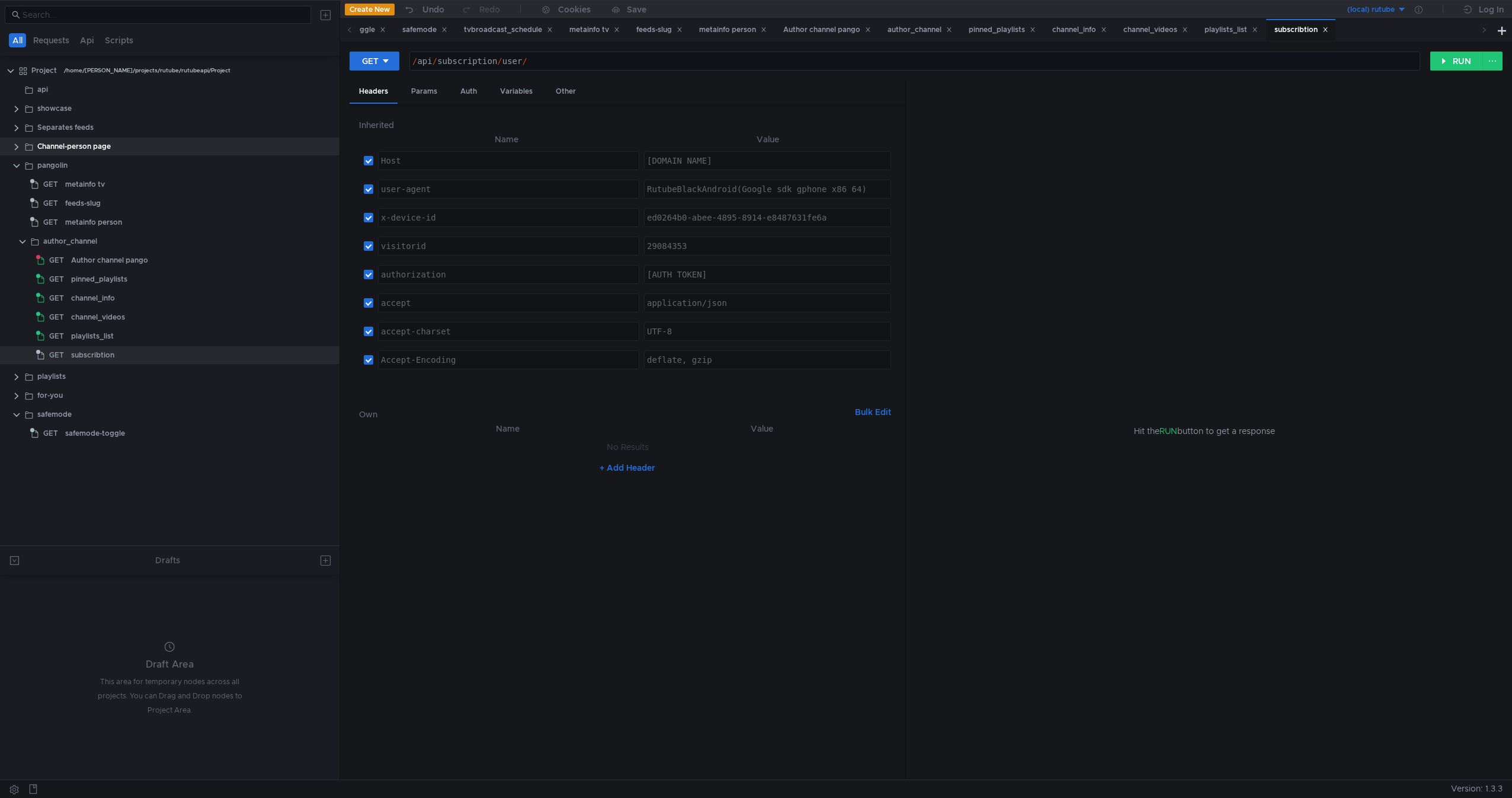
click at [721, 48] on div "GET /api/subscription/user/ / api / subscription / user / ההההההההההההההההההההה…" at bounding box center [925, 411] width 1172 height 738
click at [726, 62] on div "/ api / subscription / user /" at bounding box center [915, 70] width 1010 height 28
paste textarea "[URL][DOMAIN_NAME]"
click at [513, 62] on div "https:// [DOMAIN_NAME] / api / playlist / user / 23467085 ? client = android" at bounding box center [915, 70] width 1010 height 28
drag, startPoint x: 513, startPoint y: 62, endPoint x: 590, endPoint y: 61, distance: 77.0
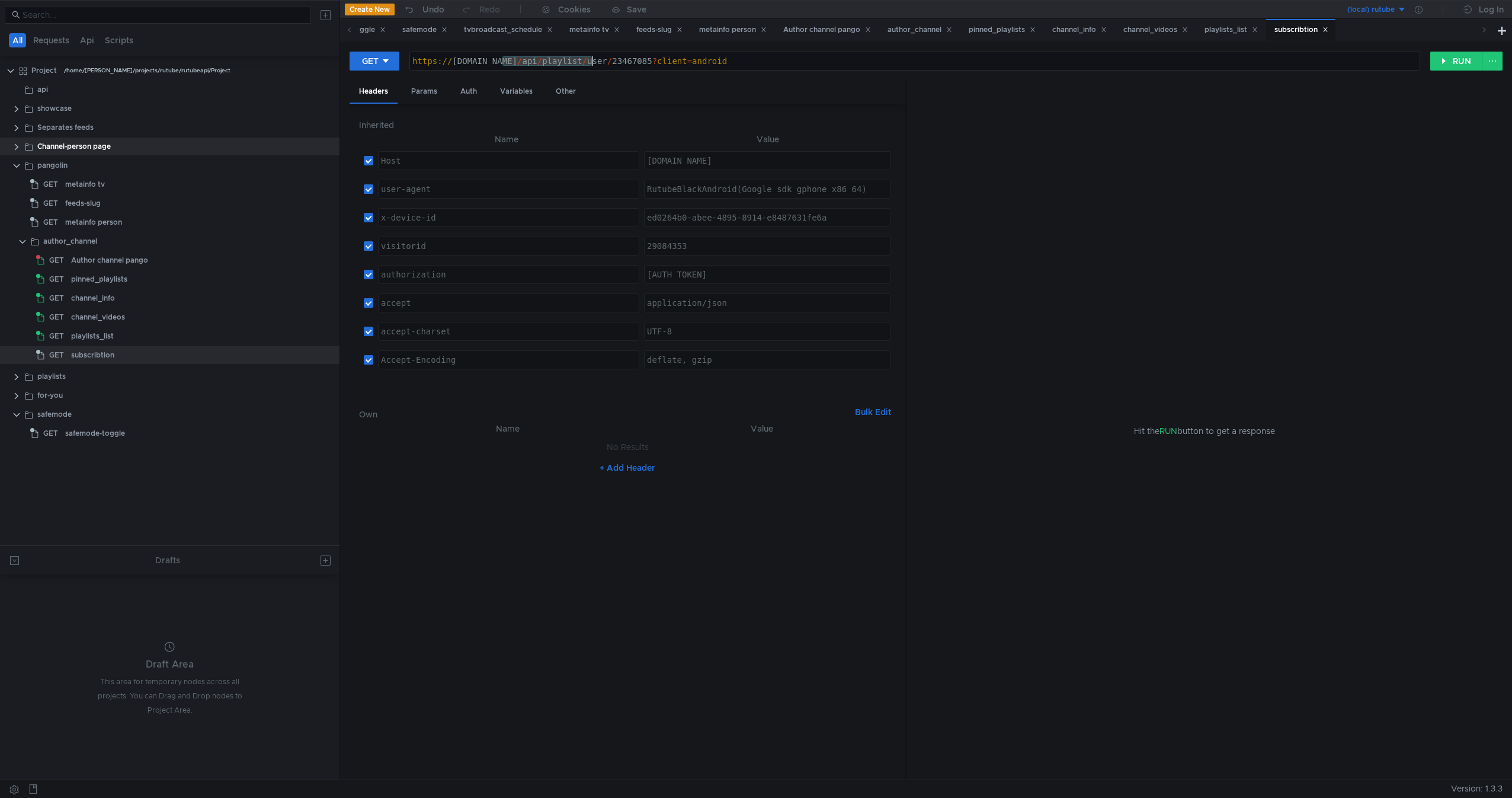
click at [590, 61] on div "https:// [DOMAIN_NAME] / api / playlist / user / 23467085 ? client = android" at bounding box center [915, 70] width 1010 height 28
paste textarea "/api/subscription"
click at [503, 67] on div "https:// [DOMAIN_NAME] // api / subscription / user / 23467085 ? client = andro…" at bounding box center [915, 70] width 1010 height 28
click at [1450, 63] on button "RUN" at bounding box center [1457, 61] width 53 height 19
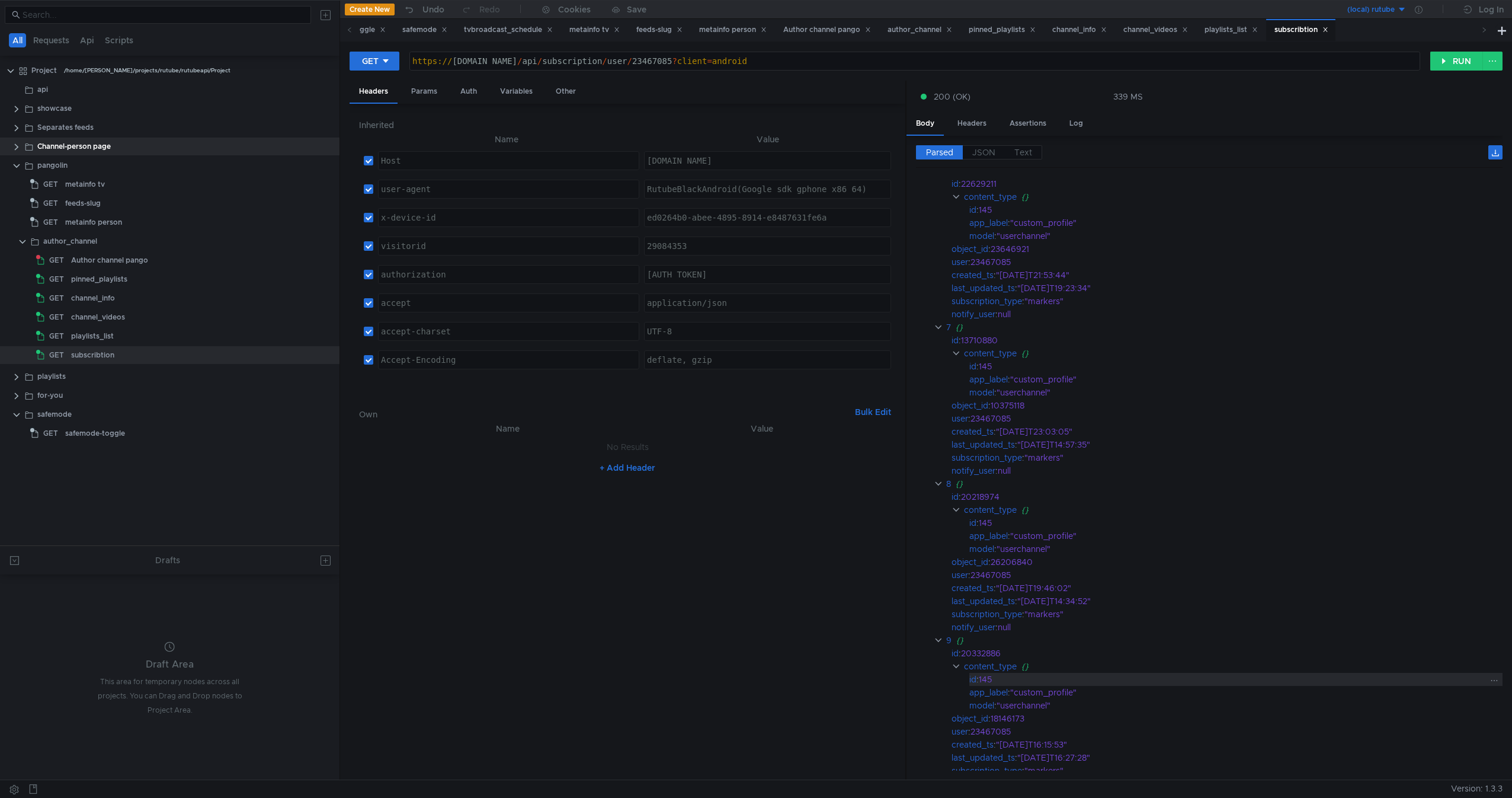
scroll to position [1068, 0]
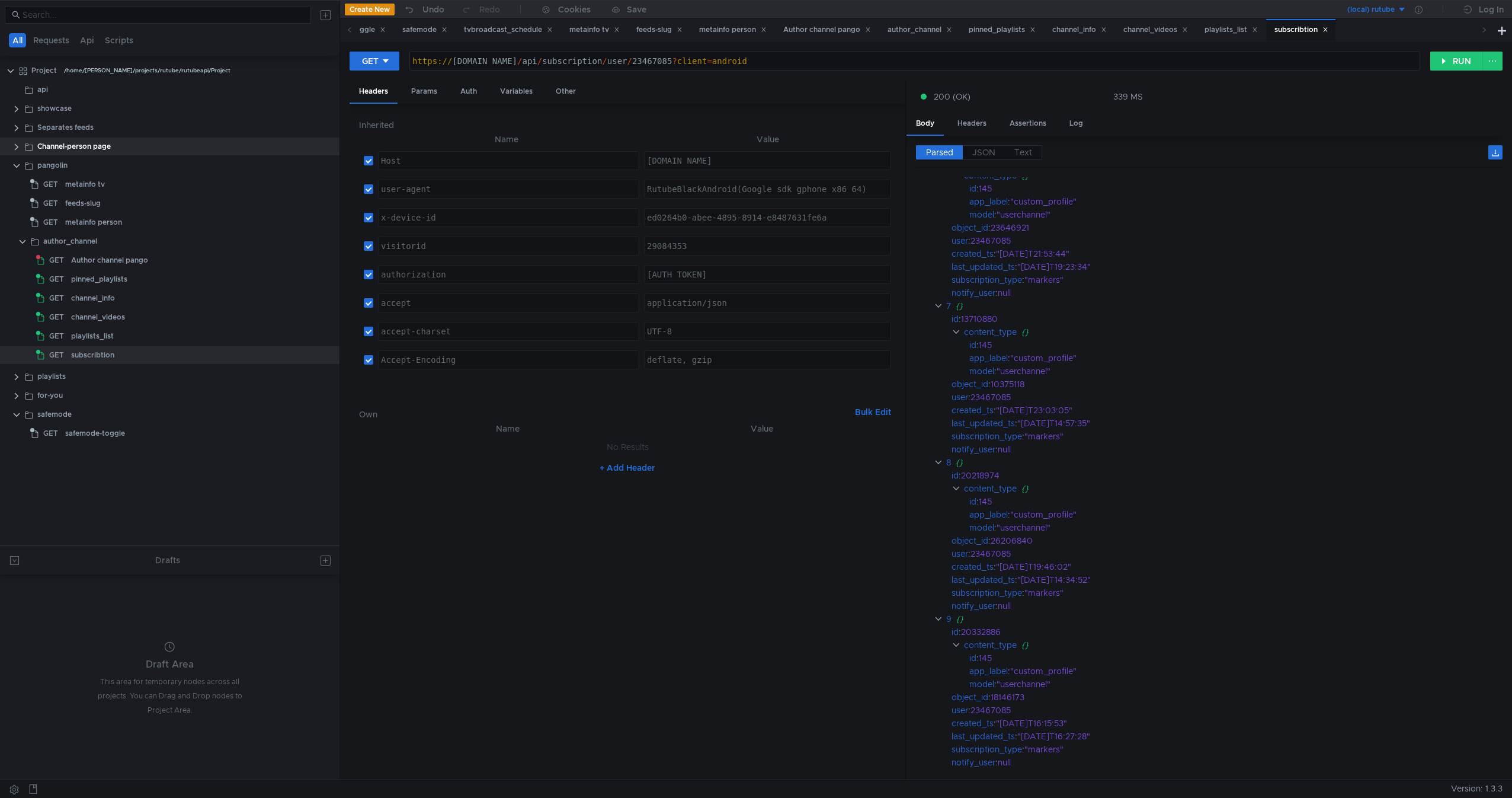
click at [650, 65] on div "https:// [DOMAIN_NAME] / api / subscription / user / 23467085 ? client = android" at bounding box center [915, 70] width 1010 height 28
click at [1443, 68] on button "RUN" at bounding box center [1457, 61] width 53 height 19
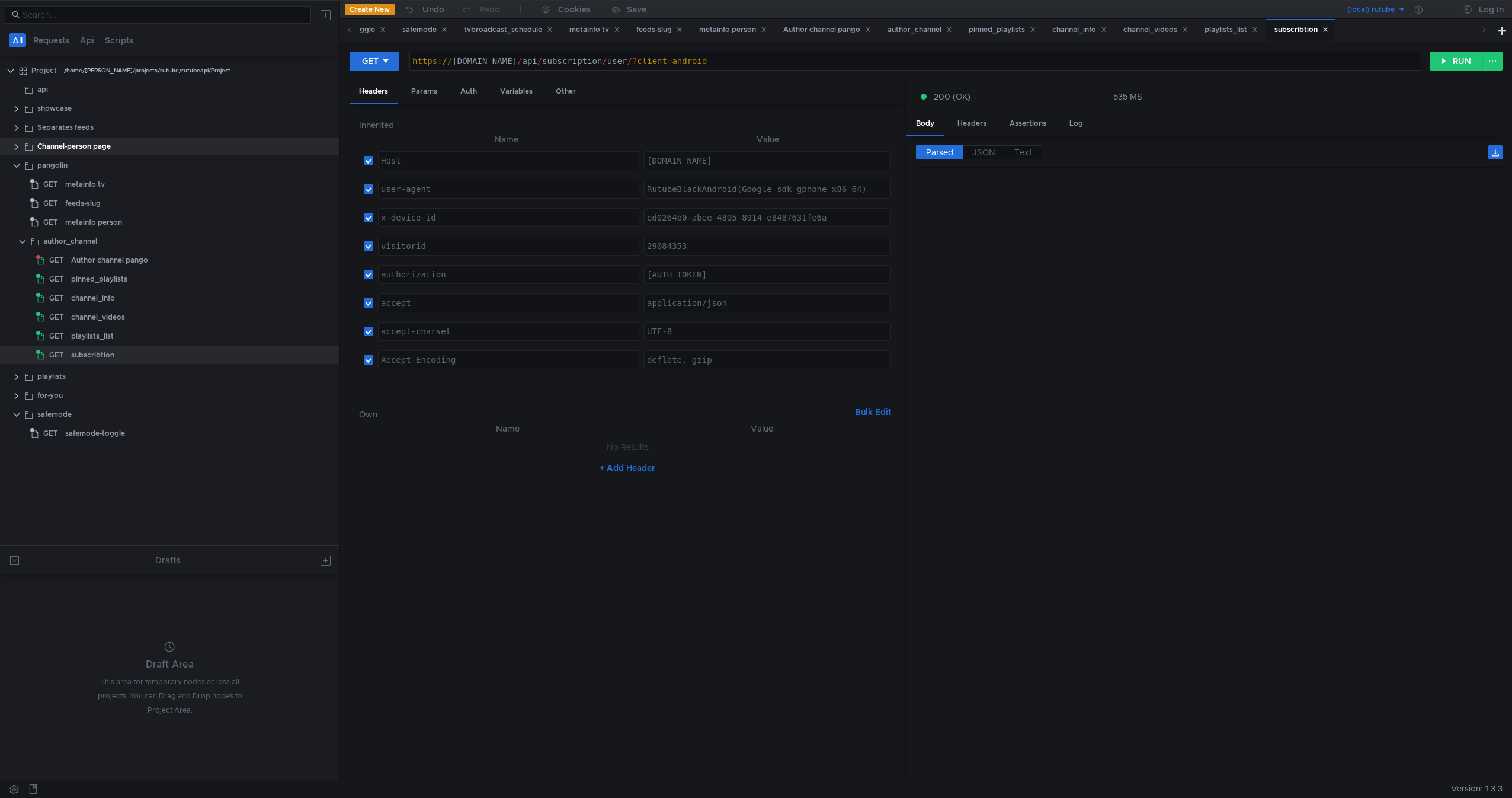
scroll to position [0, 0]
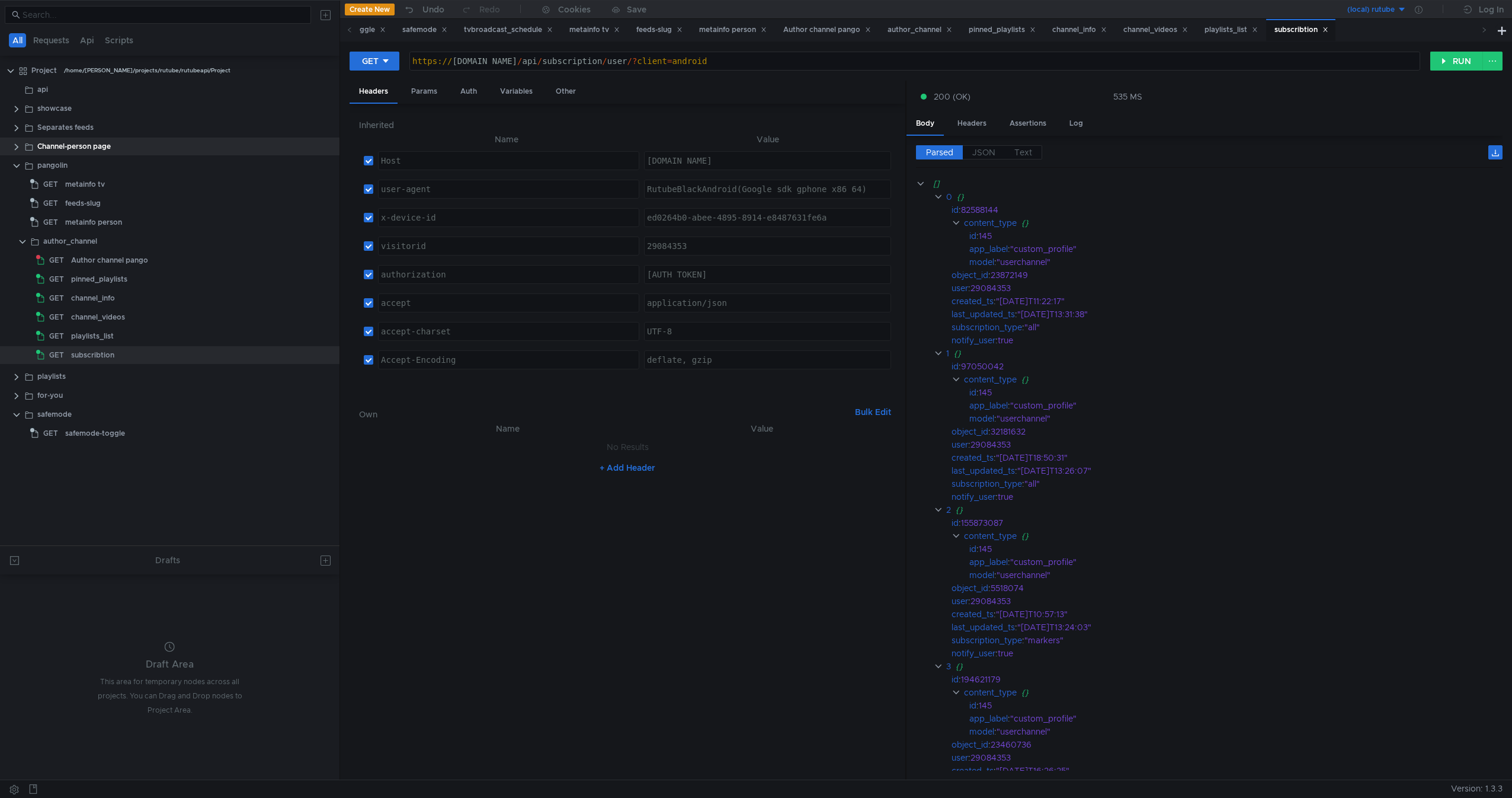
click at [876, 73] on div "GET [URL][DOMAIN_NAME] https:// [DOMAIN_NAME] / api / subscription / user /? cl…" at bounding box center [926, 65] width 1153 height 30
click at [833, 61] on div "https:// [DOMAIN_NAME] / api / subscription / user / 23467085 ? client = android" at bounding box center [915, 70] width 1010 height 28
click at [1441, 57] on button "RUN" at bounding box center [1457, 61] width 53 height 19
click at [631, 62] on div "https:// [DOMAIN_NAME] / api / subscription / user / 23467085 ? client = android" at bounding box center [915, 70] width 1010 height 28
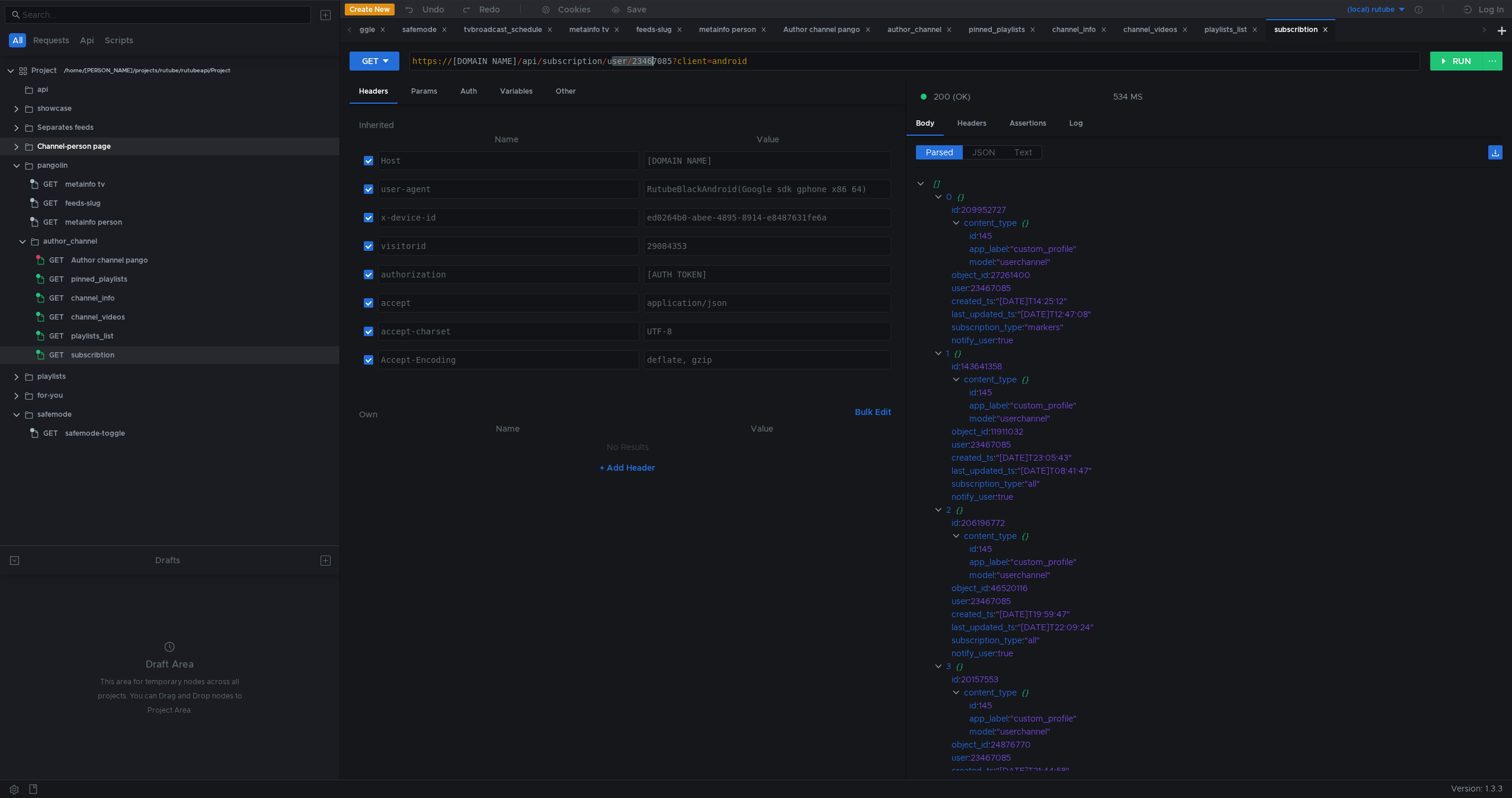
paste textarea "/api/subscription/user/"
type textarea "[URL][DOMAIN_NAME]"
click at [144, 258] on div "Author channel pango" at bounding box center [110, 260] width 77 height 18
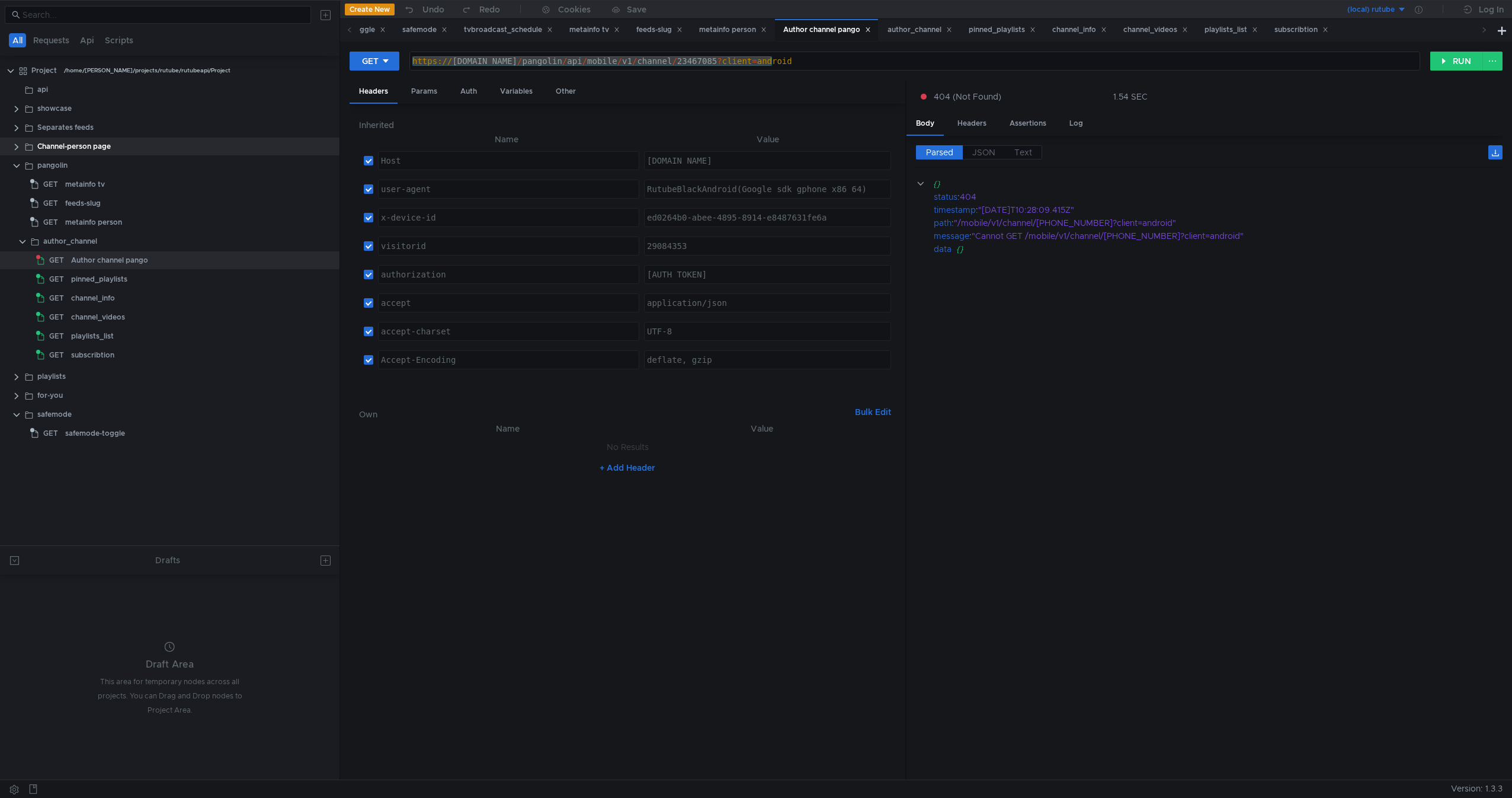
click at [998, 384] on cdk-virtual-scroll-viewport "{} status : 404 timestamp : "[DATE]T10:28:09.415Z" path : "/mobile/v1/channel/[…" at bounding box center [1209, 474] width 587 height 594
click at [364, 61] on div "GET" at bounding box center [371, 61] width 17 height 13
click at [364, 61] on div at bounding box center [756, 399] width 1512 height 798
click at [1457, 65] on button "RUN" at bounding box center [1457, 61] width 53 height 19
click at [687, 60] on div "https:// [DOMAIN_NAME] / pangolin / api / mobile / v1 / channel / 23467085 ? cl…" at bounding box center [915, 61] width 1010 height 18
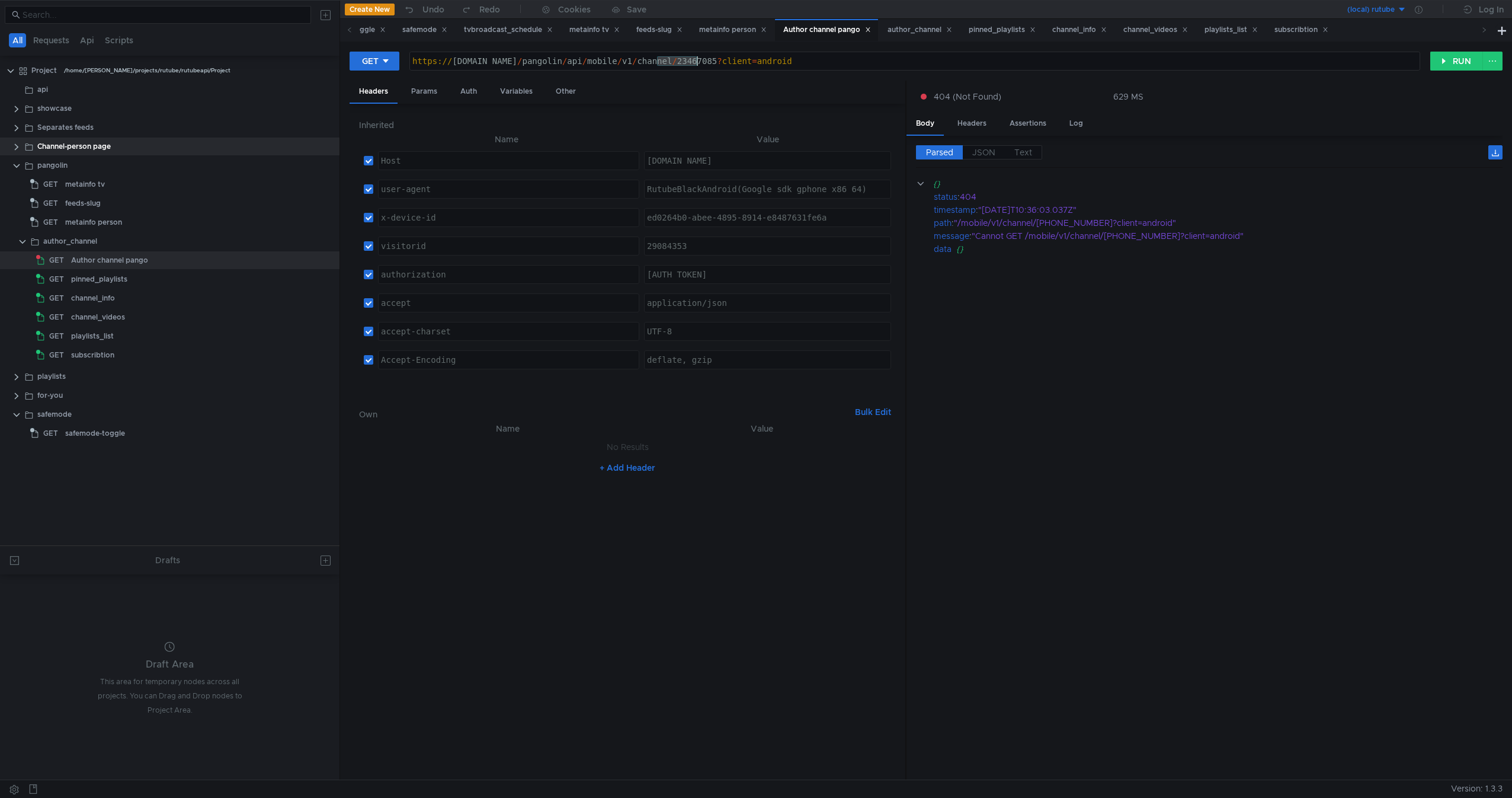
click at [687, 60] on div "https:// [DOMAIN_NAME] / pangolin / api / mobile / v1 / channel / 23467085 ? cl…" at bounding box center [915, 70] width 1010 height 28
click at [862, 394] on div "Inherited Name Value Host ההההההההההההההההההההההההההההההההההההההההההההההההההההה…" at bounding box center [627, 441] width 537 height 657
click at [81, 270] on div at bounding box center [170, 270] width 340 height 2
click at [75, 281] on div "pinned_playlists" at bounding box center [99, 279] width 56 height 18
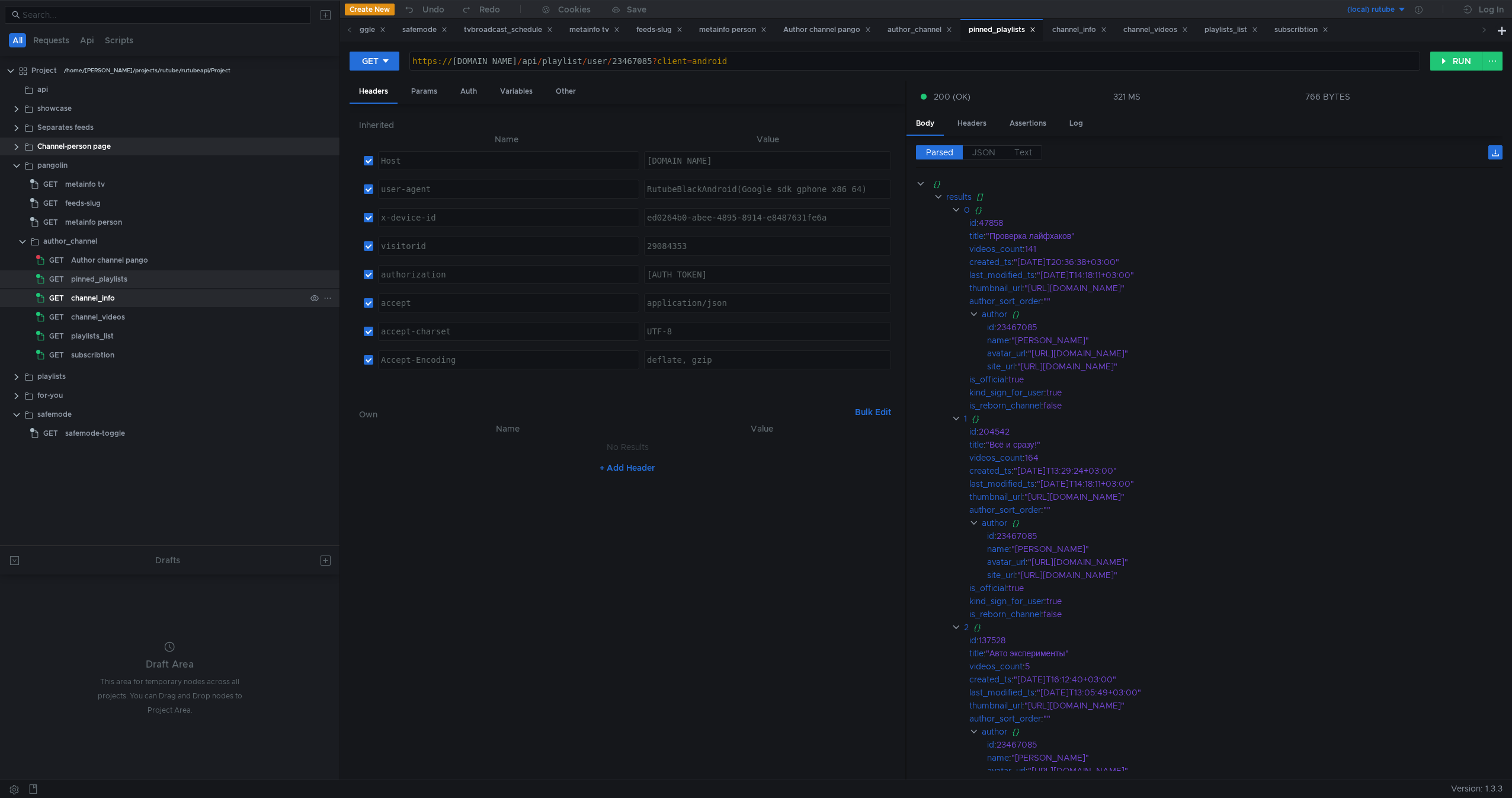
click at [75, 299] on div "channel_info" at bounding box center [93, 298] width 44 height 18
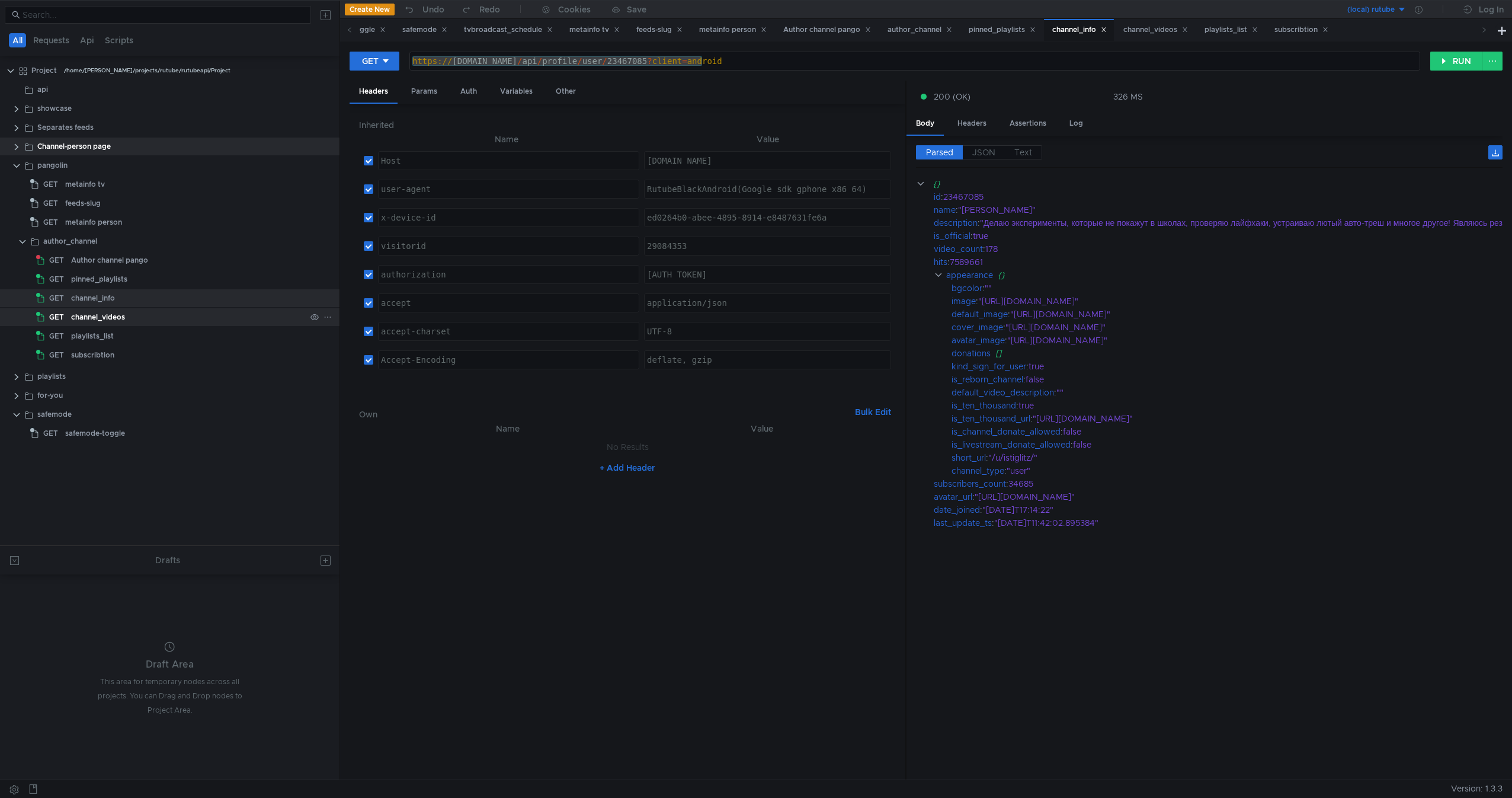
click at [75, 314] on div "channel_videos" at bounding box center [98, 317] width 54 height 18
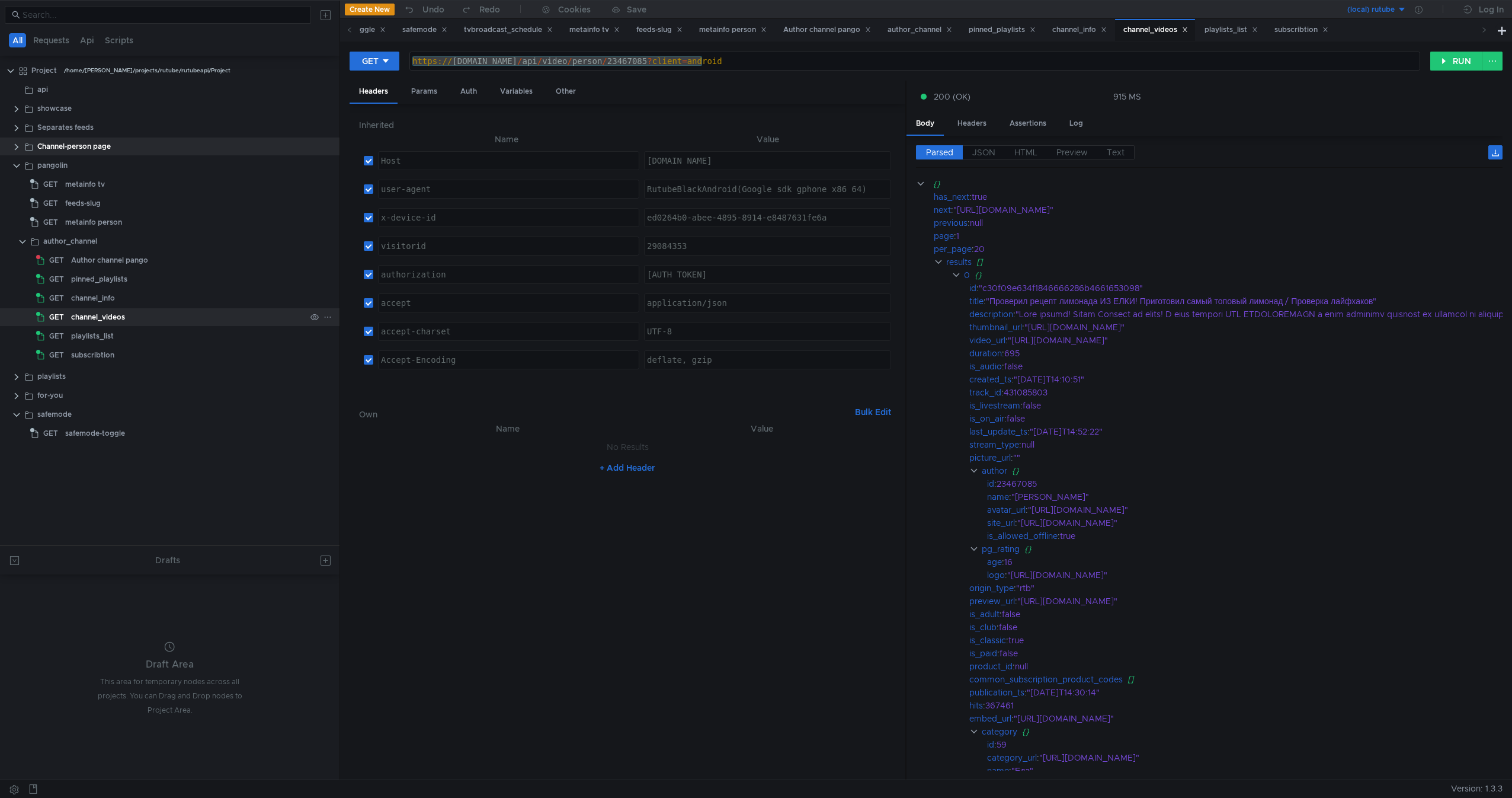
click at [74, 325] on div "channel_videos" at bounding box center [98, 317] width 54 height 18
click at [74, 331] on div "playlists_list" at bounding box center [93, 336] width 43 height 18
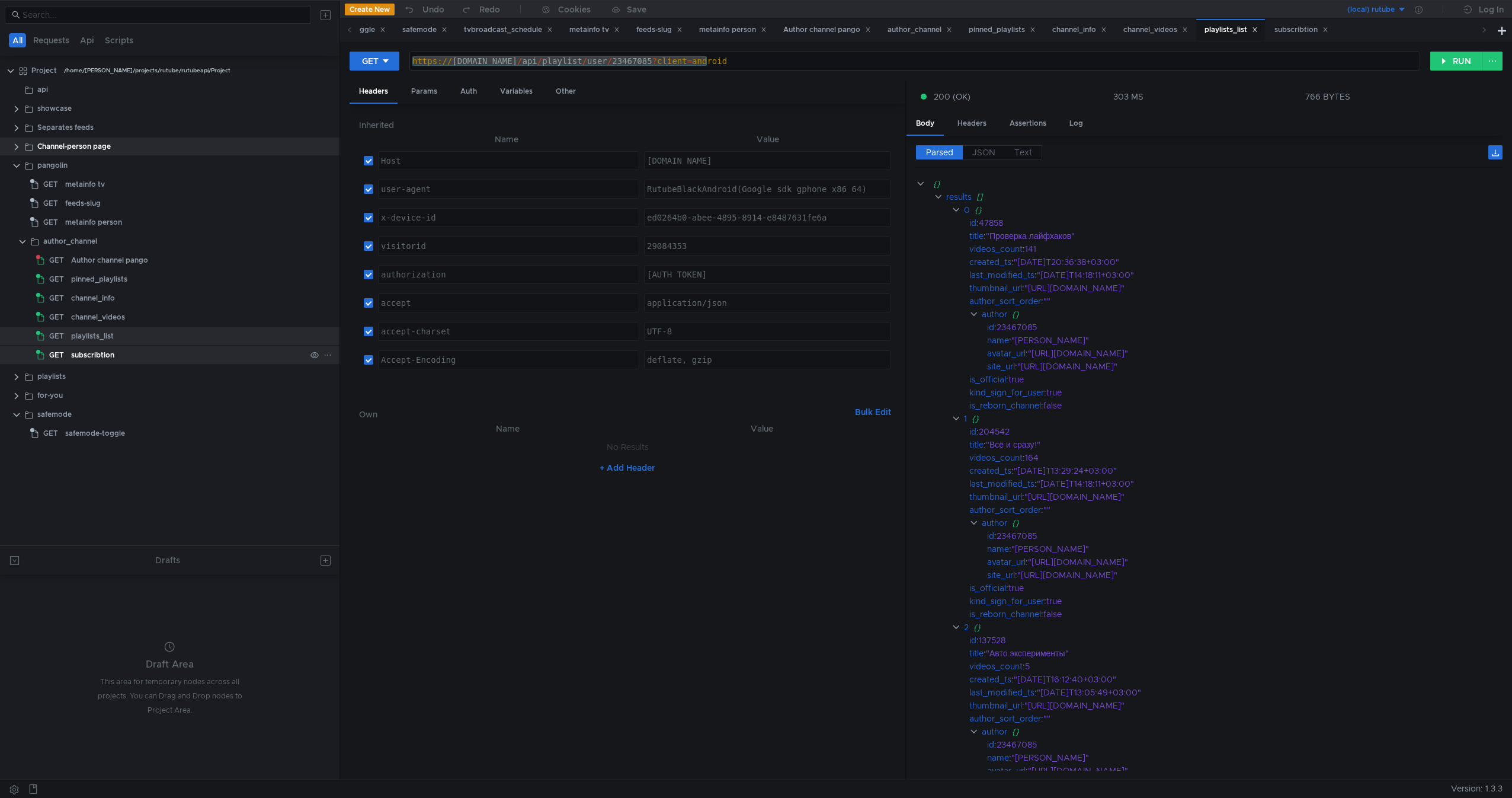
click at [80, 354] on div "subscribtion" at bounding box center [93, 354] width 43 height 18
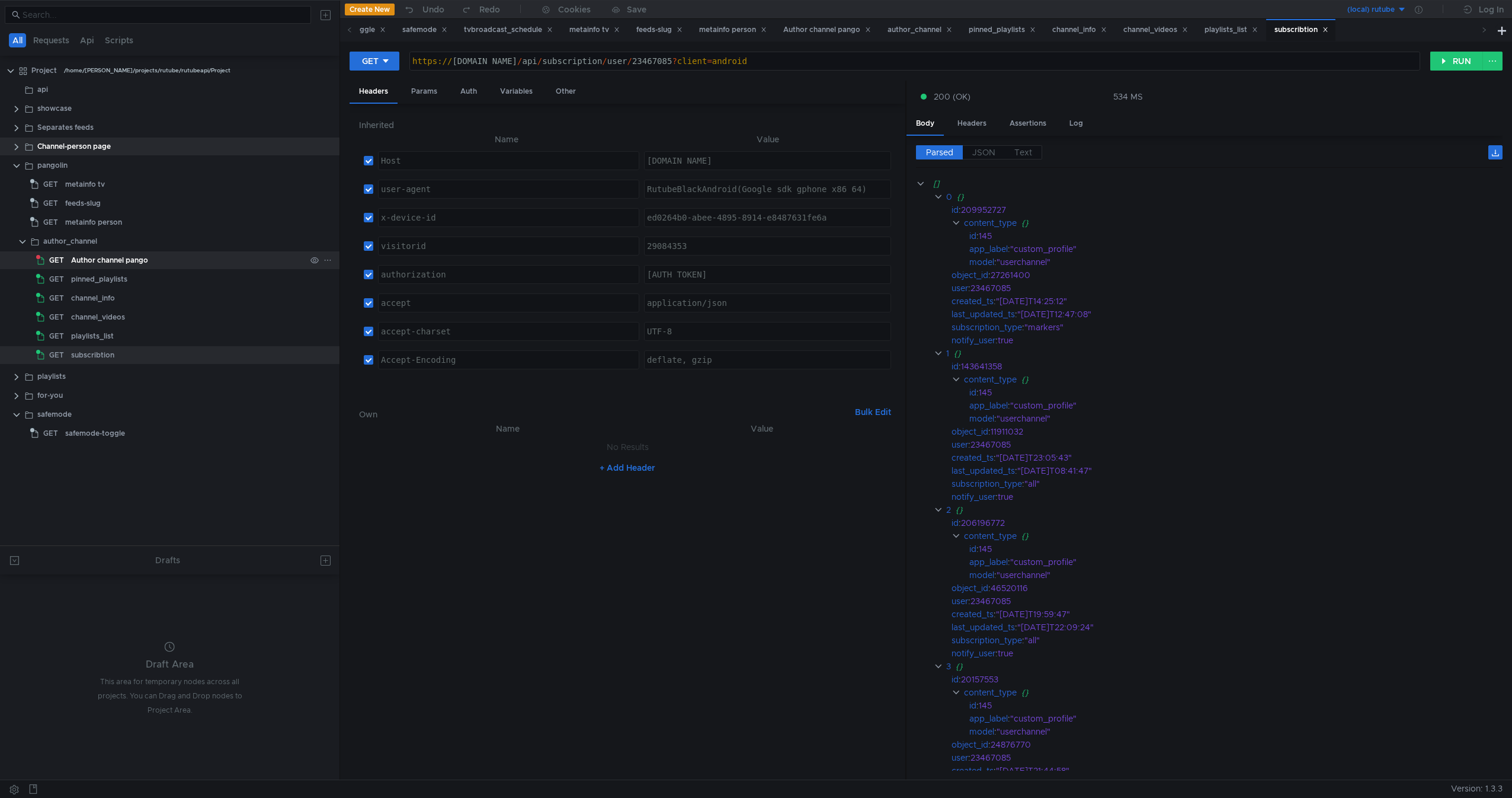
click at [115, 261] on div "Author channel pango" at bounding box center [110, 260] width 77 height 18
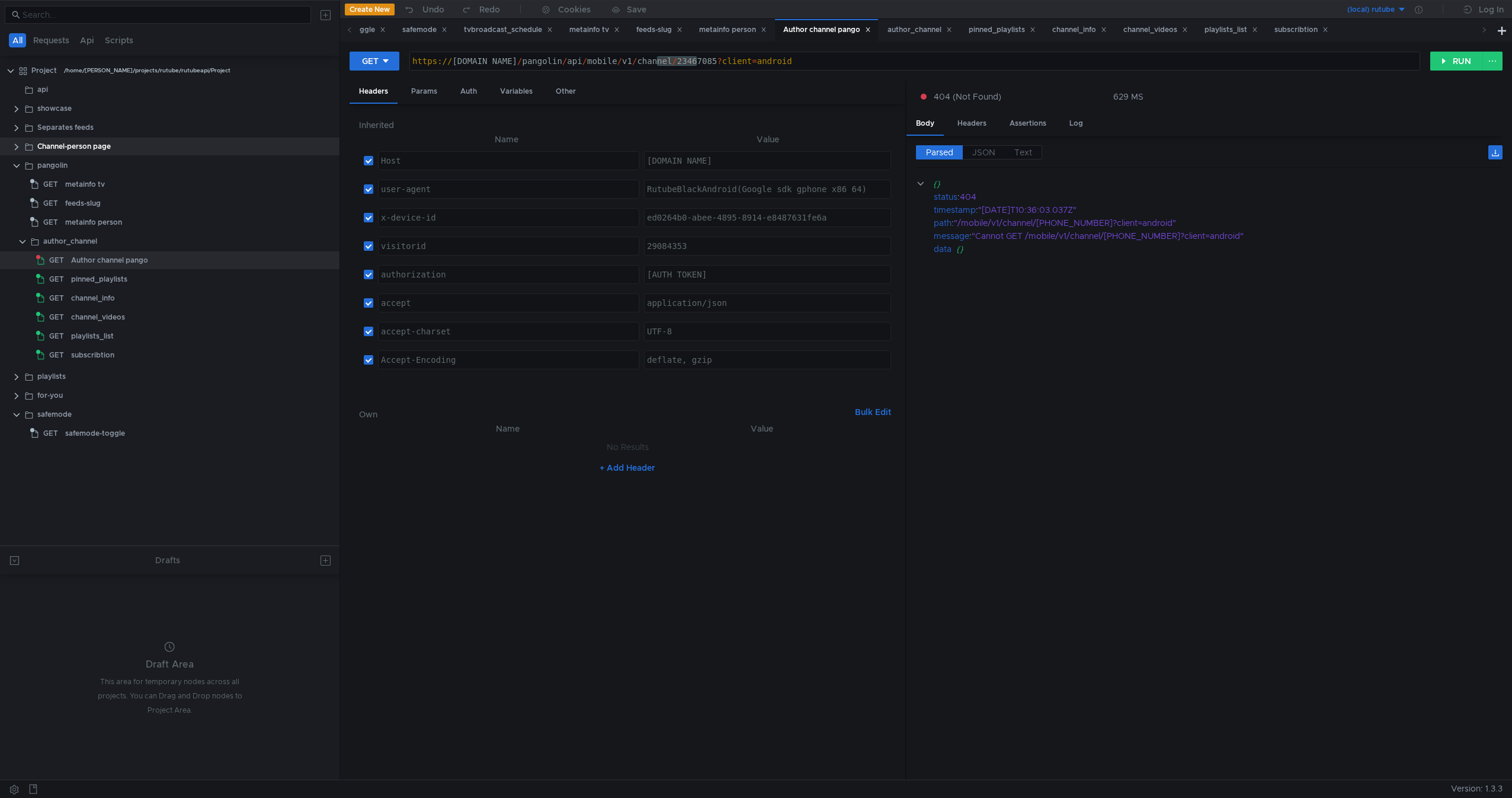
click at [577, 594] on nz-table "Name Value No Results + Add Header" at bounding box center [627, 596] width 537 height 349
click at [793, 61] on div "https:// [DOMAIN_NAME] / pangolin / api / mobile / v1 / channel / 23467085 ? cl…" at bounding box center [915, 70] width 1010 height 28
click at [811, 81] on div "Headers Params Auth Variables Other" at bounding box center [627, 92] width 556 height 23
click at [1168, 503] on cdk-virtual-scroll-viewport "{} status : 404 timestamp : "2025-09-04T10:36:03.037Z" path : "/mobile/v1/chann…" at bounding box center [1209, 474] width 587 height 594
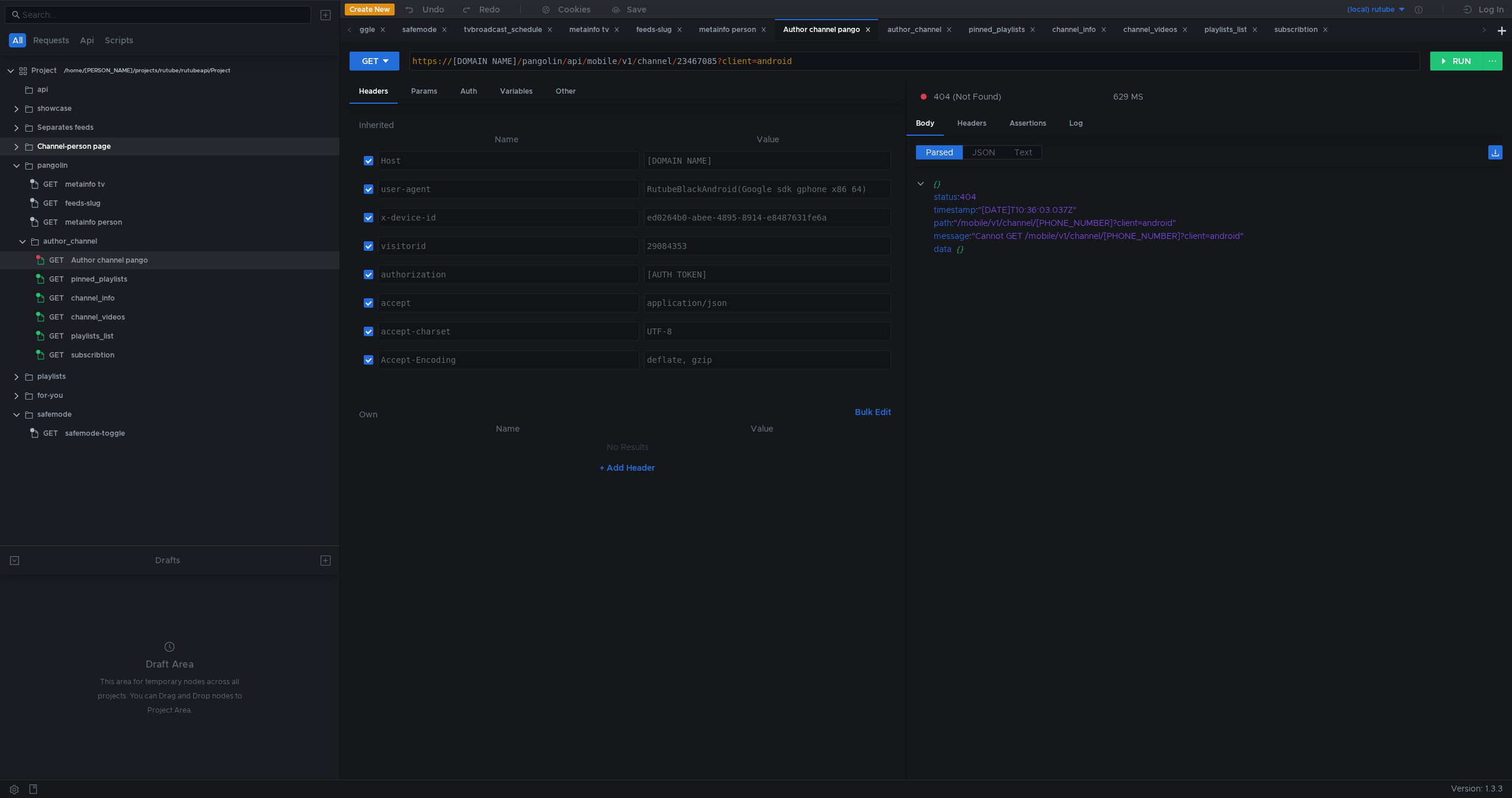
click at [1279, 474] on cdk-virtual-scroll-viewport "{} status : 404 timestamp : "2025-09-04T10:36:03.037Z" path : "/mobile/v1/chann…" at bounding box center [1209, 474] width 587 height 594
click at [1237, 411] on cdk-virtual-scroll-viewport "{} status : 404 timestamp : "2025-09-04T10:36:03.037Z" path : "/mobile/v1/chann…" at bounding box center [1209, 474] width 587 height 594
click at [959, 645] on cdk-virtual-scroll-viewport "{} status : 404 timestamp : "2025-09-04T10:36:03.037Z" path : "/mobile/v1/chann…" at bounding box center [1209, 474] width 587 height 594
click at [1199, 502] on cdk-virtual-scroll-viewport "{} status : 404 timestamp : "2025-09-04T10:36:03.037Z" path : "/mobile/v1/chann…" at bounding box center [1209, 474] width 587 height 594
click at [757, 584] on nz-table "Name Value No Results + Add Header" at bounding box center [627, 596] width 537 height 349
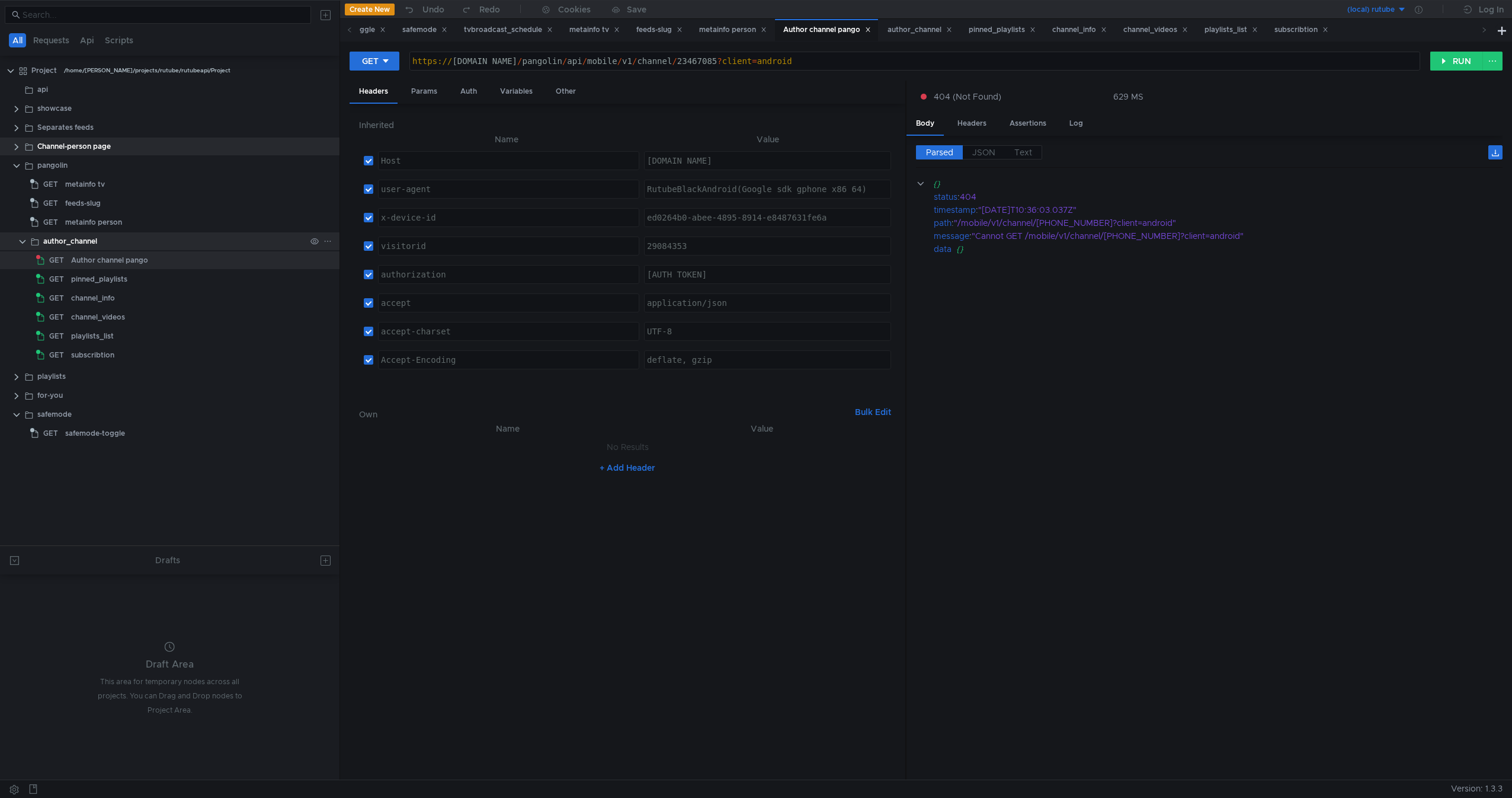
click at [171, 248] on div "author_channel" at bounding box center [174, 241] width 263 height 18
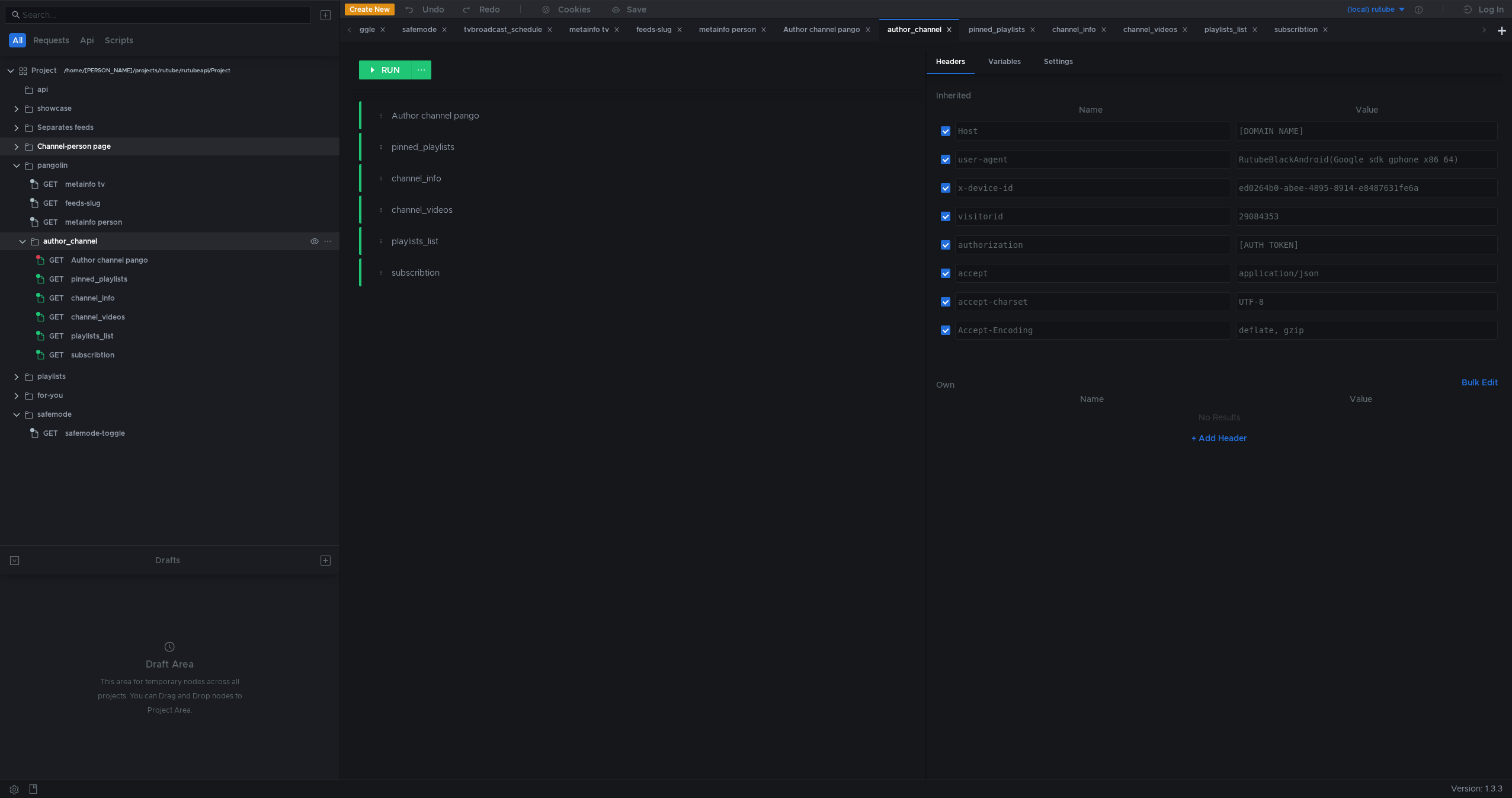
click at [58, 239] on div "author_channel" at bounding box center [70, 241] width 54 height 18
click at [20, 239] on clr-icon at bounding box center [22, 241] width 9 height 9
click at [71, 252] on div "Author channel pango" at bounding box center [110, 260] width 77 height 18
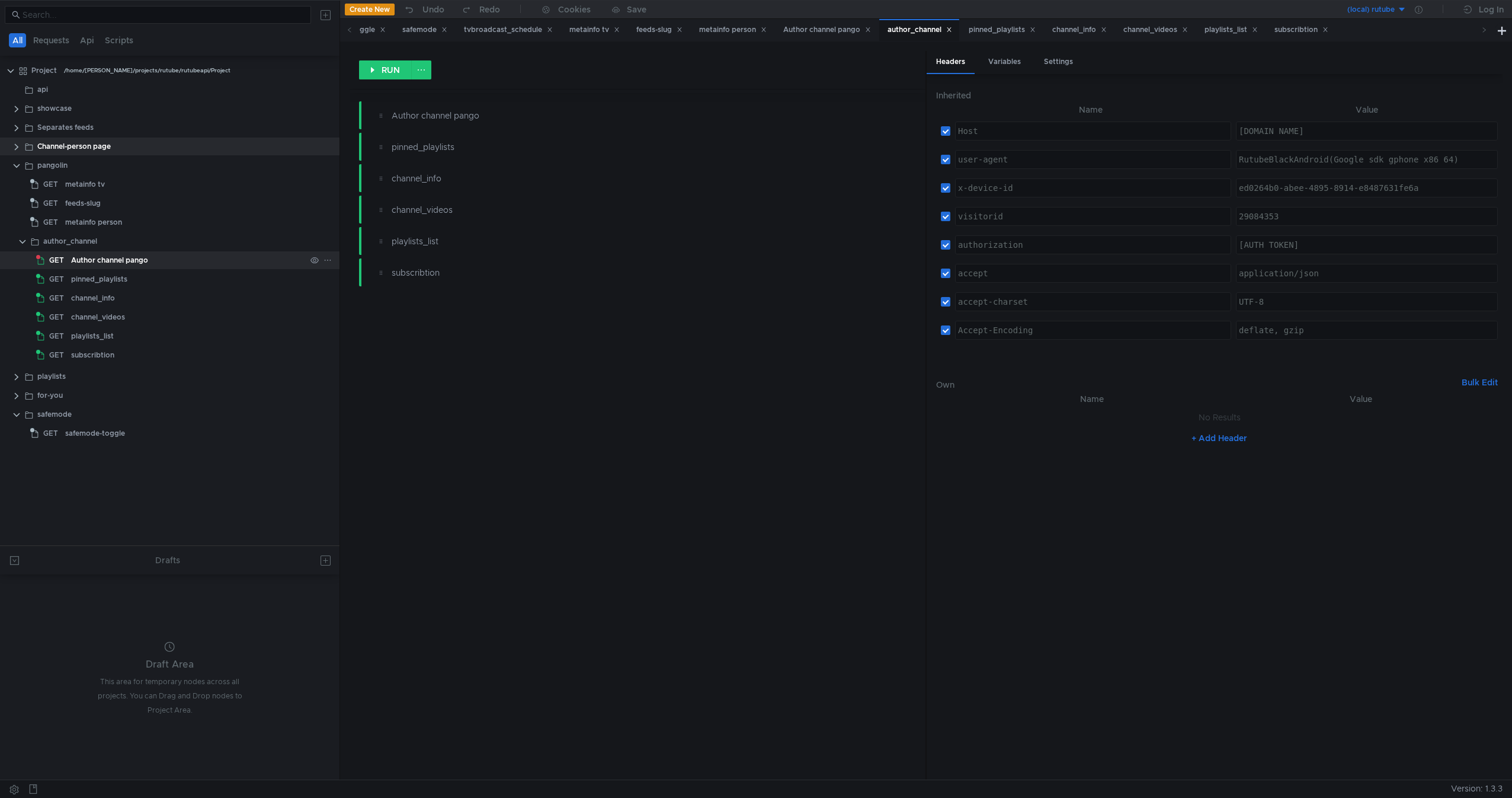
click at [71, 252] on div "Author channel pango" at bounding box center [110, 260] width 77 height 18
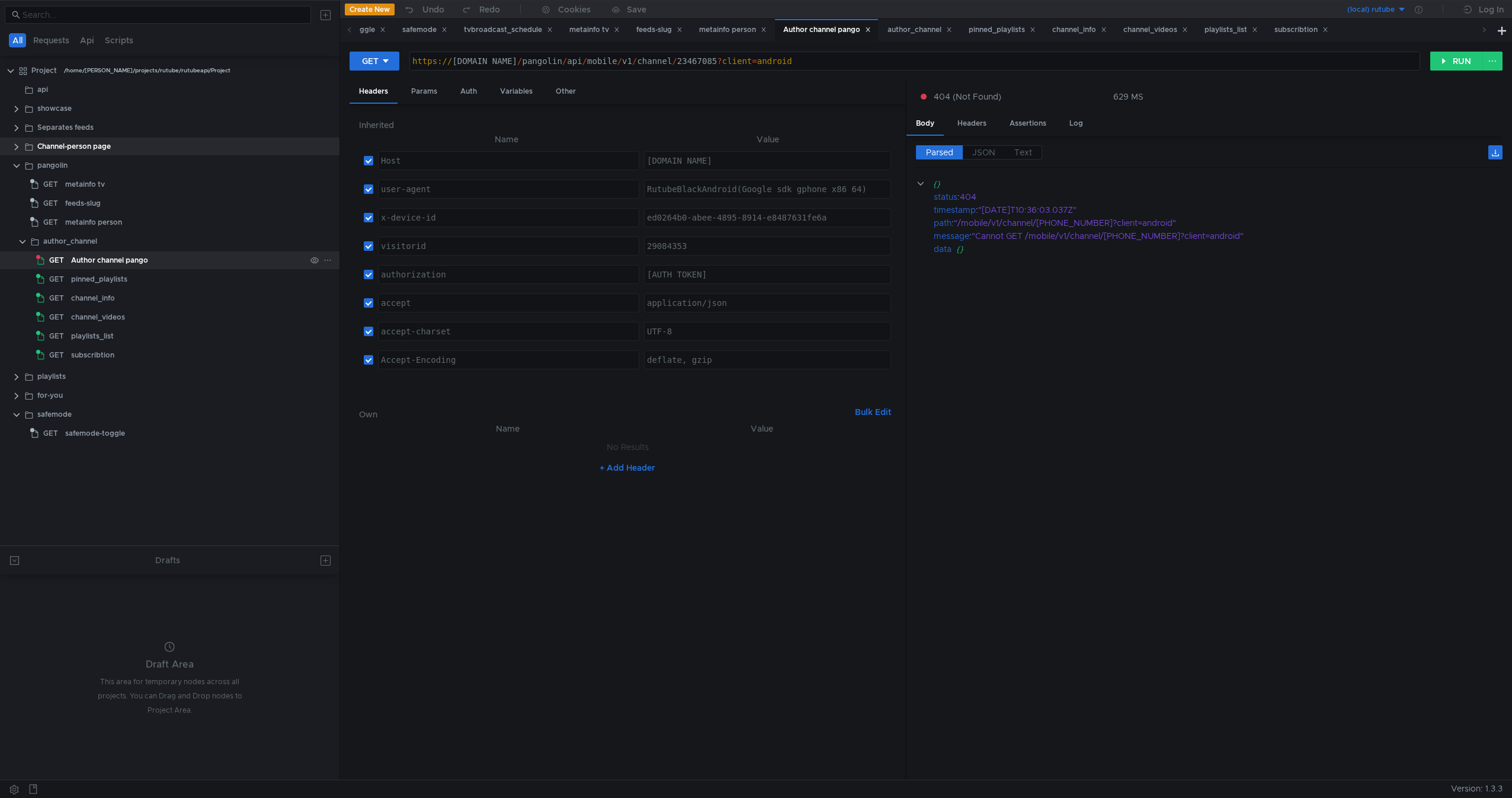
click at [71, 252] on div "Author channel pango" at bounding box center [110, 260] width 77 height 18
click at [1449, 66] on button "RUN" at bounding box center [1457, 61] width 53 height 19
click at [243, 268] on div "Author channel pango" at bounding box center [188, 260] width 234 height 18
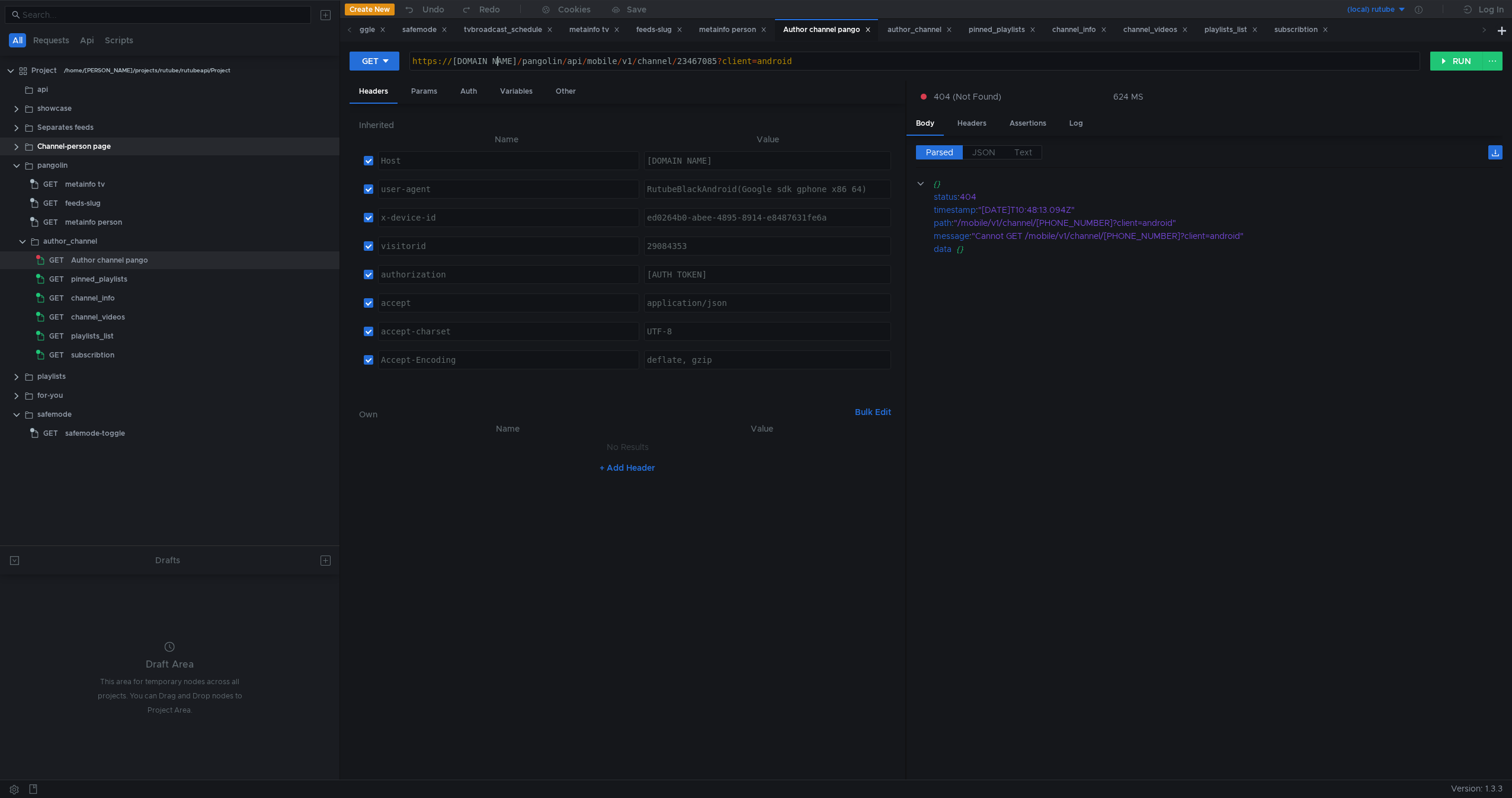
click at [496, 66] on div "https:// [DOMAIN_NAME] / pangolin / api / mobile / v1 / channel / 23467085 ? cl…" at bounding box center [915, 70] width 1010 height 28
click at [1348, 351] on cdk-virtual-scroll-viewport "{} status : 404 timestamp : "2025-09-04T10:48:13.094Z" path : "/mobile/v1/chann…" at bounding box center [1209, 474] width 587 height 594
click at [193, 244] on div "author_channel" at bounding box center [174, 241] width 263 height 18
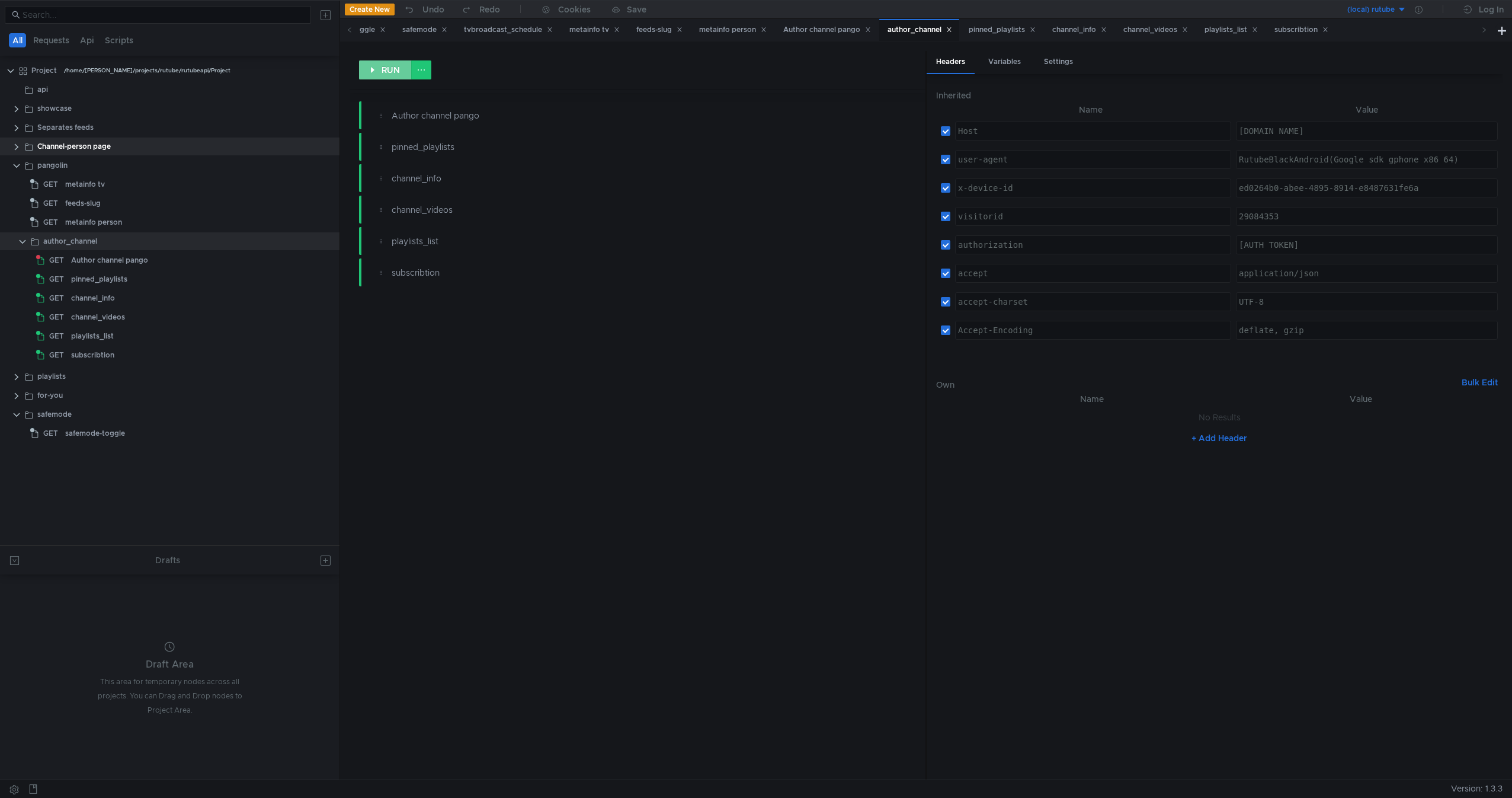
click at [377, 67] on button "RUN" at bounding box center [385, 70] width 53 height 19
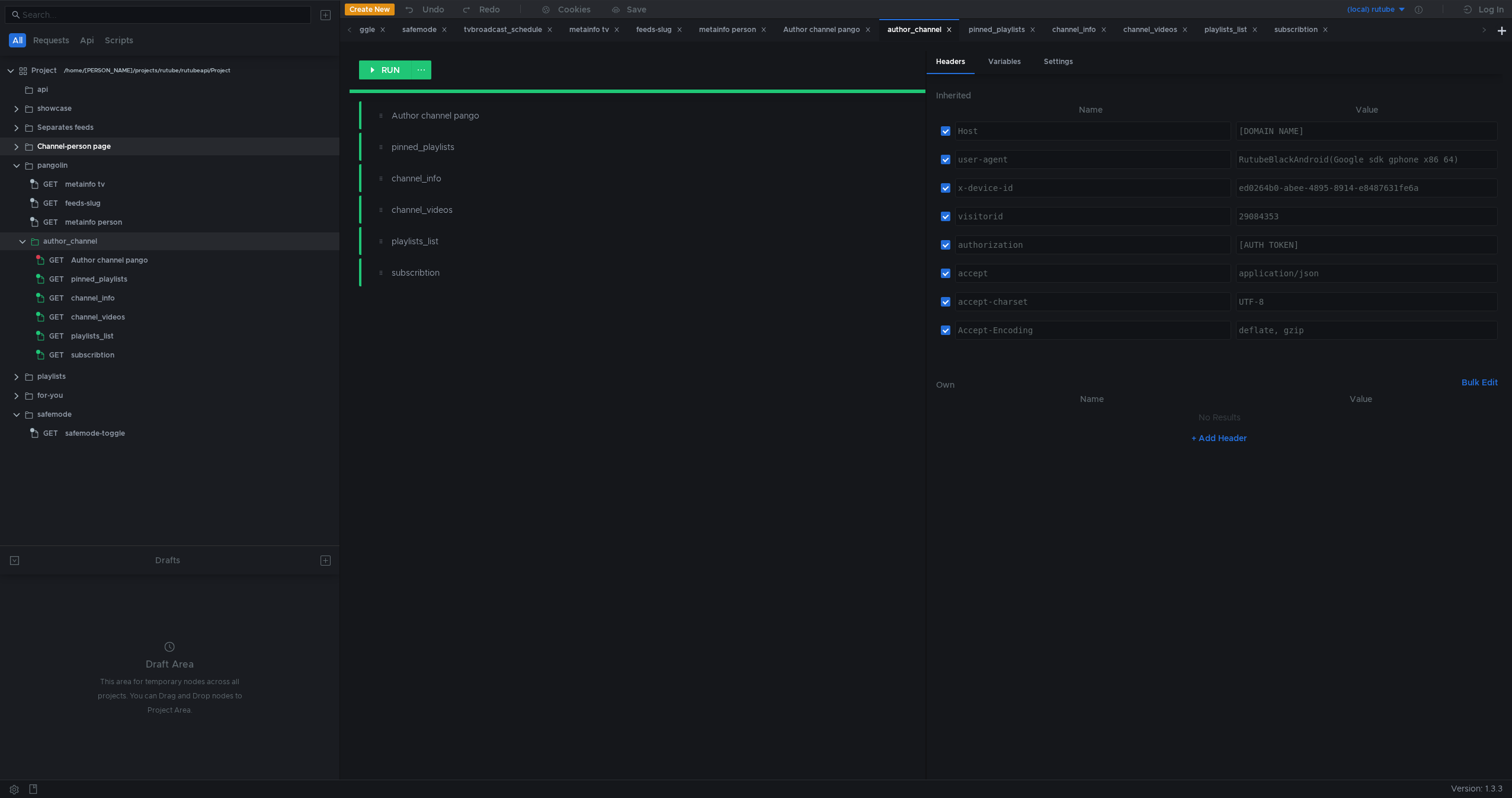
click at [504, 130] on div "Author channel pango pinned_playlists channel_info channel_videos playlists_lis…" at bounding box center [637, 194] width 557 height 185
click at [526, 112] on div "Author channel pango" at bounding box center [609, 115] width 434 height 13
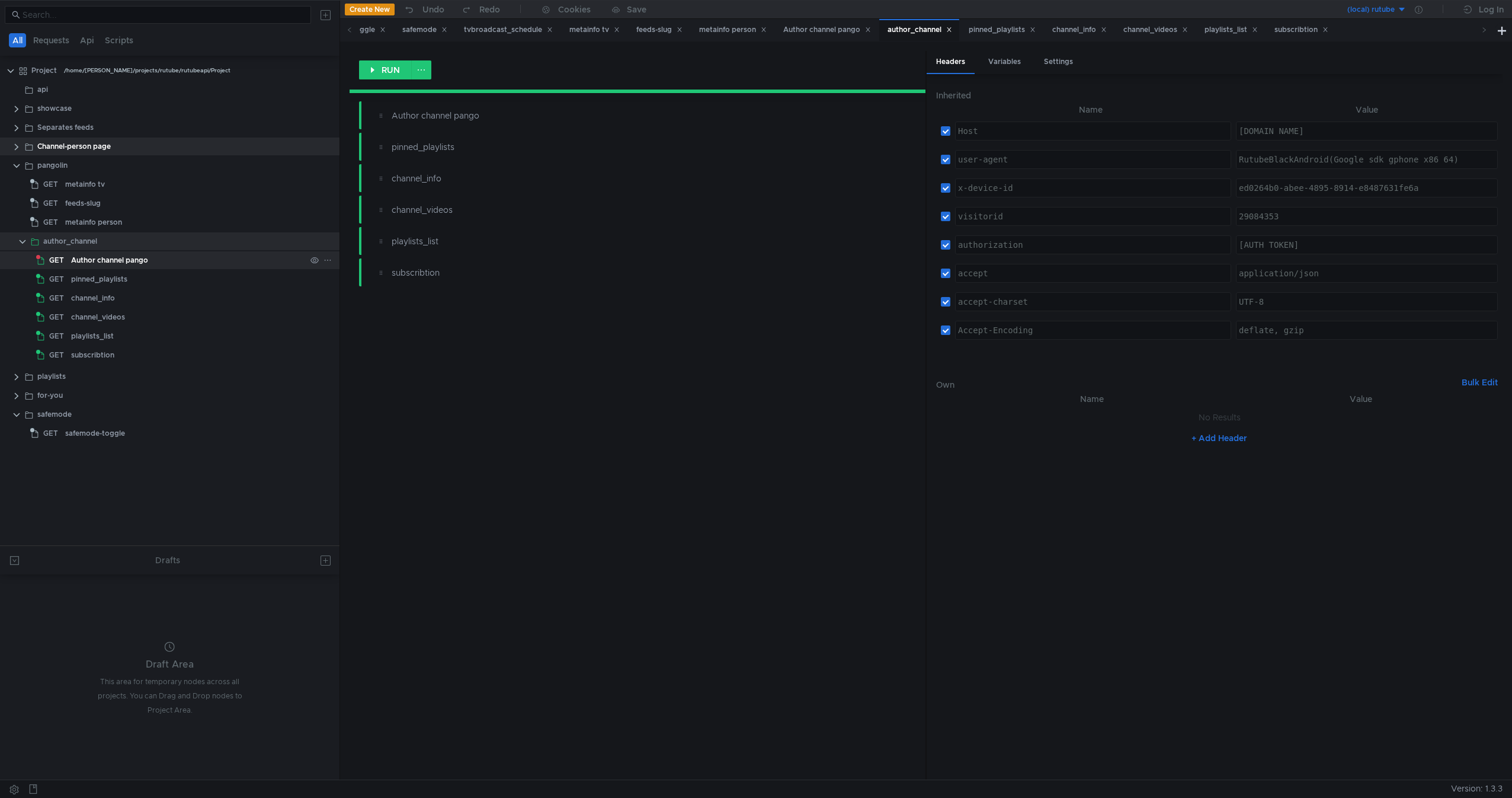
click at [168, 254] on div "Author channel pango" at bounding box center [188, 260] width 234 height 18
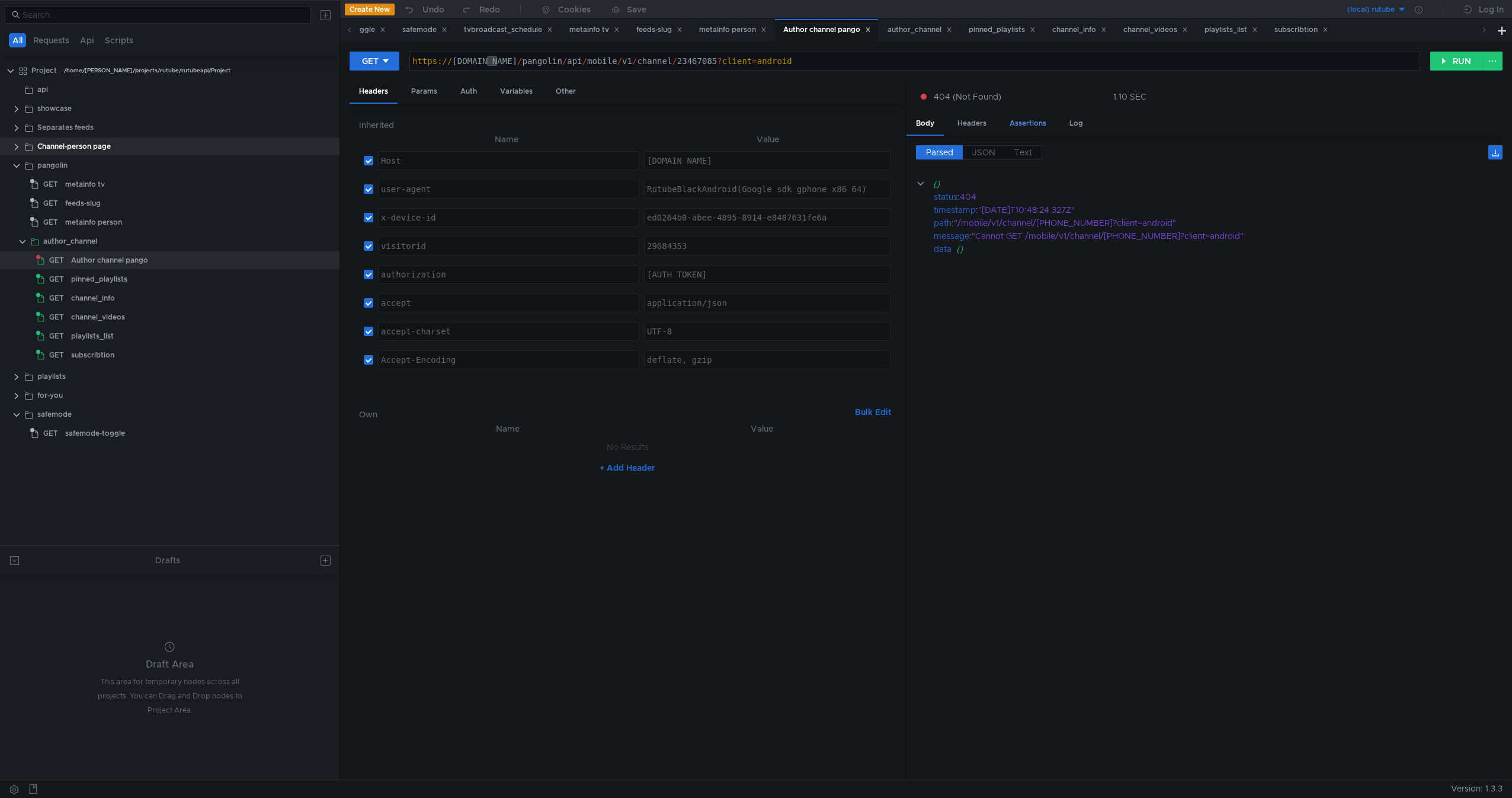
click at [1022, 130] on div "Assertions" at bounding box center [1028, 123] width 55 height 22
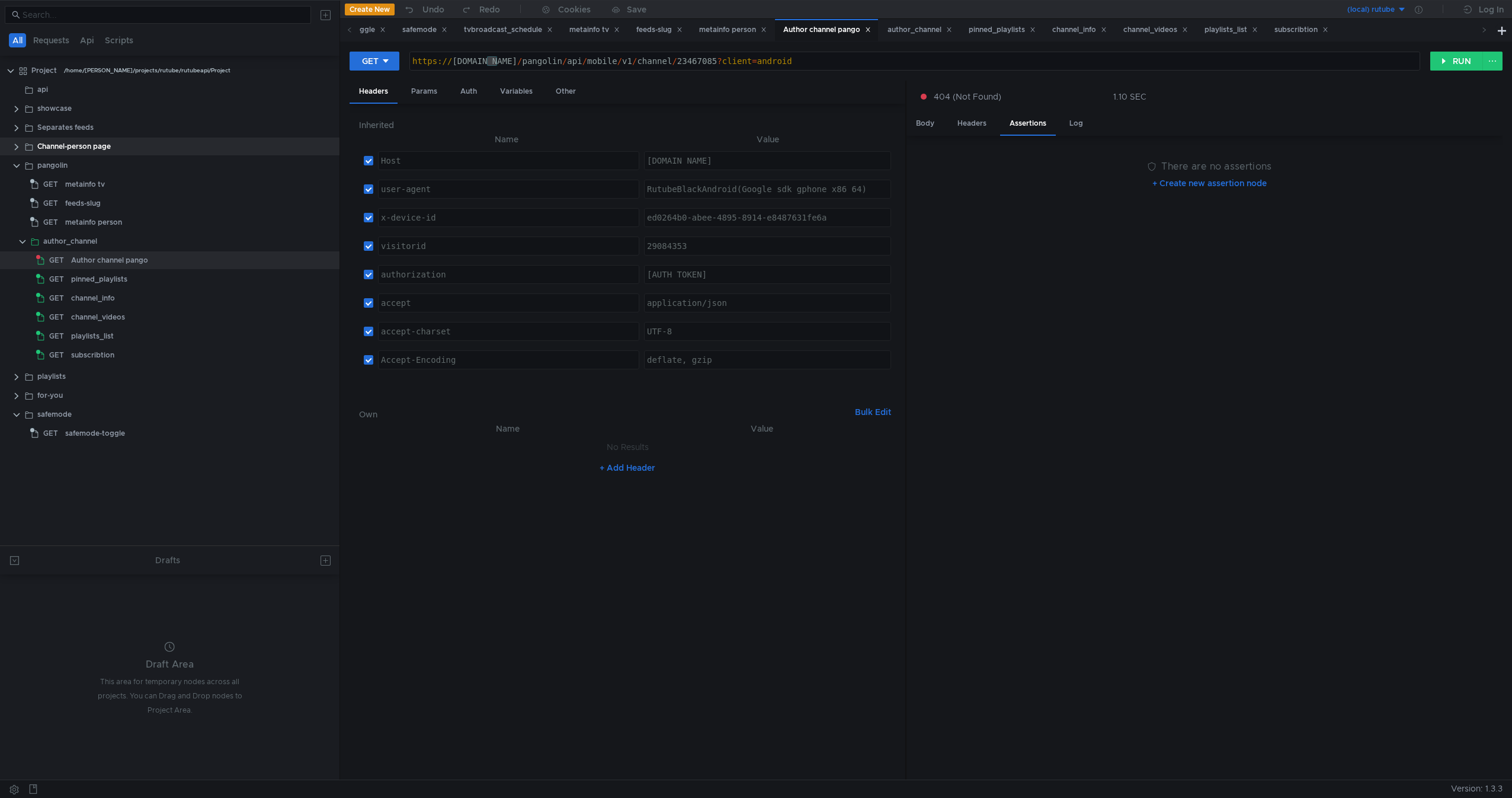
click at [1177, 191] on button "+ Create new assertion node" at bounding box center [1209, 183] width 133 height 19
click at [1195, 185] on div "There are no assertions" at bounding box center [1209, 477] width 558 height 587
click at [1194, 161] on button "+ ADD" at bounding box center [1185, 165] width 45 height 19
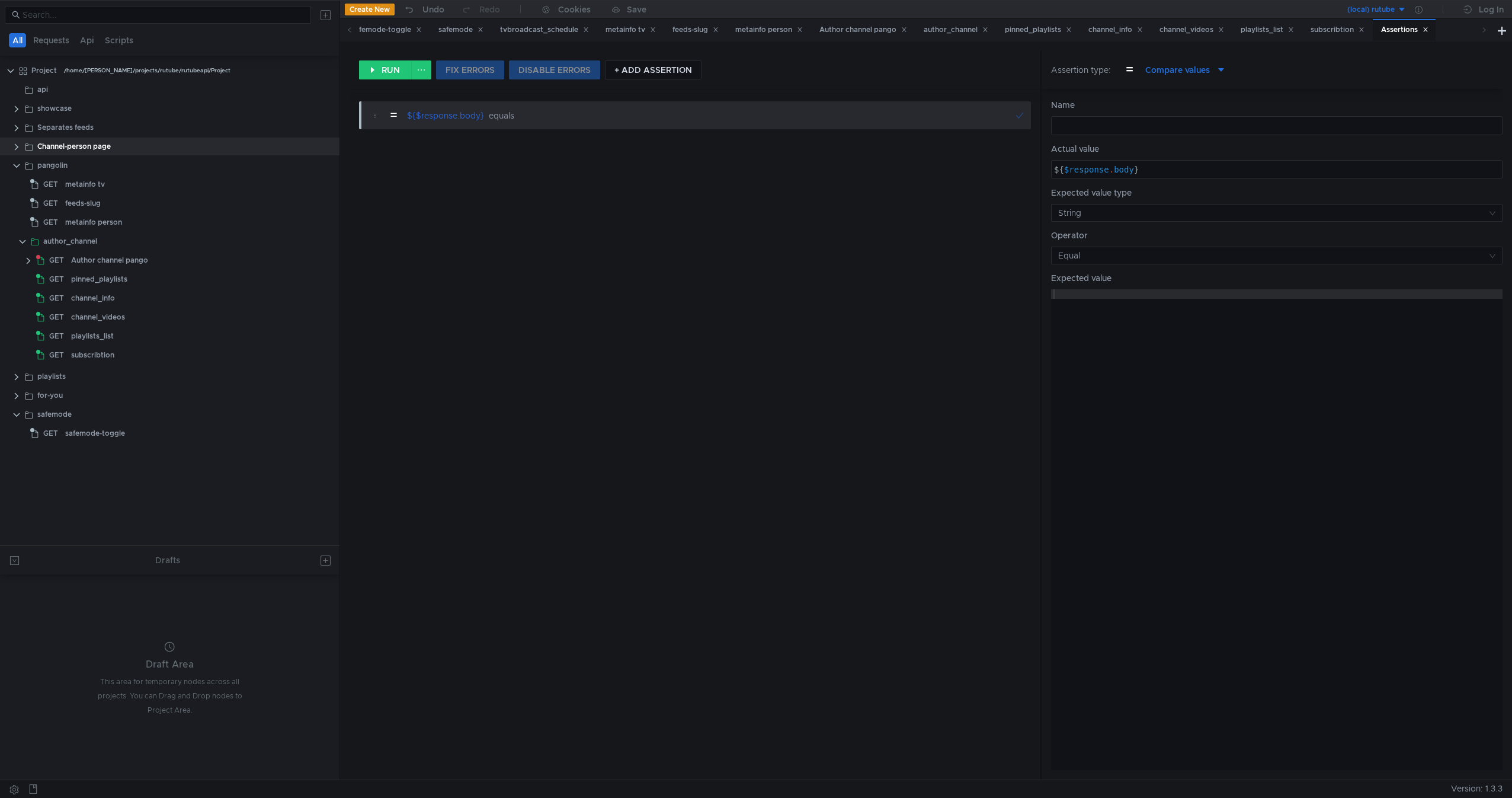
click at [676, 184] on div "= ${$response.body} equals" at bounding box center [695, 435] width 691 height 687
click at [1068, 308] on div at bounding box center [1277, 539] width 451 height 500
click at [1096, 260] on input at bounding box center [1273, 255] width 429 height 17
click at [1108, 258] on div at bounding box center [756, 399] width 1512 height 798
click at [1126, 216] on input at bounding box center [1273, 213] width 429 height 17
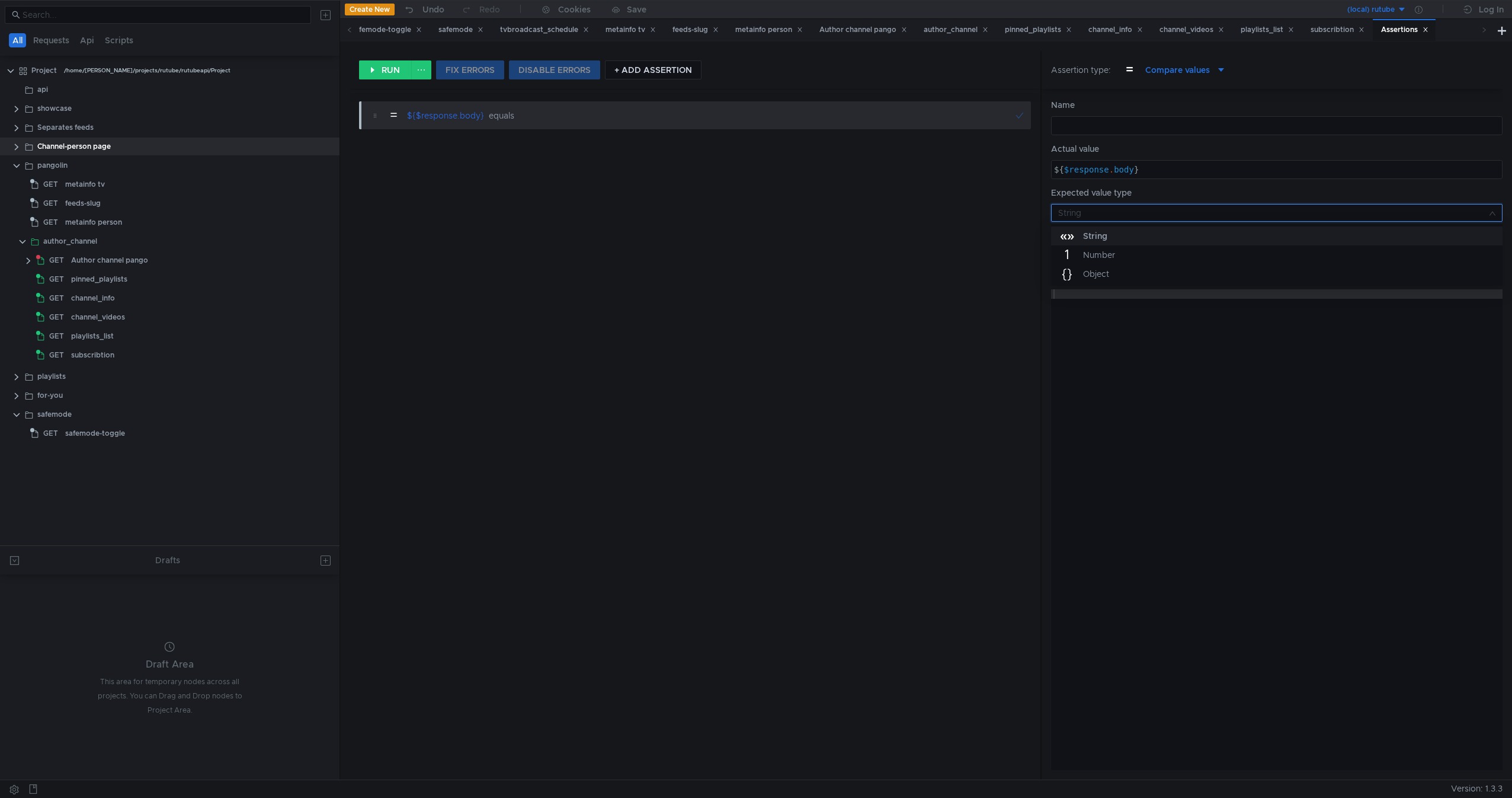
click at [1126, 216] on div at bounding box center [756, 399] width 1512 height 798
click at [1134, 121] on div at bounding box center [1277, 135] width 450 height 28
click at [876, 196] on div "= ${$response.body} equals" at bounding box center [695, 435] width 691 height 687
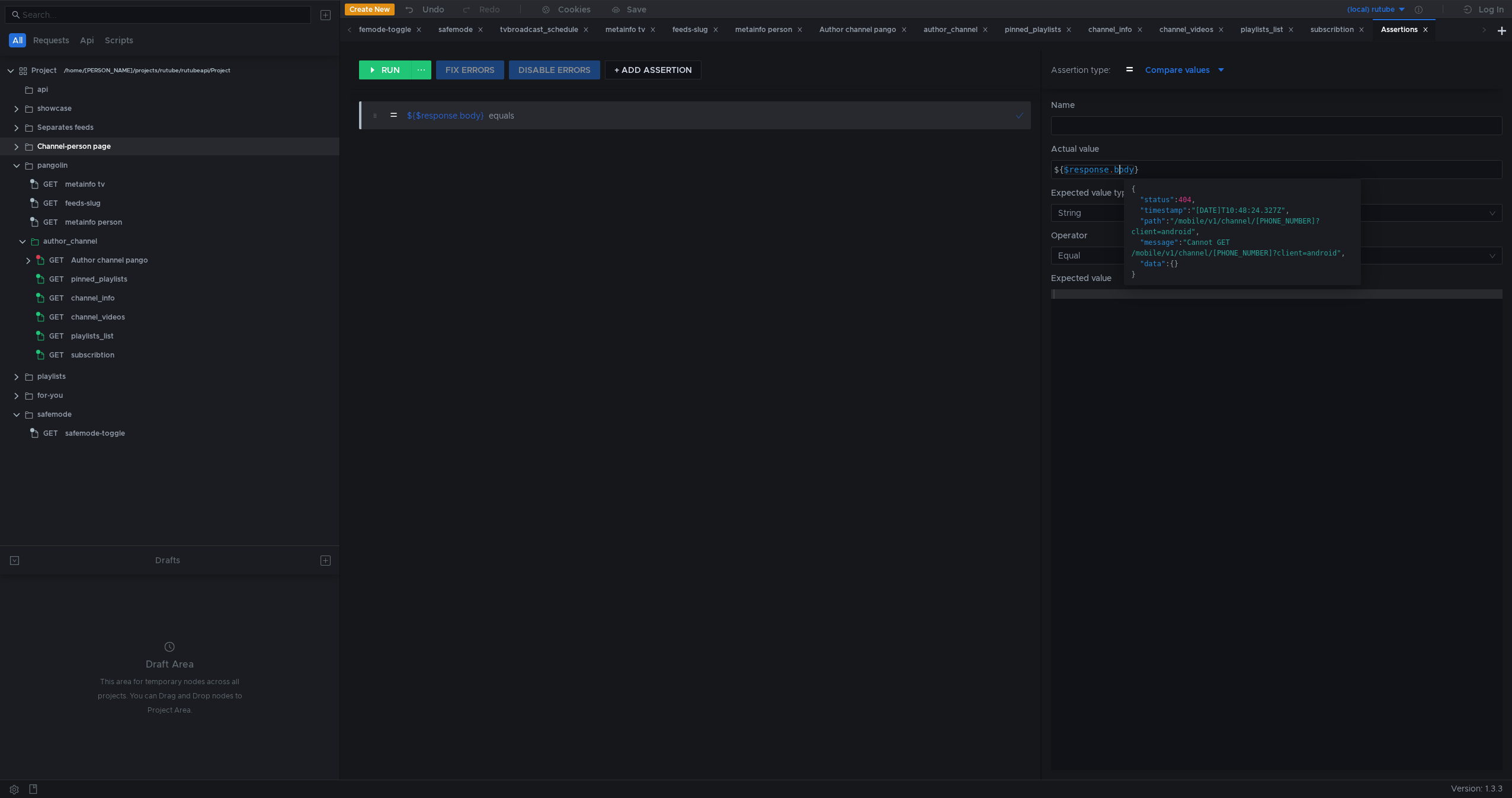
click at [1122, 177] on div "${ $response . body }" at bounding box center [1277, 178] width 450 height 28
type textarea "${$response.code}"
click at [1198, 381] on div at bounding box center [1277, 539] width 451 height 500
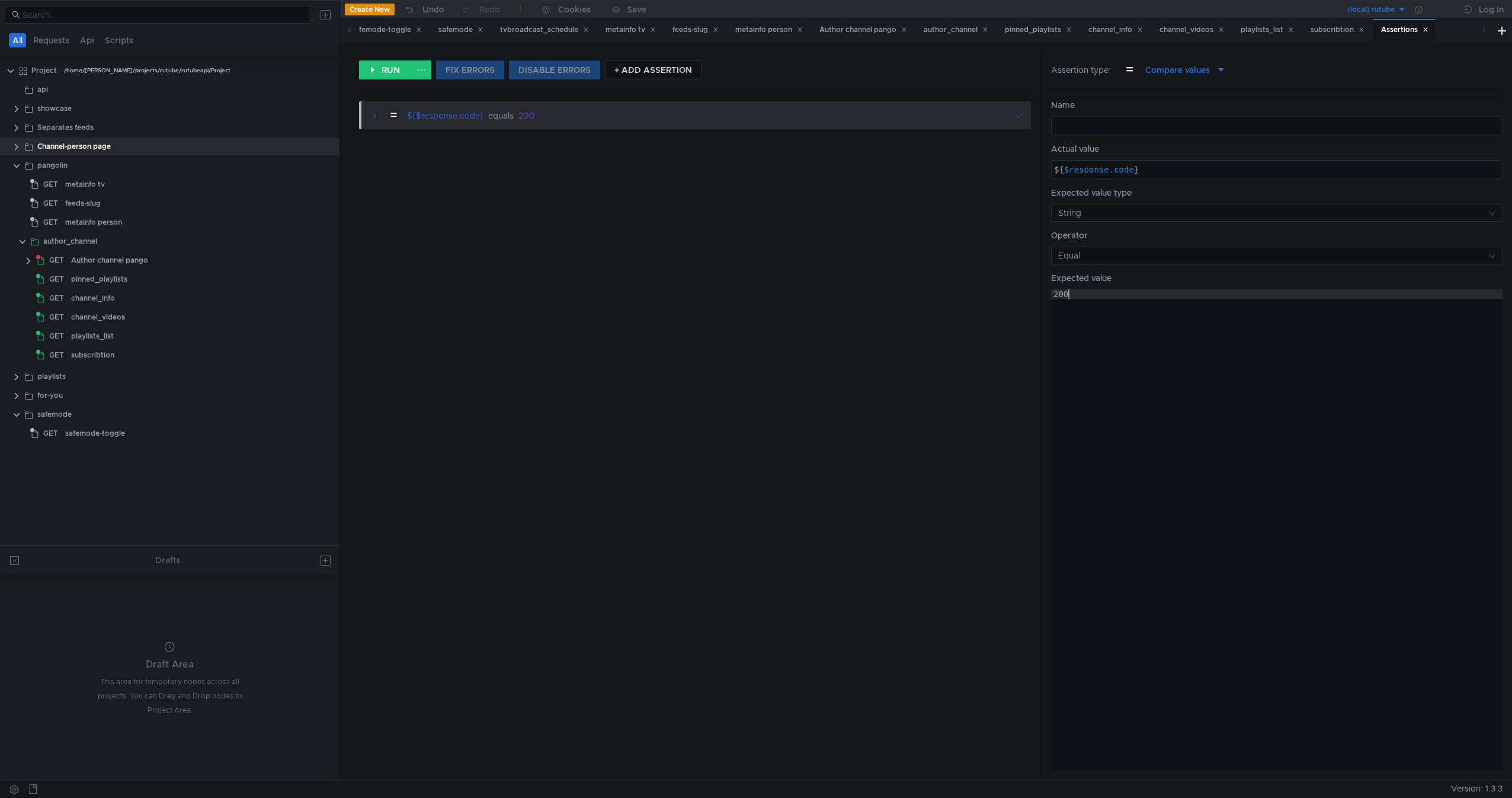
scroll to position [0, 1]
type textarea "200"
click at [379, 59] on div "RUN FIX ERRORS DISABLE ERRORS + ADD ASSERTION" at bounding box center [695, 69] width 691 height 38
click at [368, 68] on button "RUN" at bounding box center [385, 70] width 53 height 19
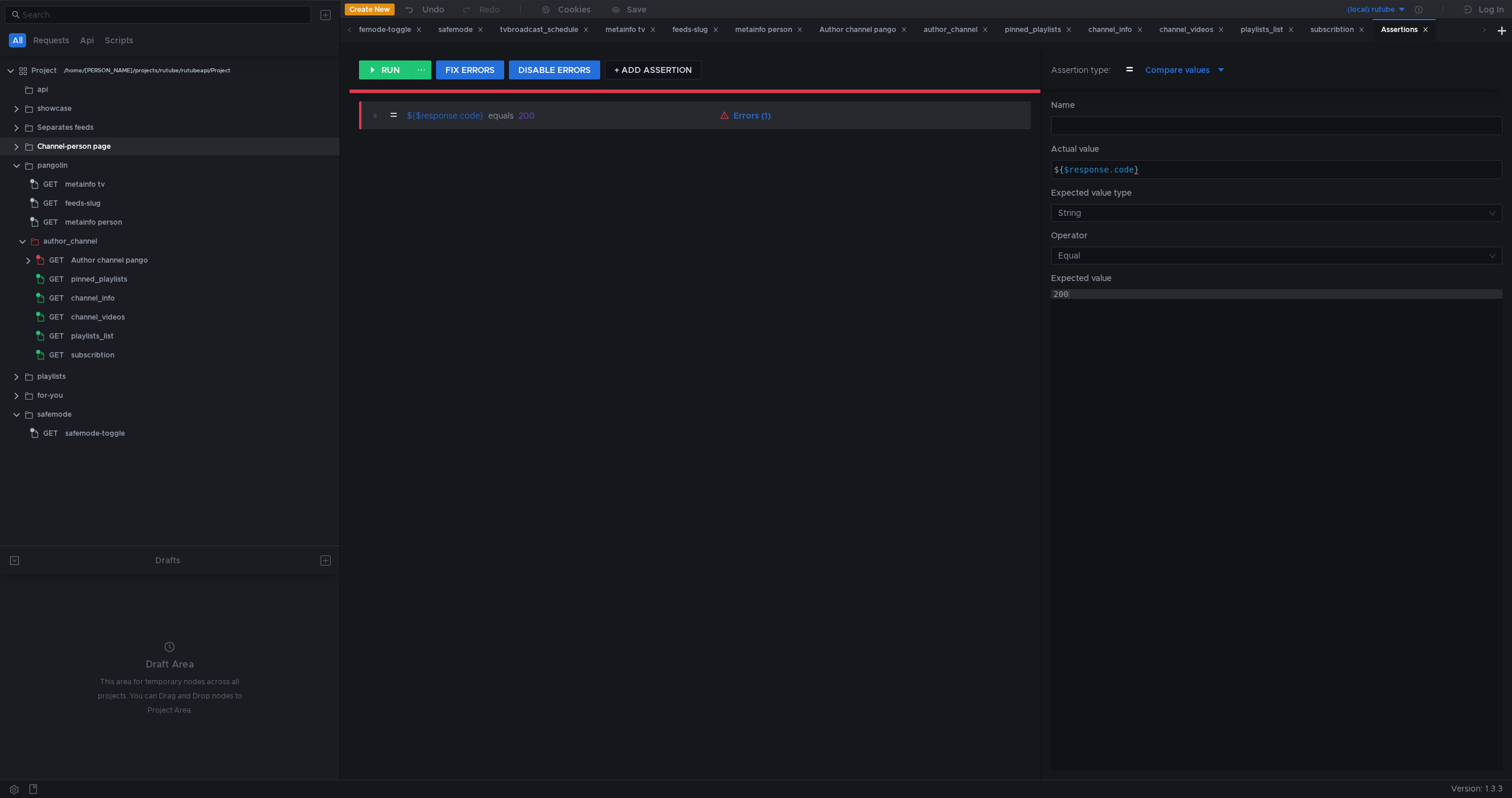
click at [1178, 320] on div "200" at bounding box center [1277, 539] width 451 height 500
click at [381, 78] on button "RUN" at bounding box center [385, 70] width 53 height 19
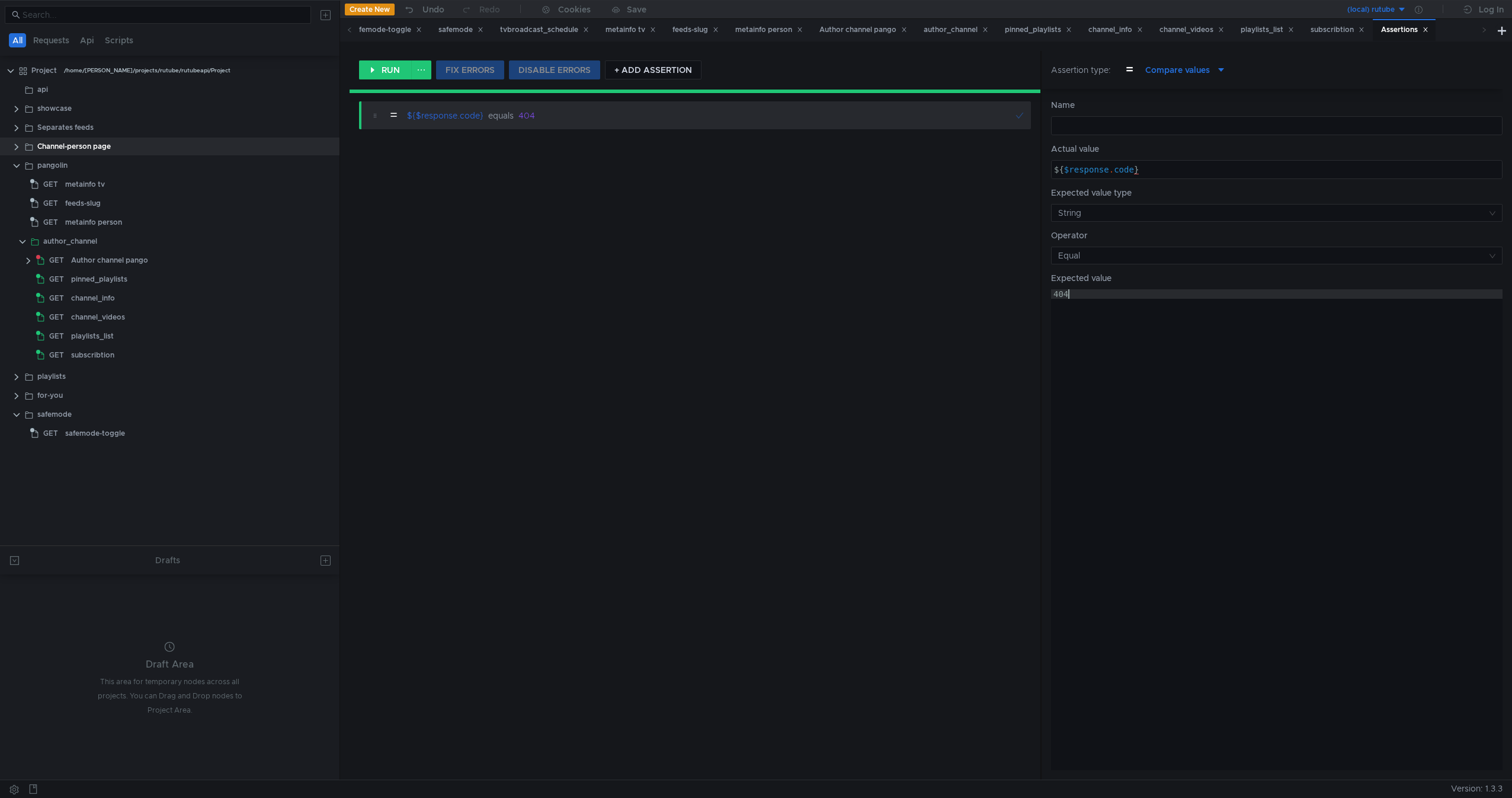
click at [1142, 324] on div "404" at bounding box center [1277, 539] width 451 height 500
type textarea "200"
click at [150, 291] on div "channel_info" at bounding box center [188, 298] width 234 height 18
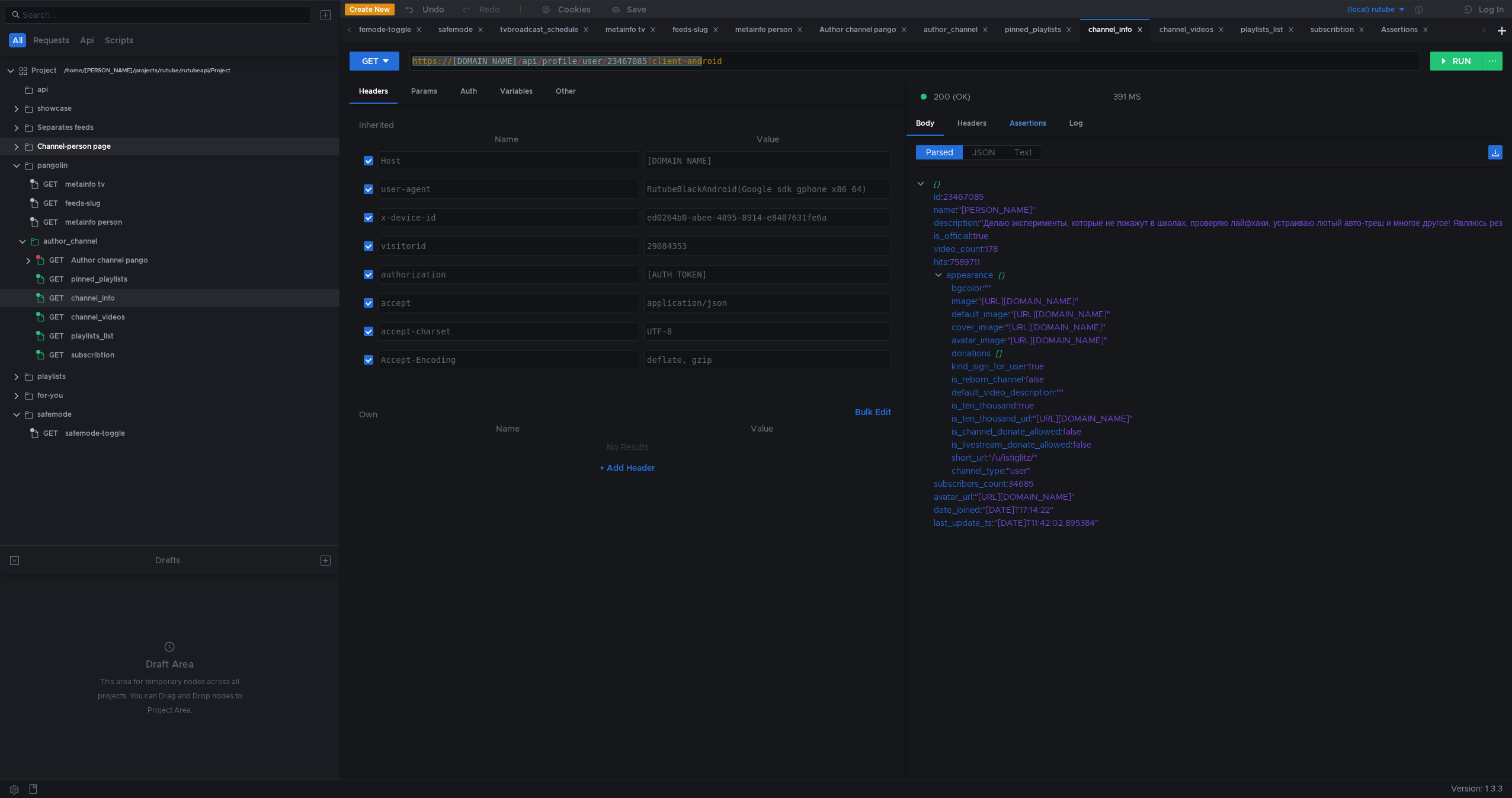
click at [1038, 125] on div "Assertions" at bounding box center [1028, 123] width 55 height 22
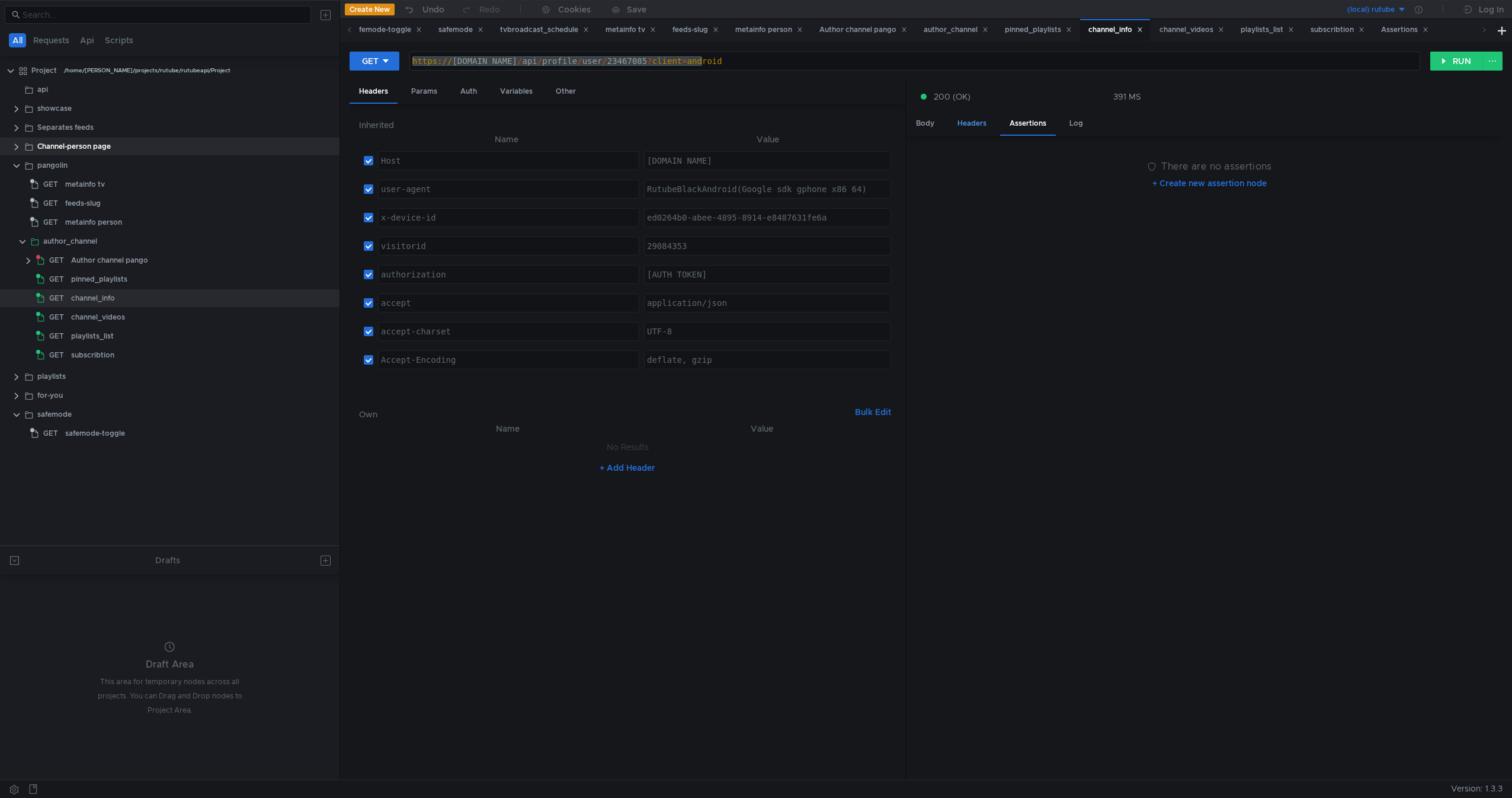
click at [979, 125] on div "Headers" at bounding box center [972, 123] width 48 height 22
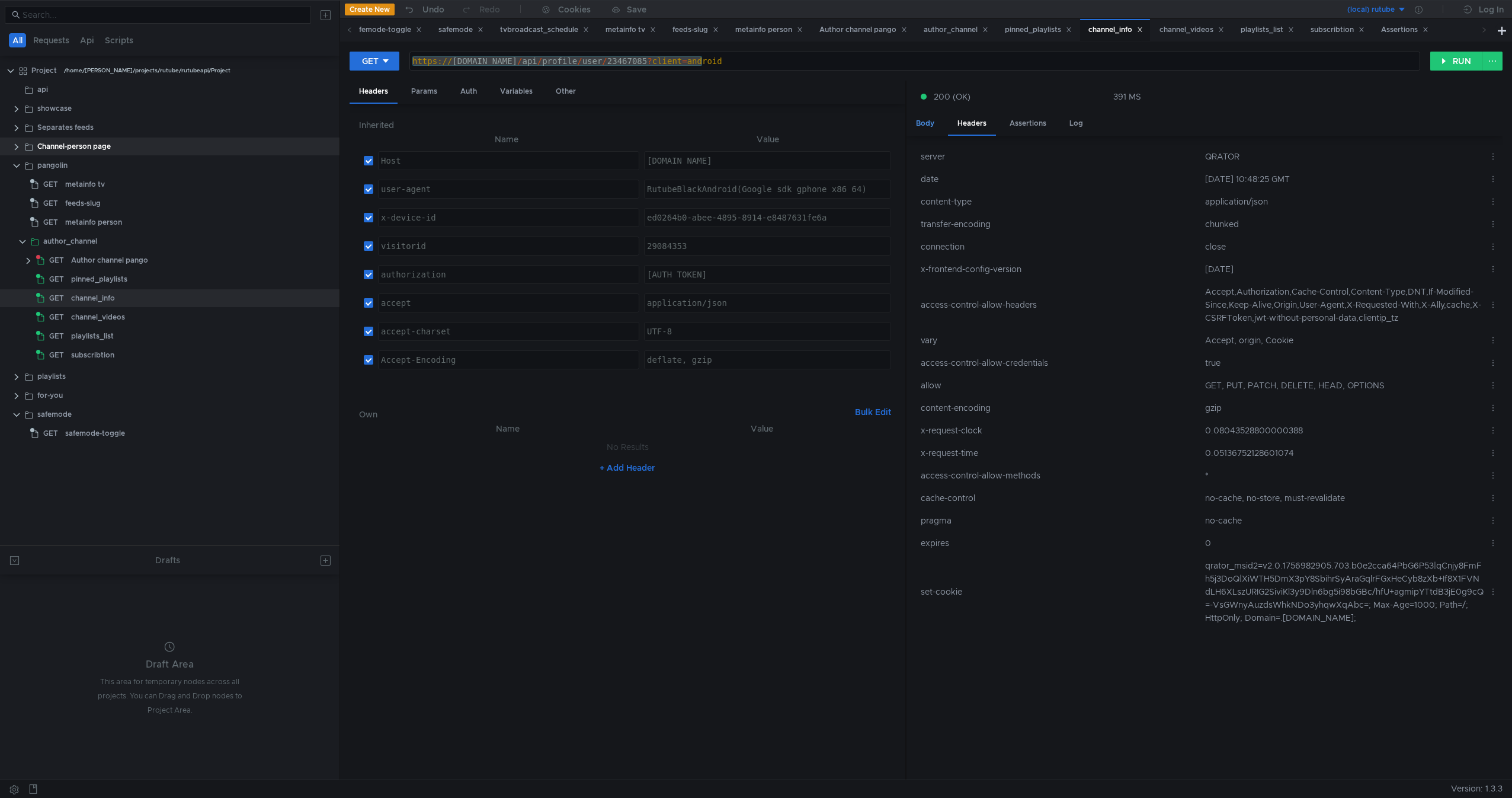
click at [935, 125] on div "Body" at bounding box center [925, 123] width 38 height 22
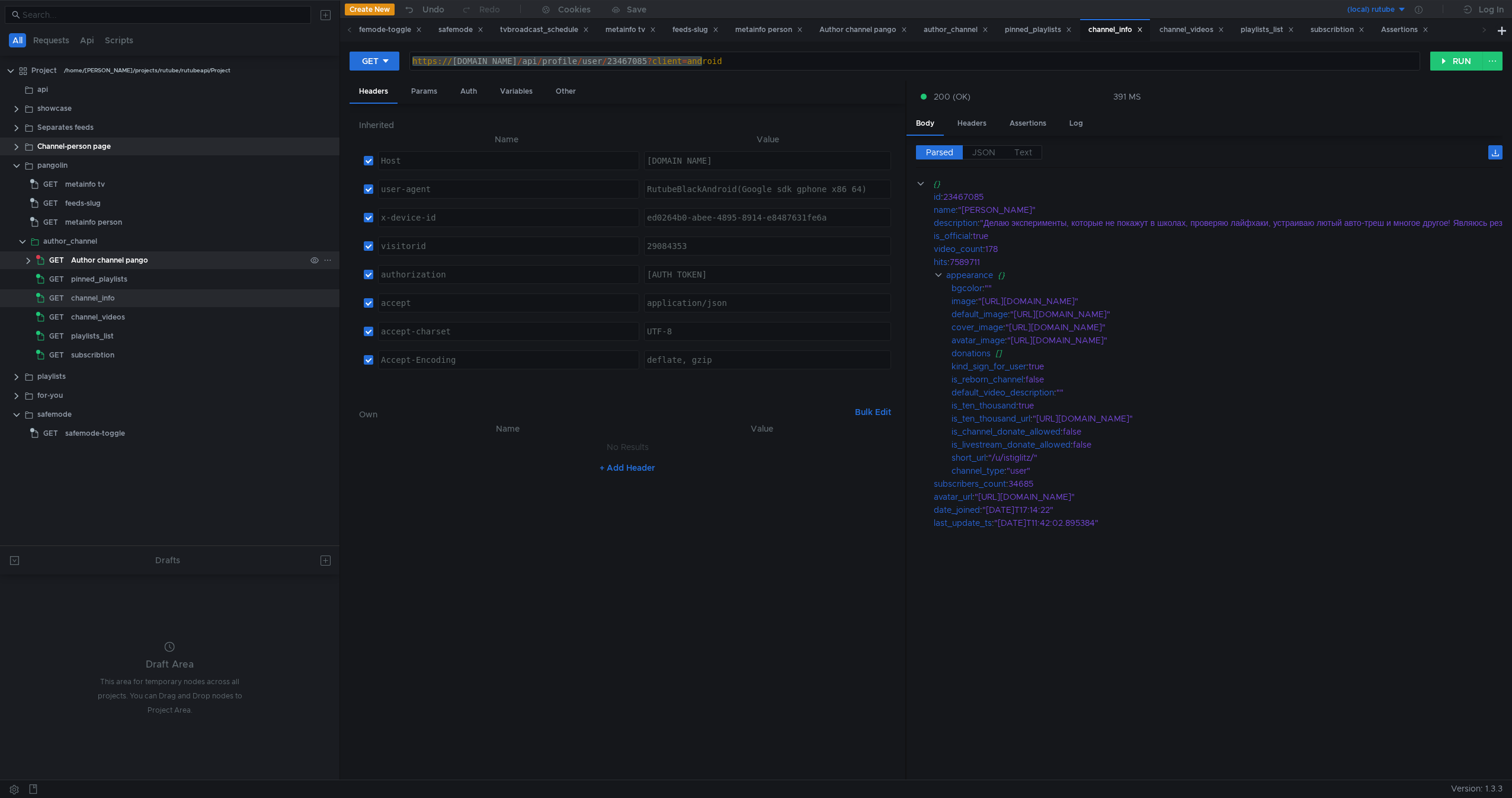
click at [164, 266] on div "Author channel pango" at bounding box center [188, 260] width 234 height 18
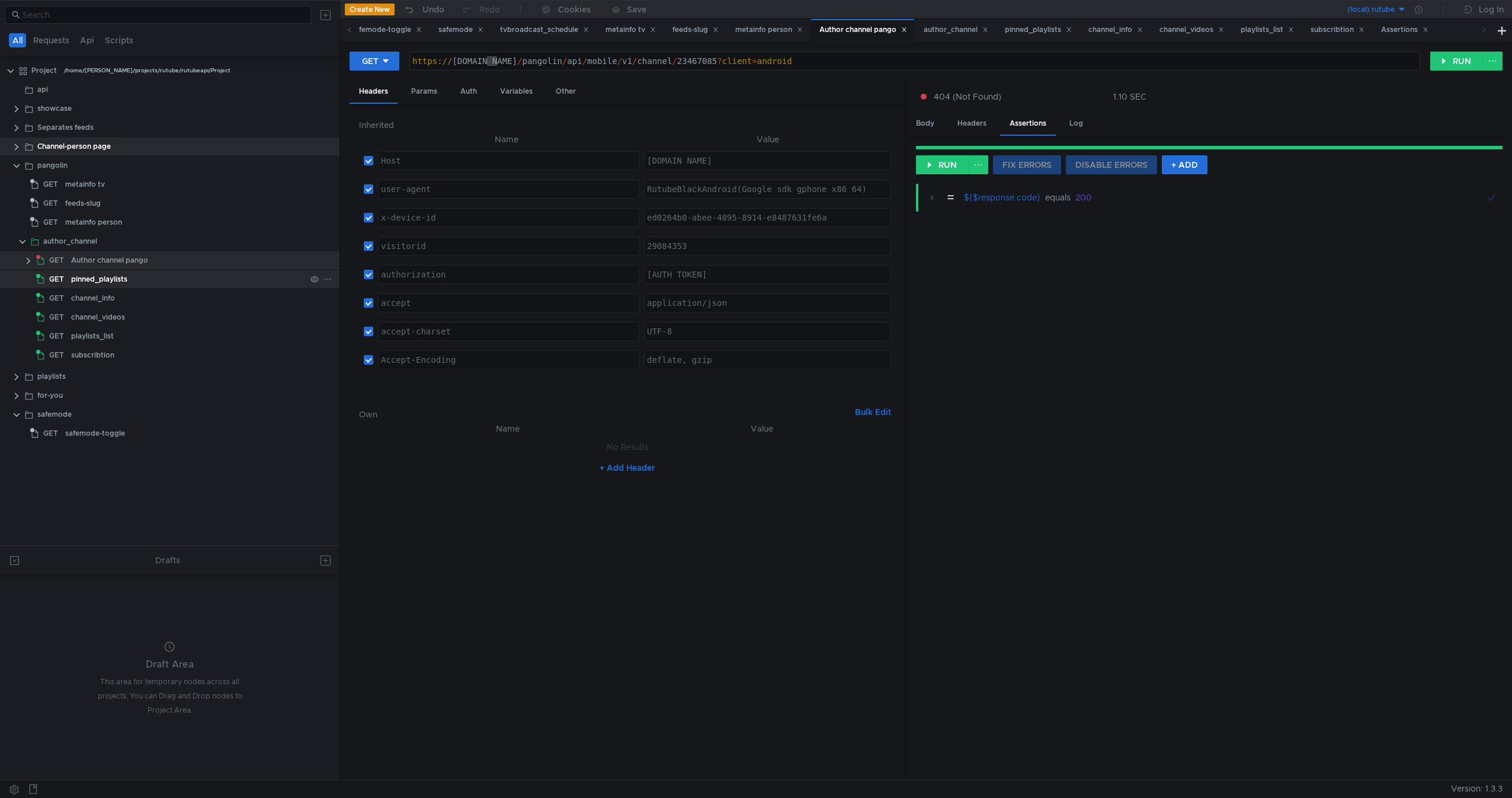
click at [128, 272] on div "pinned_playlists" at bounding box center [188, 279] width 234 height 18
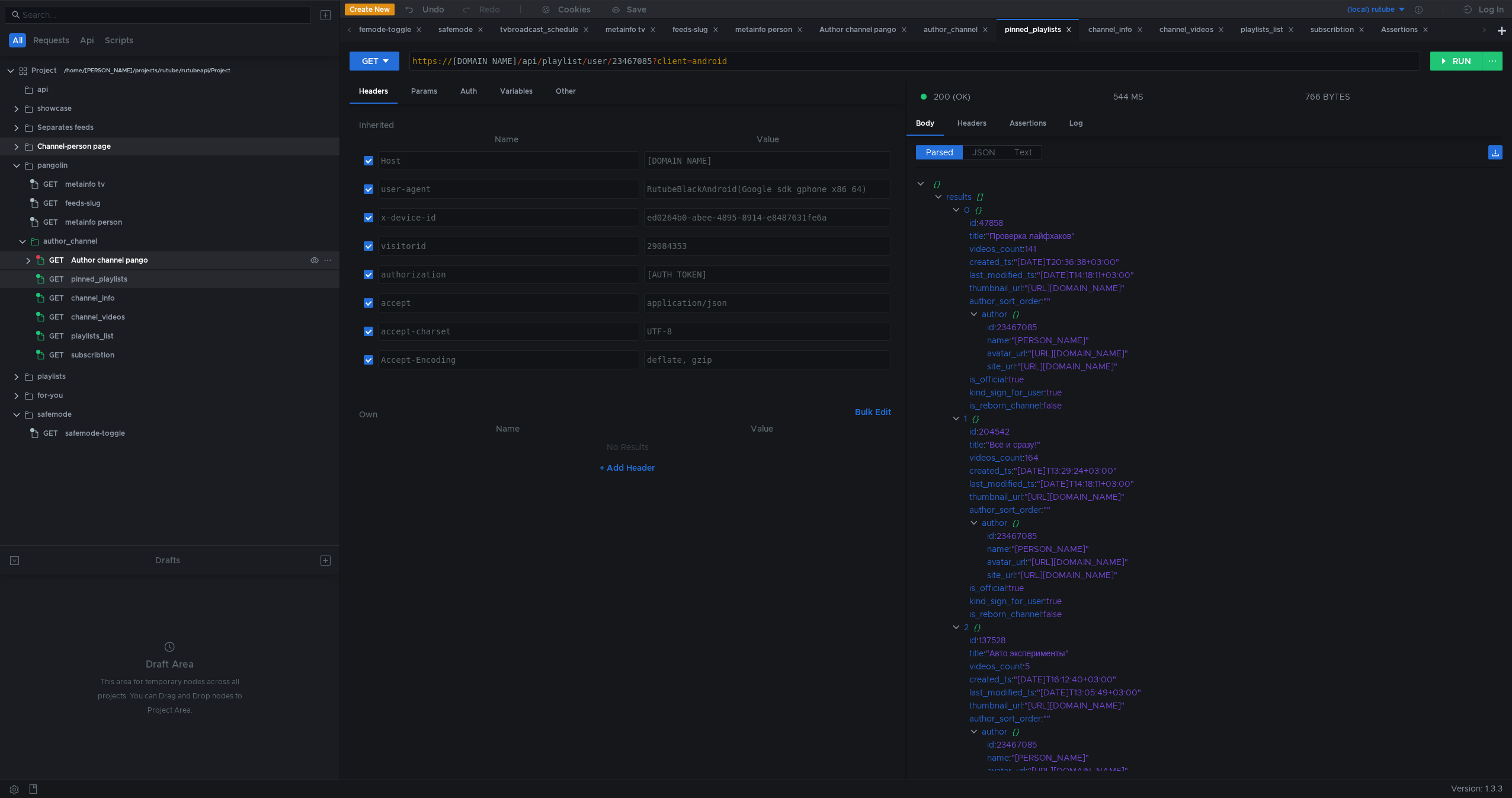
click at [146, 258] on div "Author channel pango" at bounding box center [110, 260] width 77 height 18
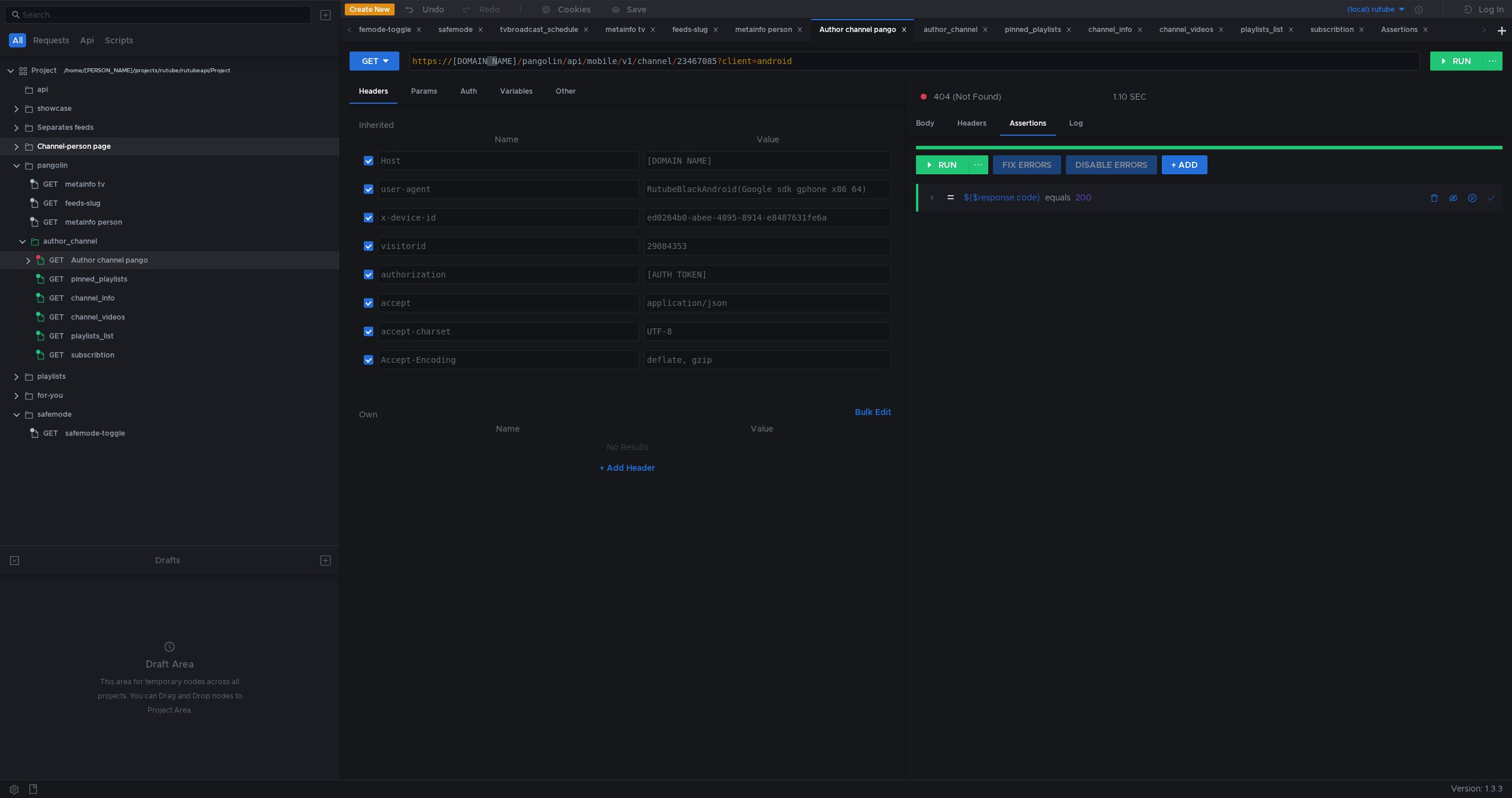
click at [1042, 204] on div "= ${$response.code} equals 200" at bounding box center [1084, 198] width 294 height 21
click at [1150, 341] on div "= ${$response.code} equals 200" at bounding box center [1209, 476] width 587 height 589
click at [25, 261] on clr-icon at bounding box center [28, 261] width 9 height 9
click at [88, 275] on div "Assertions" at bounding box center [74, 279] width 37 height 18
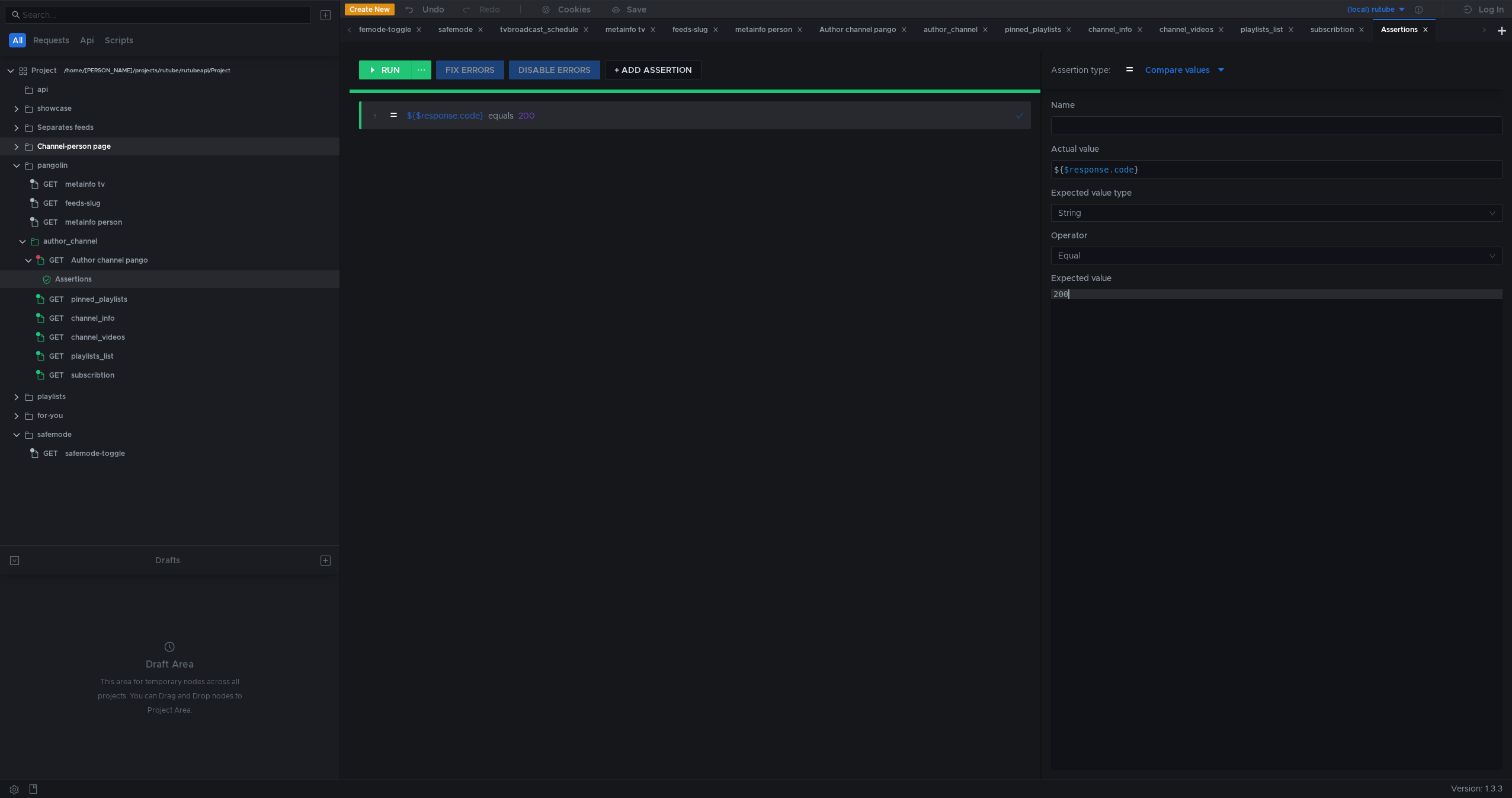
type textarea "200"
click at [1373, 371] on div "200" at bounding box center [1277, 539] width 451 height 500
click at [648, 283] on div "= ${$response.code} equals 200" at bounding box center [695, 435] width 691 height 687
click at [384, 65] on button "RUN" at bounding box center [385, 70] width 53 height 19
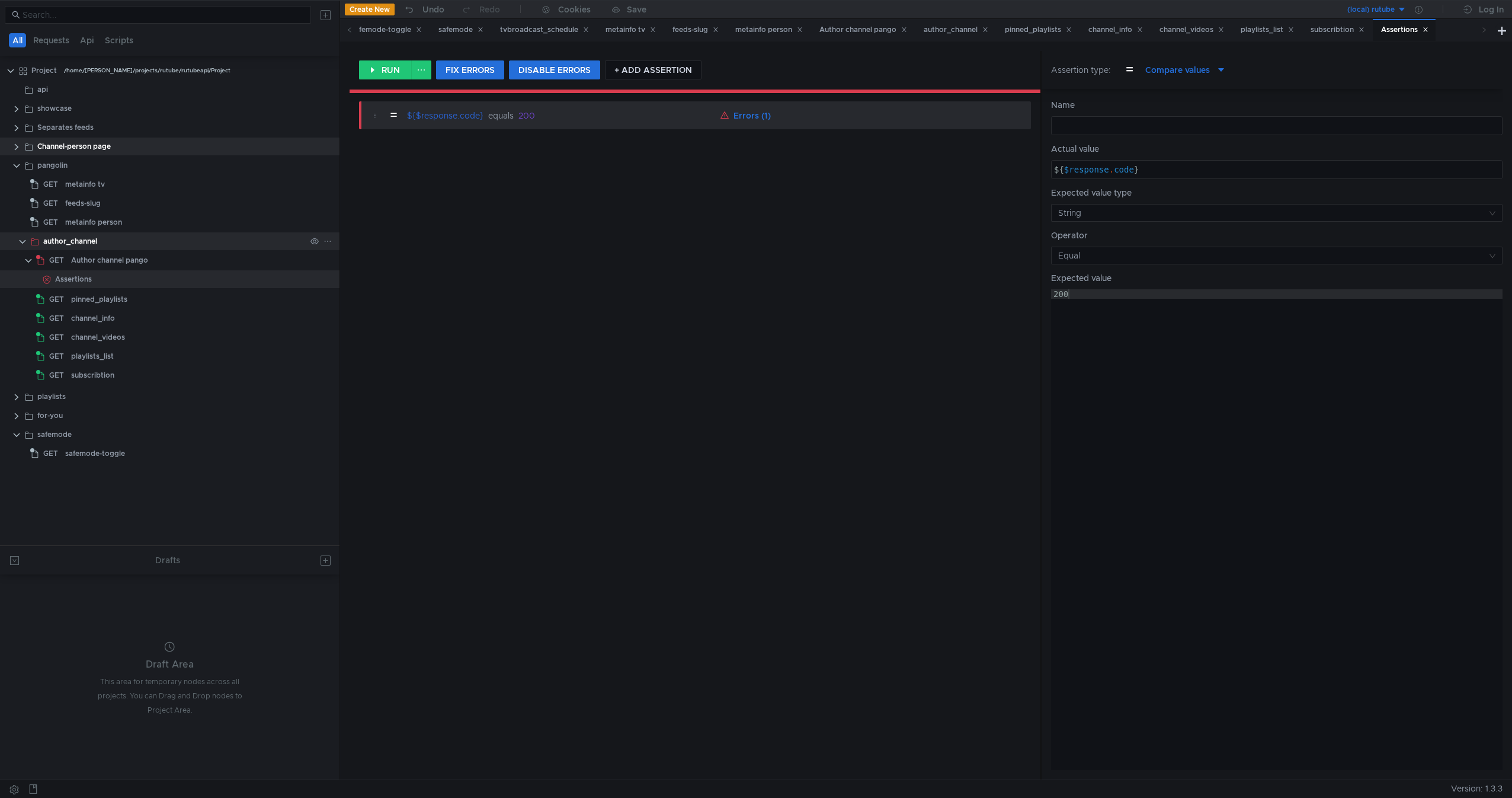
click at [85, 238] on div "author_channel" at bounding box center [70, 241] width 54 height 18
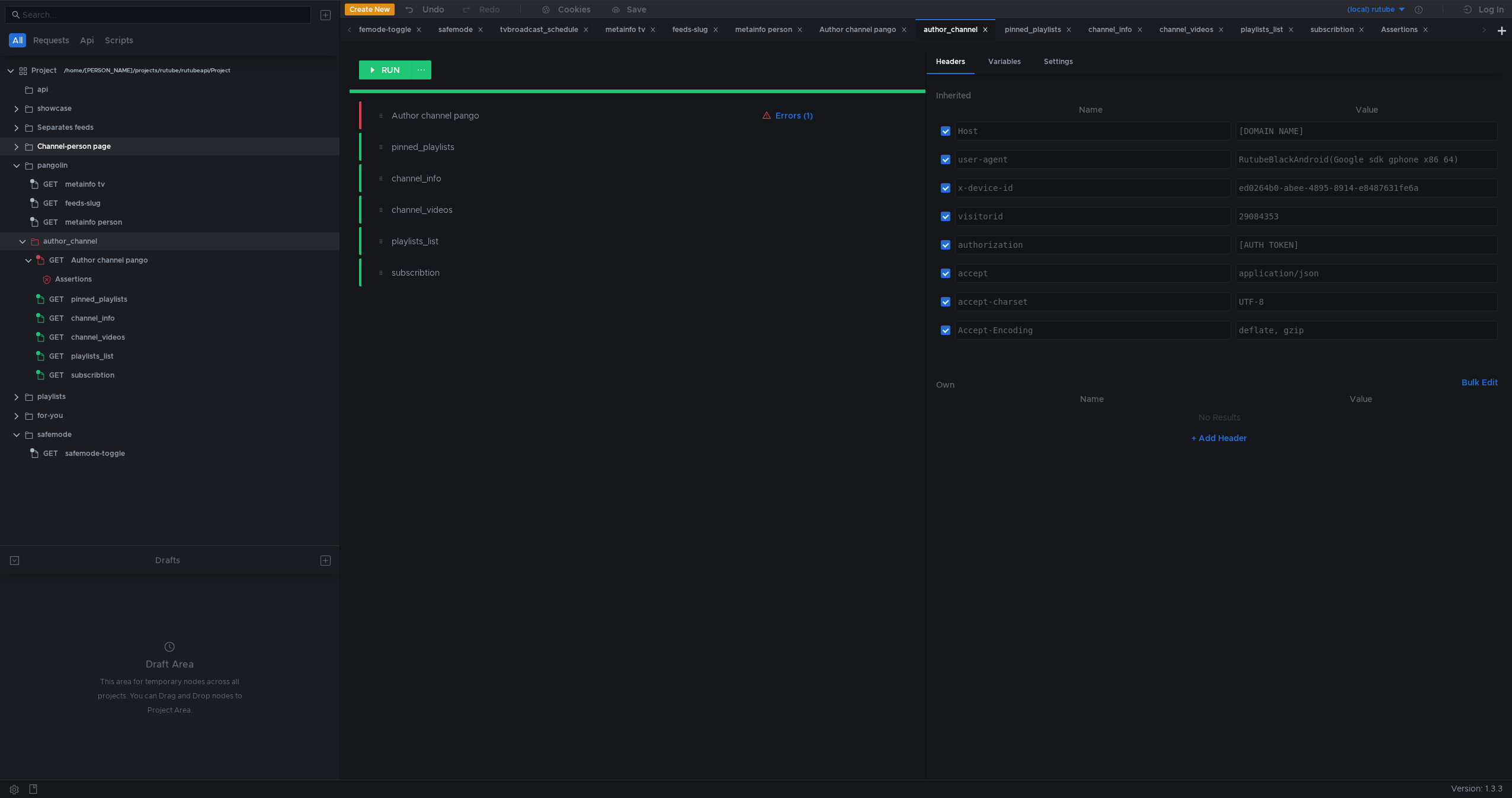
click at [384, 83] on div "RUN" at bounding box center [637, 69] width 576 height 38
click at [386, 68] on button "RUN" at bounding box center [385, 70] width 53 height 19
click at [557, 303] on div "RUN Author channel pango Errors (1) pinned_playlists channel_info channel_video…" at bounding box center [637, 414] width 576 height 728
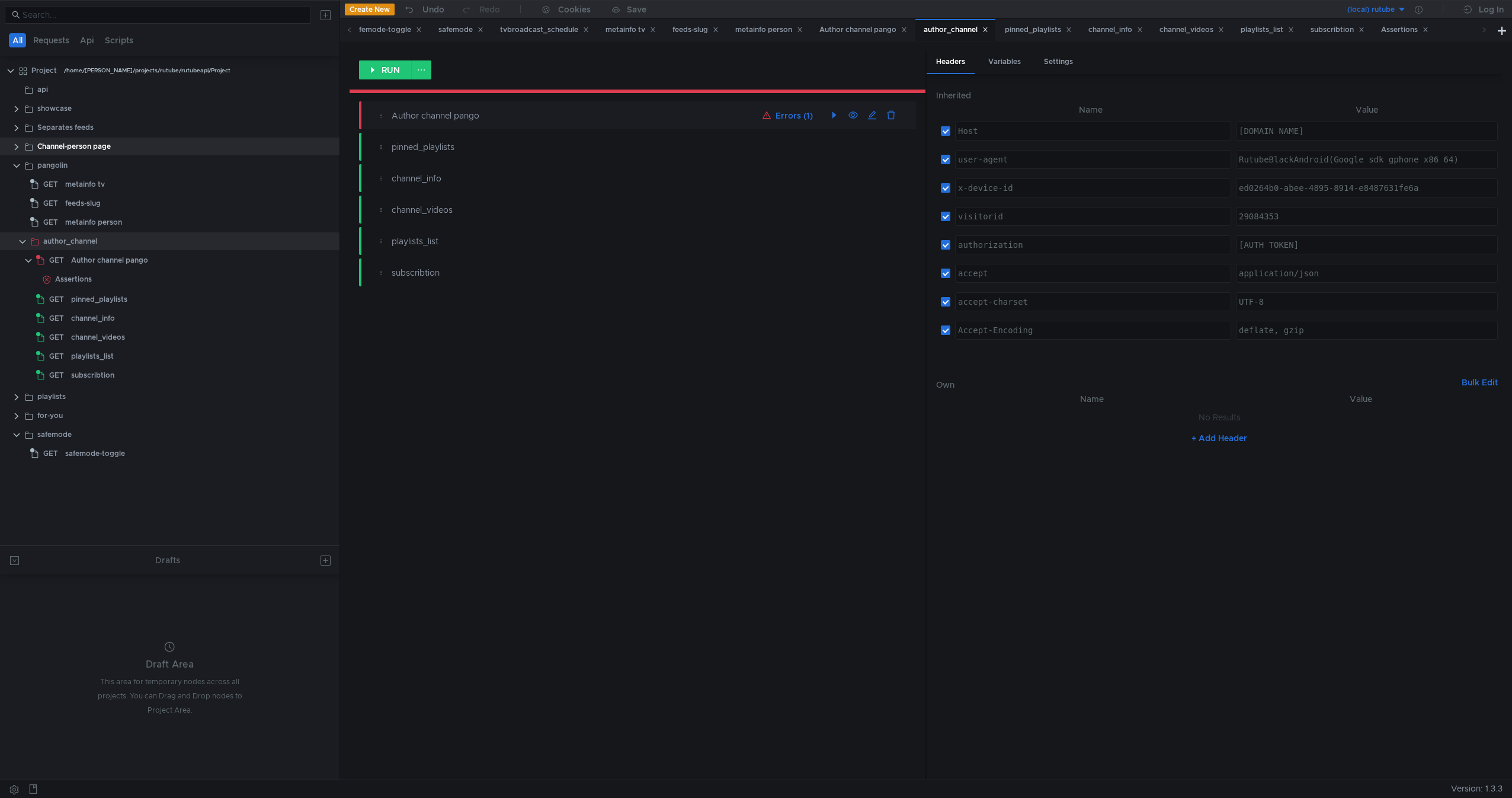
click at [490, 123] on div "Author channel pango Errors (1)" at bounding box center [643, 115] width 546 height 19
click at [156, 261] on div "Author channel pango" at bounding box center [188, 260] width 234 height 18
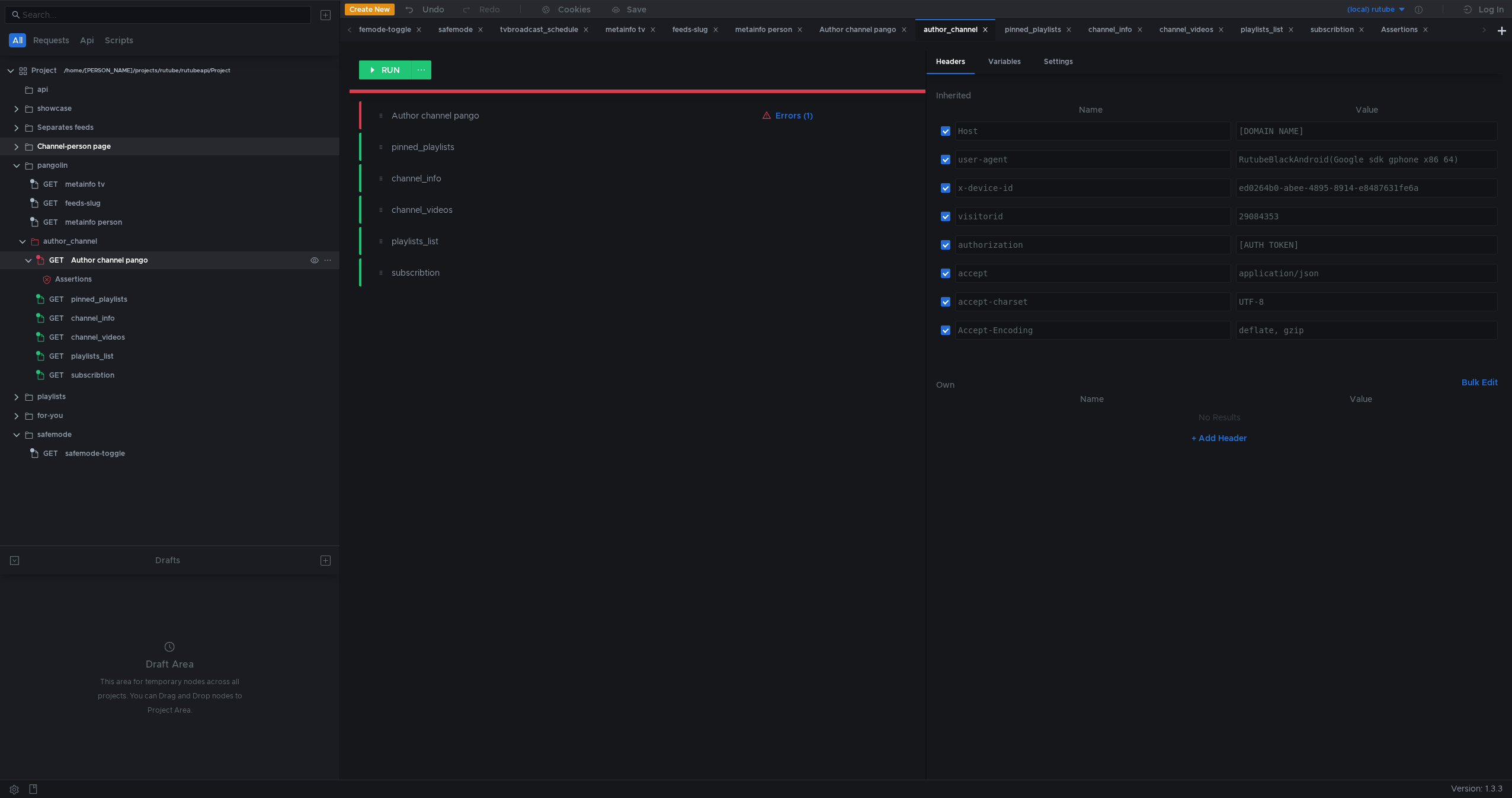
click at [156, 261] on div "Author channel pango" at bounding box center [188, 260] width 234 height 18
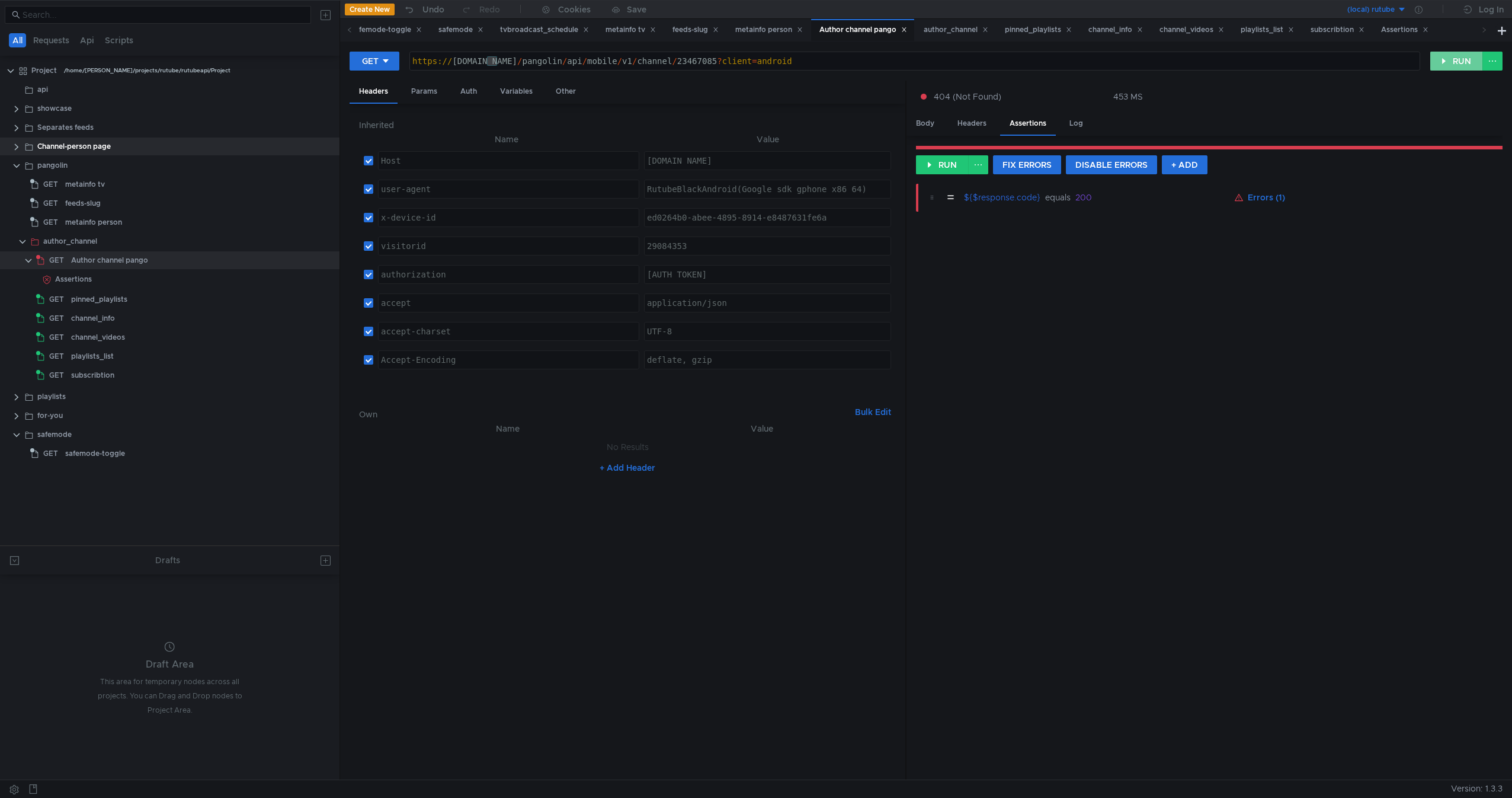
click at [1441, 68] on button "RUN" at bounding box center [1457, 61] width 53 height 19
click at [932, 120] on div "Body" at bounding box center [925, 123] width 38 height 22
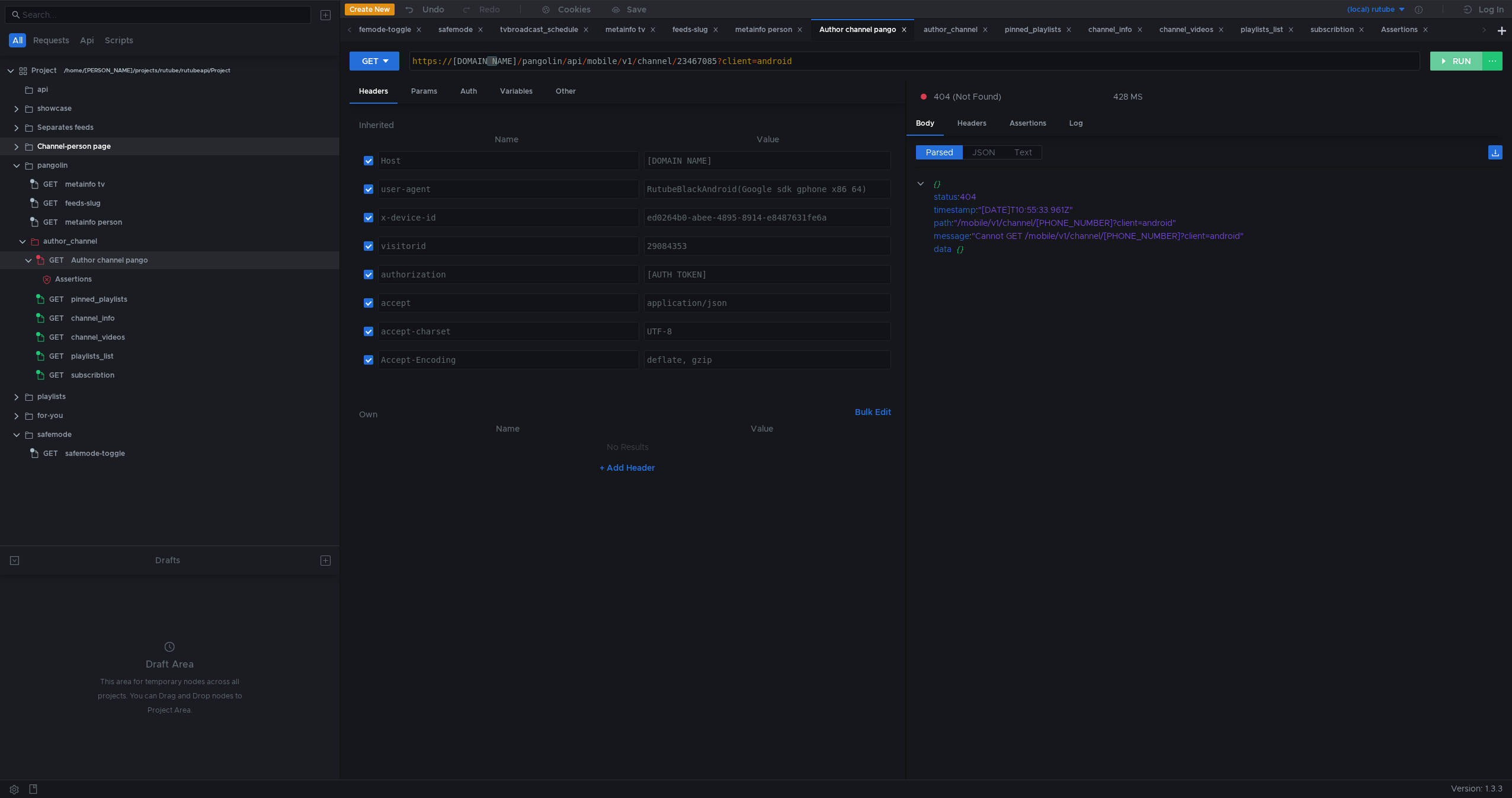
click at [1451, 60] on button "RUN" at bounding box center [1457, 61] width 53 height 19
click at [972, 223] on div ""/mobile/v1/channel/[PHONE_NUMBER]?client=android"" at bounding box center [1220, 222] width 532 height 13
drag, startPoint x: 972, startPoint y: 223, endPoint x: 1110, endPoint y: 230, distance: 138.2
click at [1098, 230] on div "{} status : 404 timestamp : "2025-09-04T10:55:37.822Z" path : "/mobile/v1/chann…" at bounding box center [1209, 216] width 587 height 78
click at [1118, 230] on div ""Cannot GET /mobile/v1/channel/[PHONE_NUMBER]?client=android"" at bounding box center [1228, 235] width 514 height 13
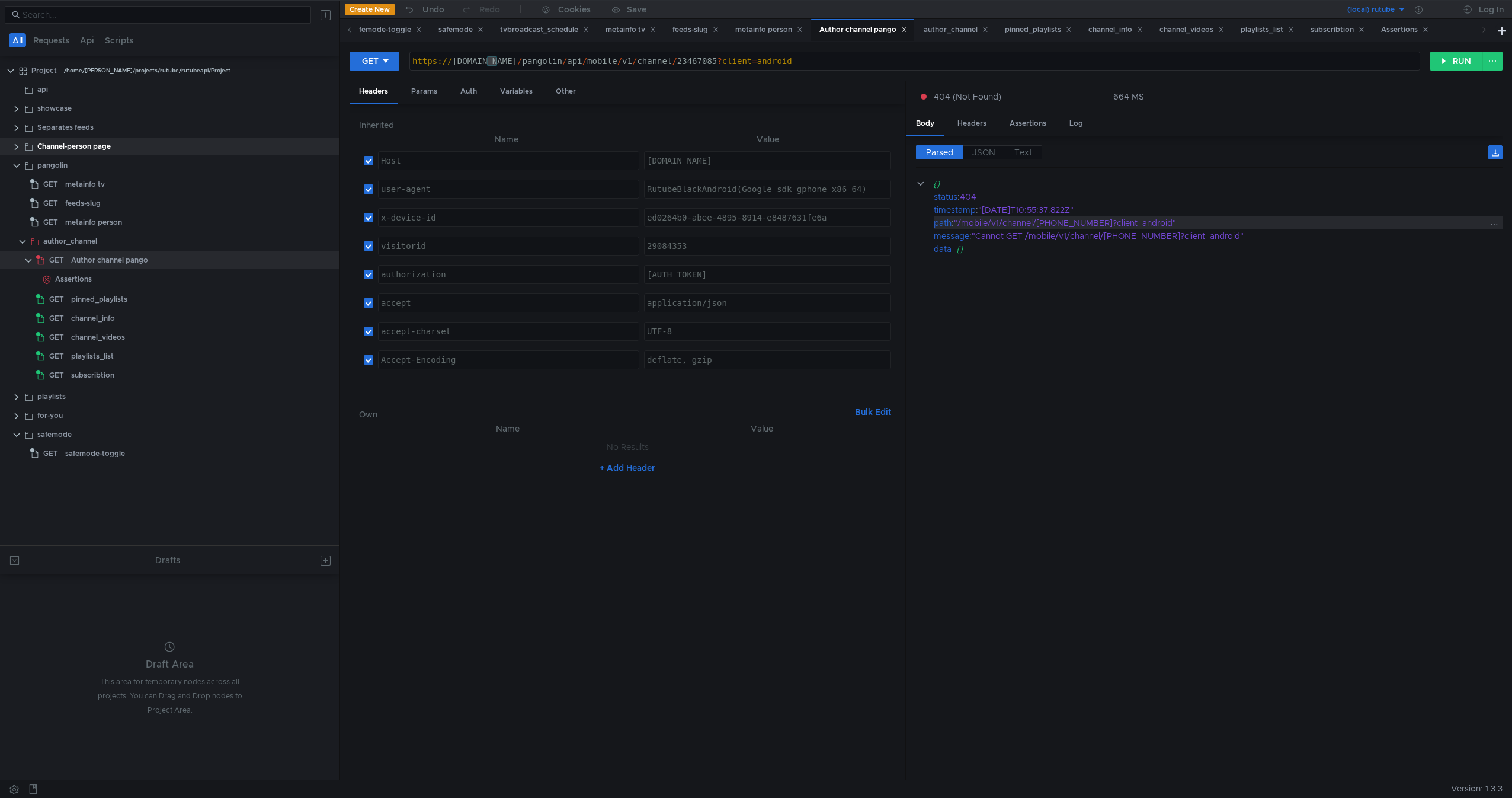
click at [997, 224] on div ""/mobile/v1/channel/[PHONE_NUMBER]?client=android"" at bounding box center [1220, 222] width 532 height 13
click at [983, 224] on div ""/mobile/v1/channel/[PHONE_NUMBER]?client=android"" at bounding box center [1220, 222] width 532 height 13
drag, startPoint x: 983, startPoint y: 224, endPoint x: 1110, endPoint y: 224, distance: 127.0
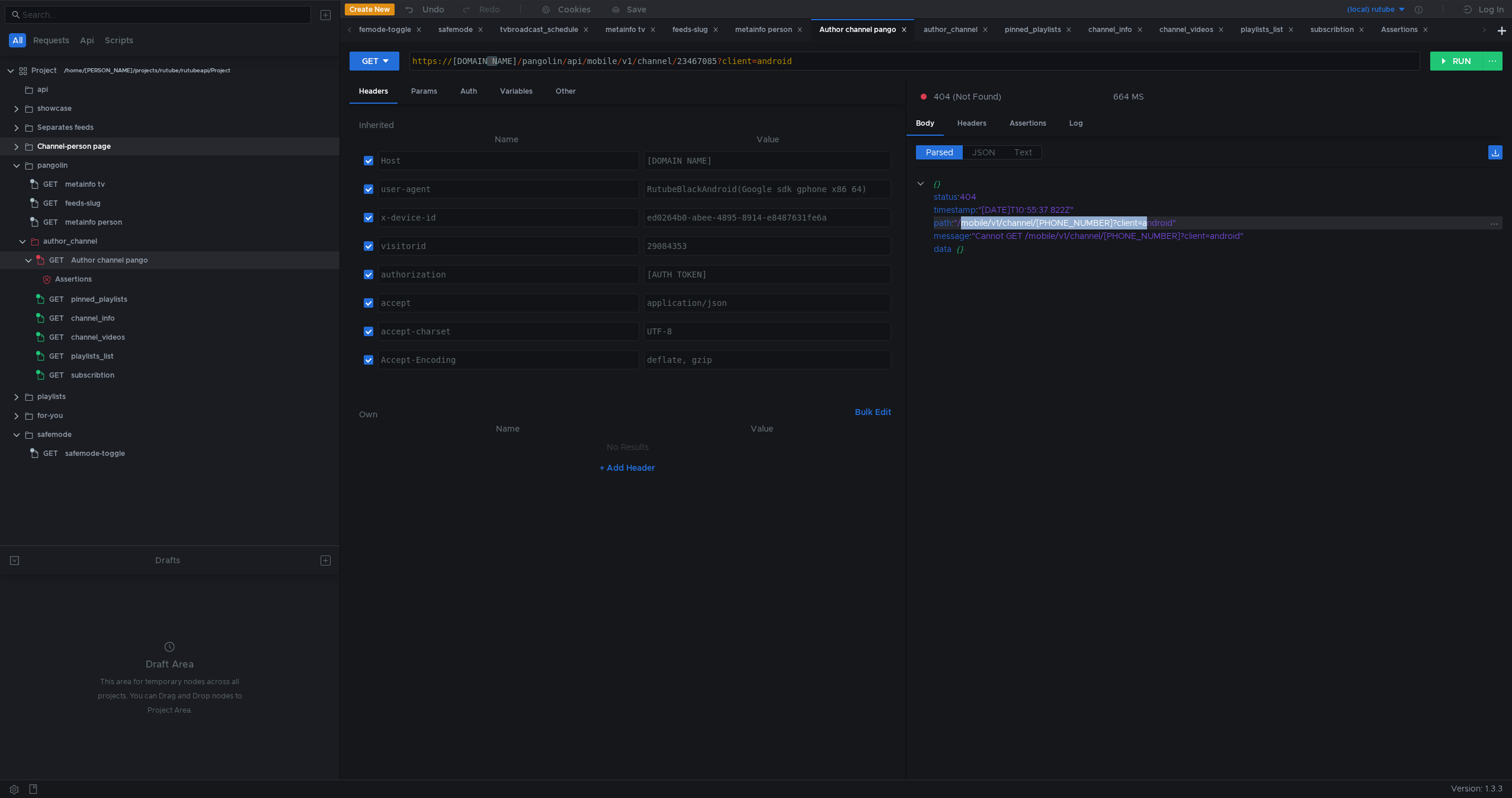
click at [1110, 224] on div ""/mobile/v1/channel/[PHONE_NUMBER]?client=android"" at bounding box center [1220, 222] width 532 height 13
drag, startPoint x: 1110, startPoint y: 224, endPoint x: 1002, endPoint y: 221, distance: 108.0
click at [1002, 221] on div ""/mobile/v1/channel/[PHONE_NUMBER]?client=android"" at bounding box center [1220, 222] width 532 height 13
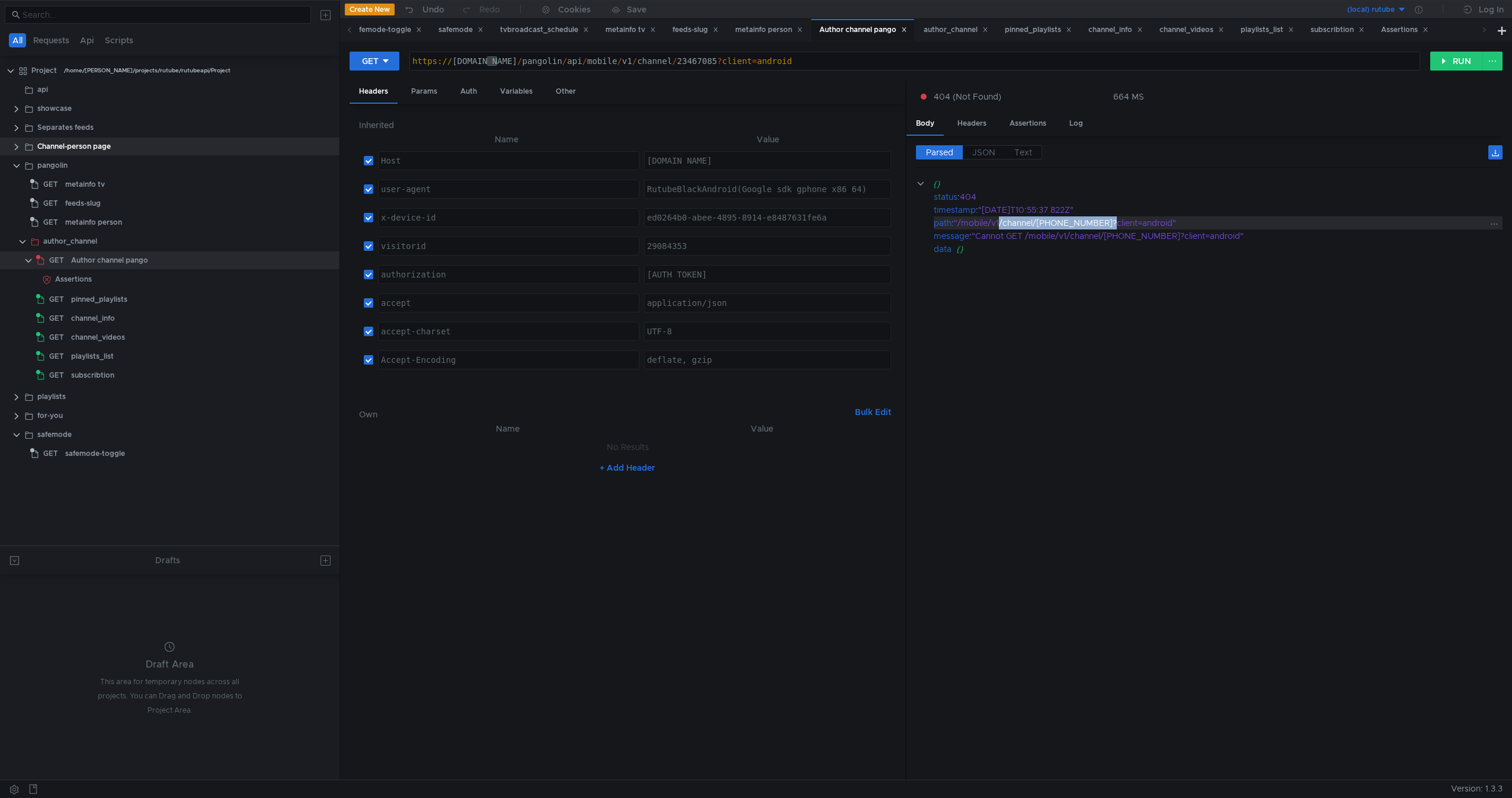
drag, startPoint x: 1002, startPoint y: 221, endPoint x: 1089, endPoint y: 221, distance: 87.0
click at [1089, 221] on div ""/mobile/v1/channel/[PHONE_NUMBER]?client=android"" at bounding box center [1220, 222] width 532 height 13
click at [622, 107] on div "Inherited Name Value Host ההההההההההההההההההההההההההההההההההההההההההההההההההההה…" at bounding box center [627, 442] width 556 height 677
click at [622, 132] on th "Name" at bounding box center [507, 139] width 266 height 15
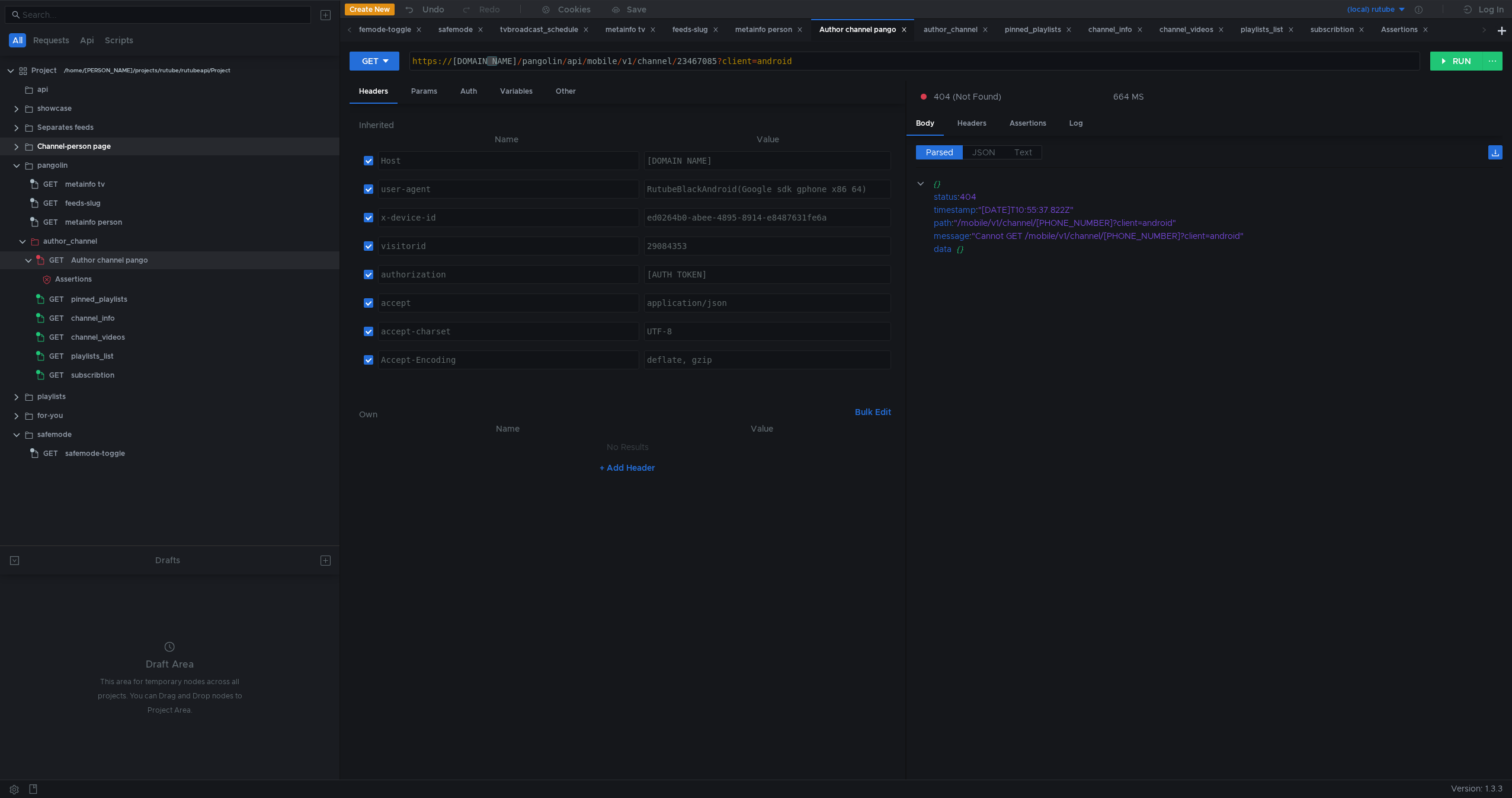
click at [829, 58] on div "https:// [DOMAIN_NAME] / pangolin / api / mobile / v1 / channel / 23467085 ? cl…" at bounding box center [915, 70] width 1010 height 28
click at [829, 82] on div "Headers Params Auth Variables Other" at bounding box center [627, 92] width 556 height 23
click at [583, 59] on div "https:// [DOMAIN_NAME] / pangolin / api / mobile / v1 / channel / 23467085 ? cl…" at bounding box center [915, 70] width 1010 height 28
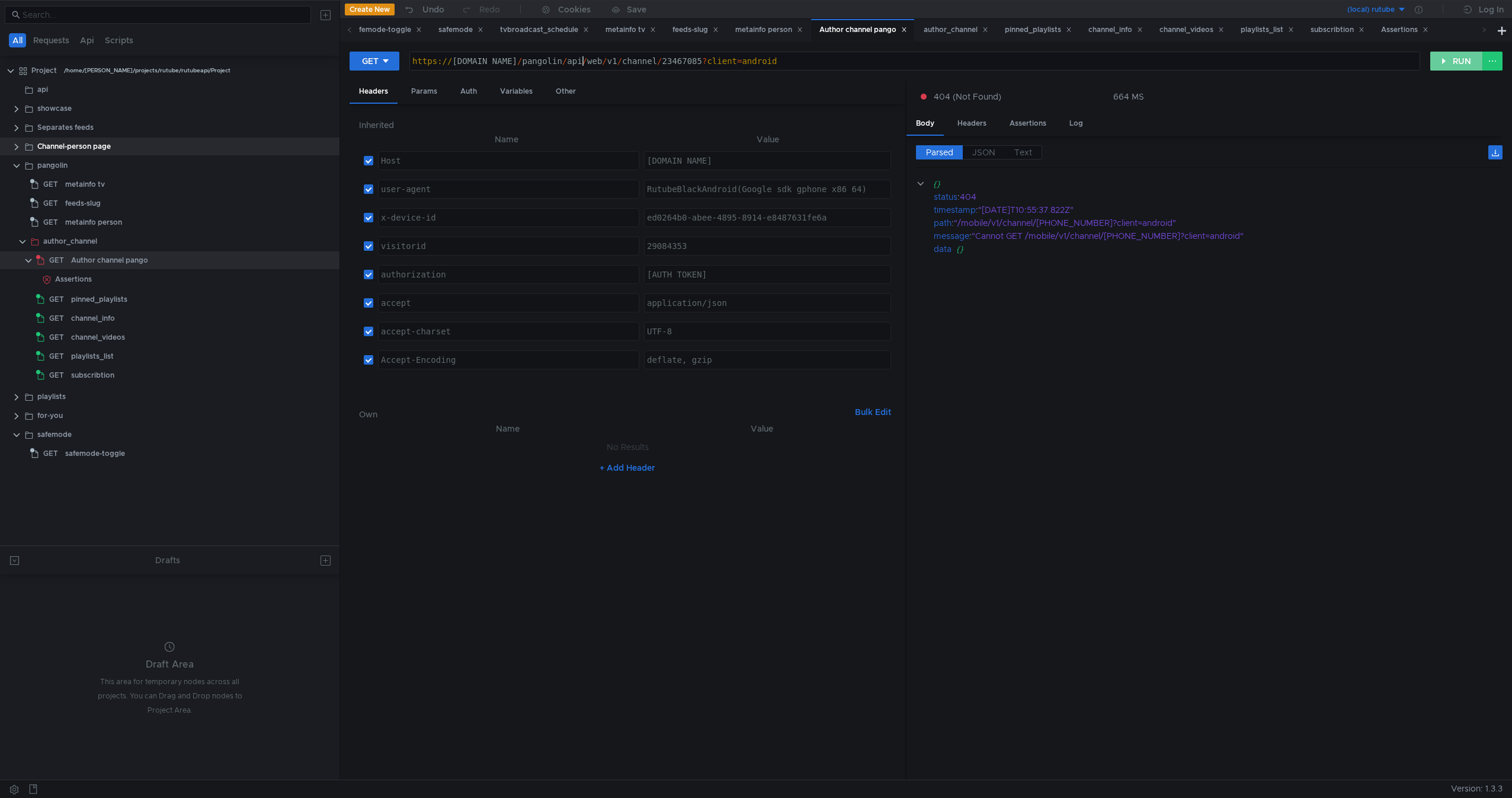
type textarea "https://rutube.ru/pangolin/api/web/v1/channel/23467085?client=android"
click at [1450, 53] on button "RUN" at bounding box center [1457, 61] width 53 height 19
